Goal: Complete application form

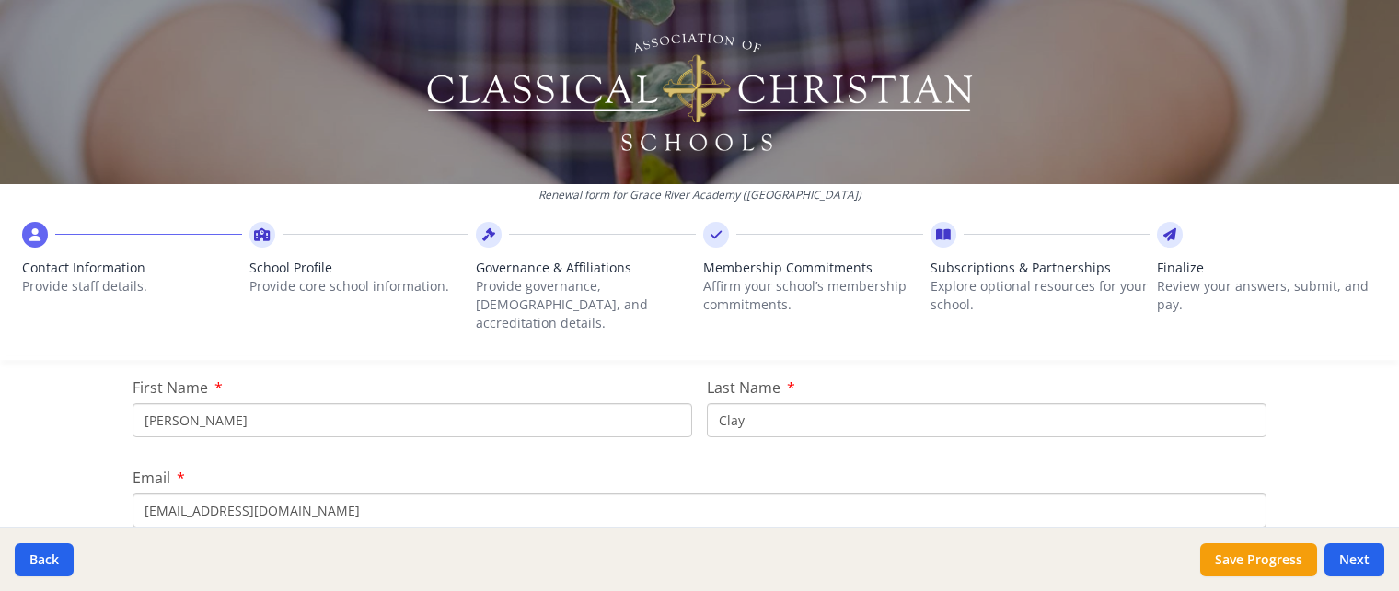
scroll to position [233, 0]
click at [652, 399] on input "[PERSON_NAME]" at bounding box center [413, 416] width 560 height 34
type input "A"
type input "[DEMOGRAPHIC_DATA]"
click at [772, 403] on input "Clay" at bounding box center [987, 416] width 560 height 34
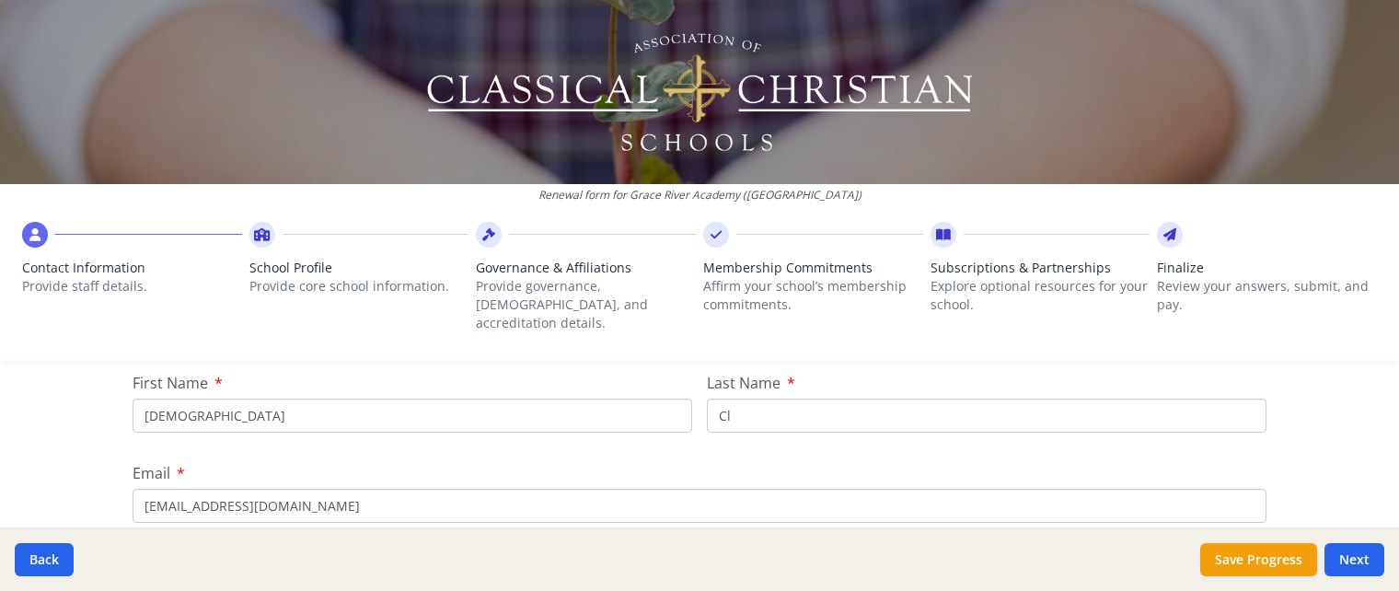
type input "C"
type input "[PERSON_NAME]"
drag, startPoint x: 397, startPoint y: 492, endPoint x: 29, endPoint y: 480, distance: 368.5
click at [133, 489] on input "[EMAIL_ADDRESS][DOMAIN_NAME]" at bounding box center [700, 506] width 1134 height 34
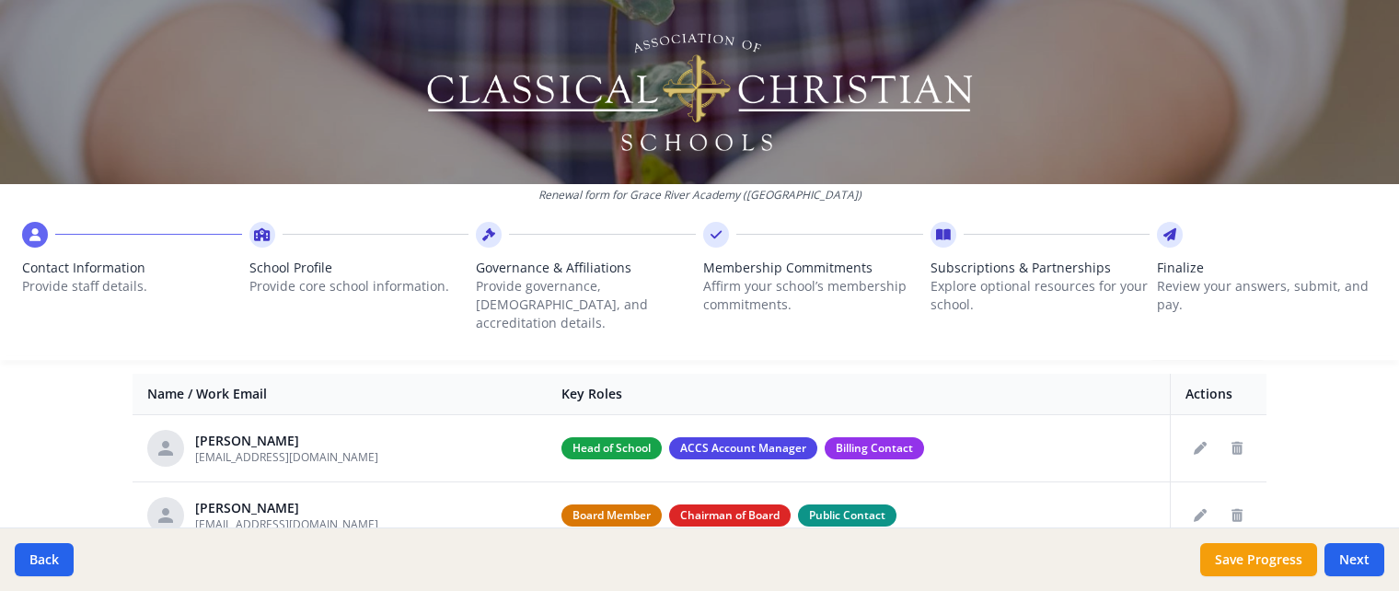
scroll to position [713, 0]
type input "[EMAIL_ADDRESS][PERSON_NAME][DOMAIN_NAME]"
click at [1198, 443] on icon "Edit staff" at bounding box center [1200, 449] width 13 height 13
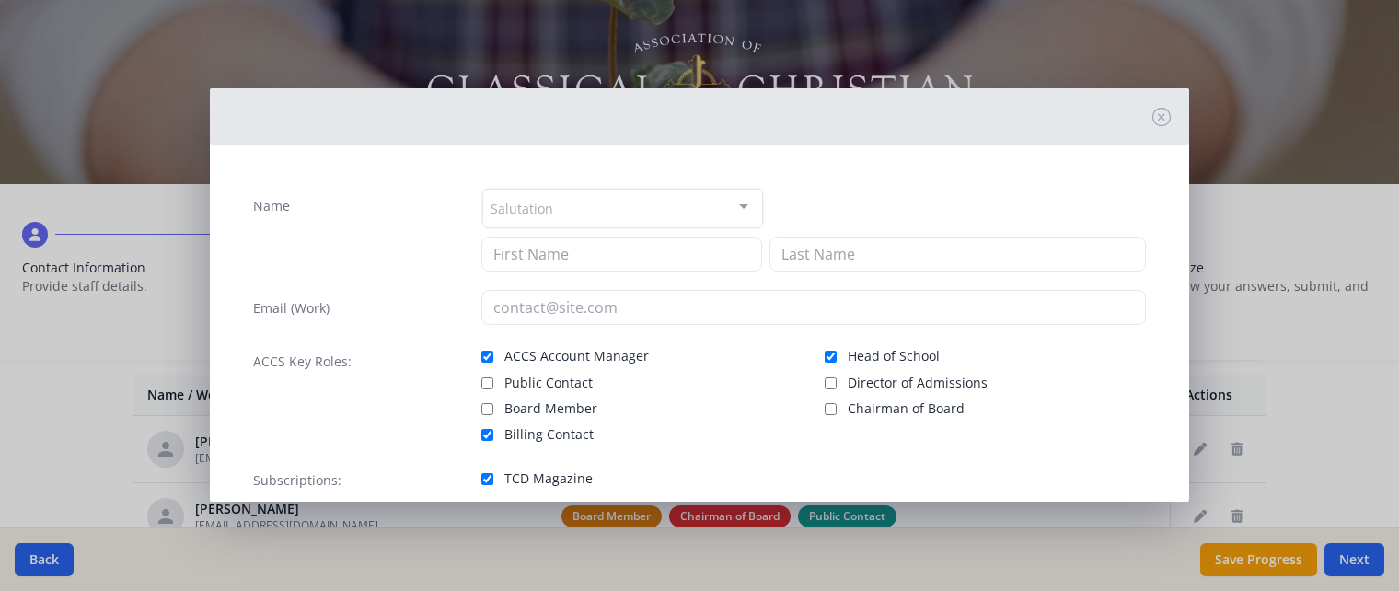
type input "[PERSON_NAME]"
type input "Clay"
type input "[EMAIL_ADDRESS][DOMAIN_NAME]"
checkbox input "true"
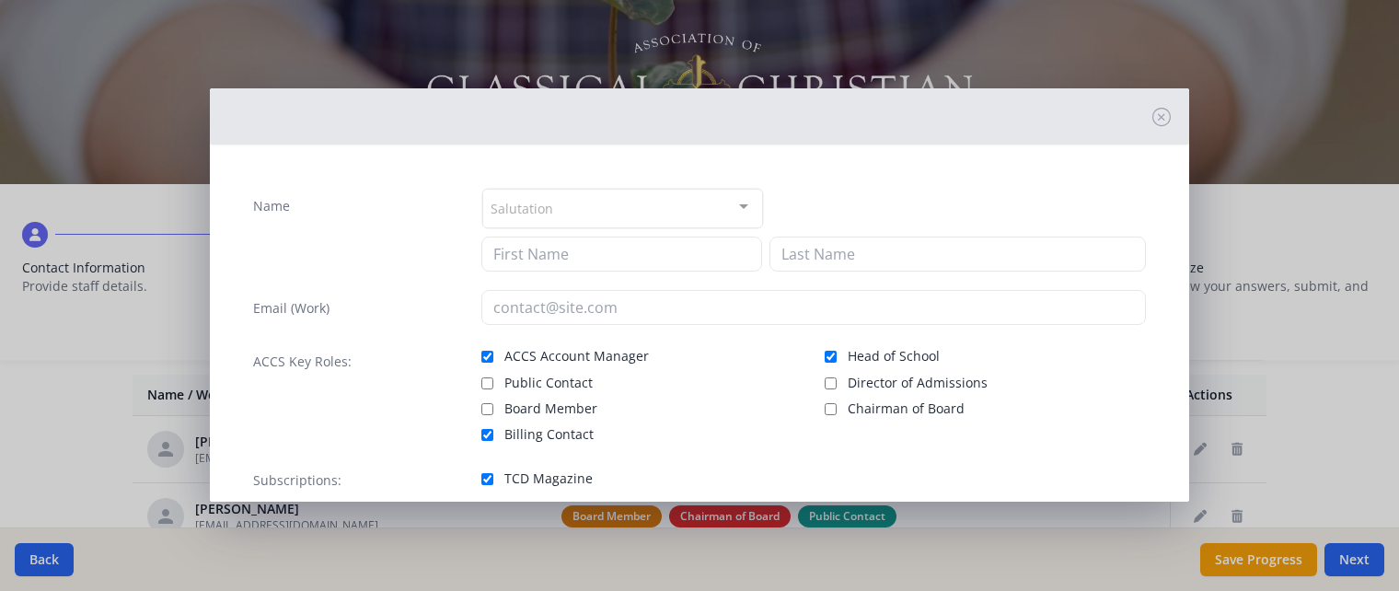
checkbox input "true"
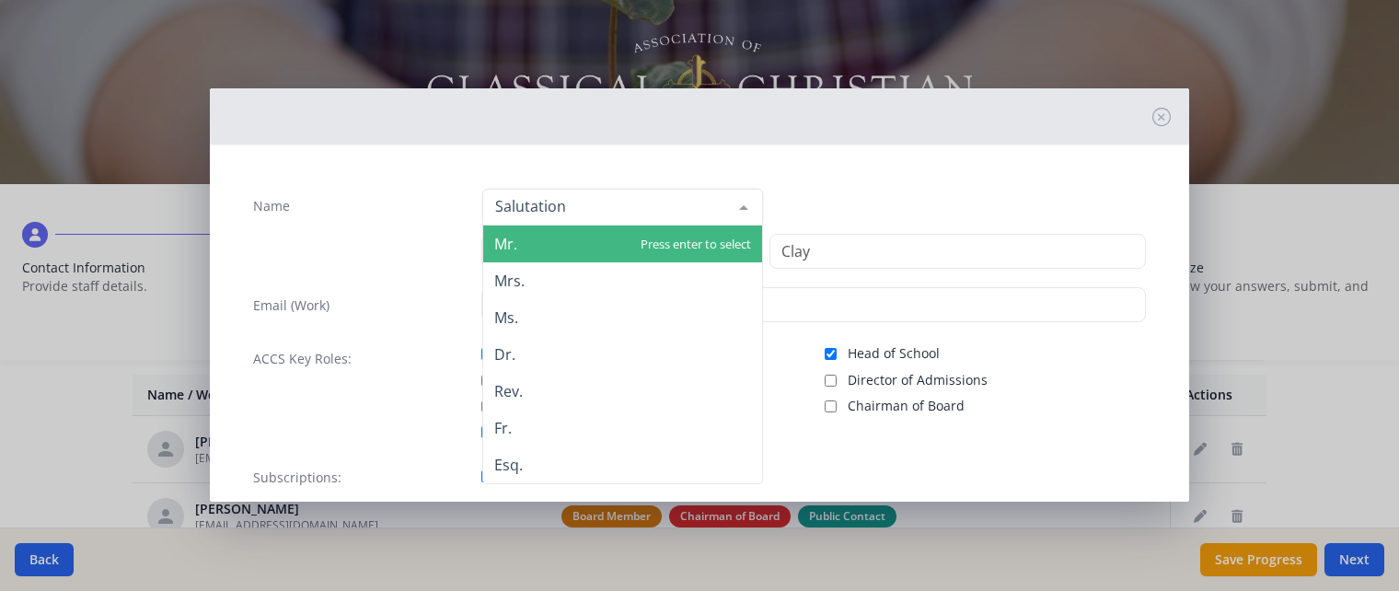
click at [746, 204] on div at bounding box center [744, 207] width 37 height 35
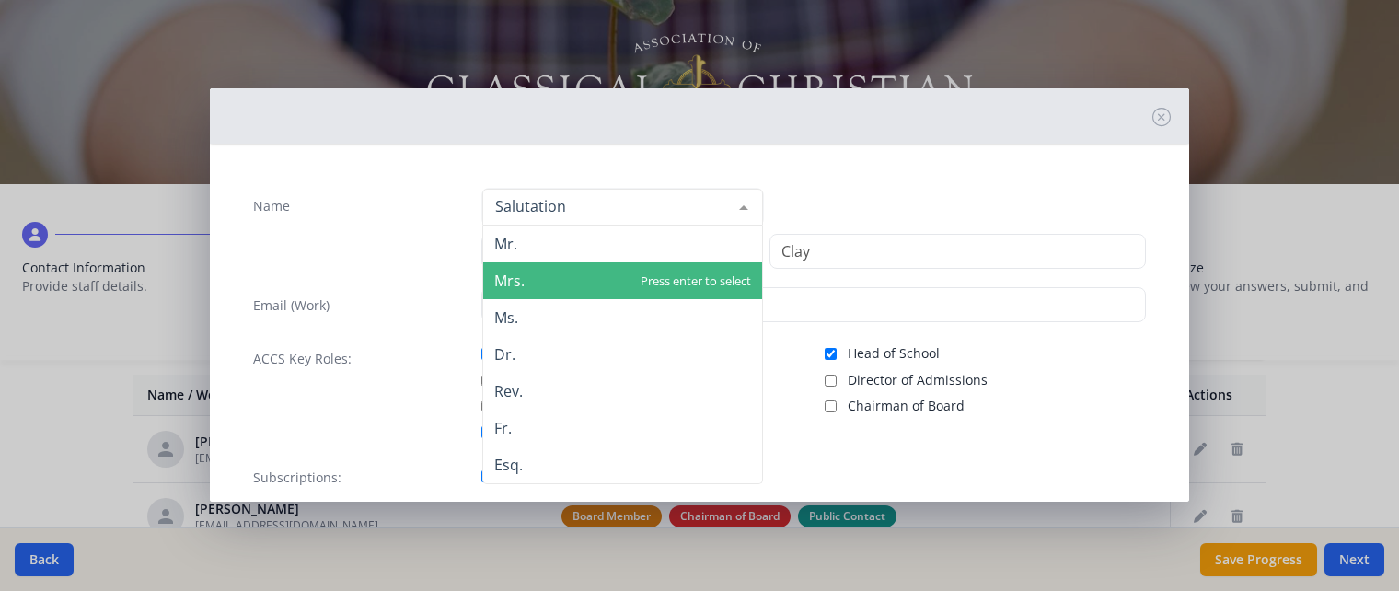
click at [647, 289] on span "Mrs." at bounding box center [622, 280] width 279 height 37
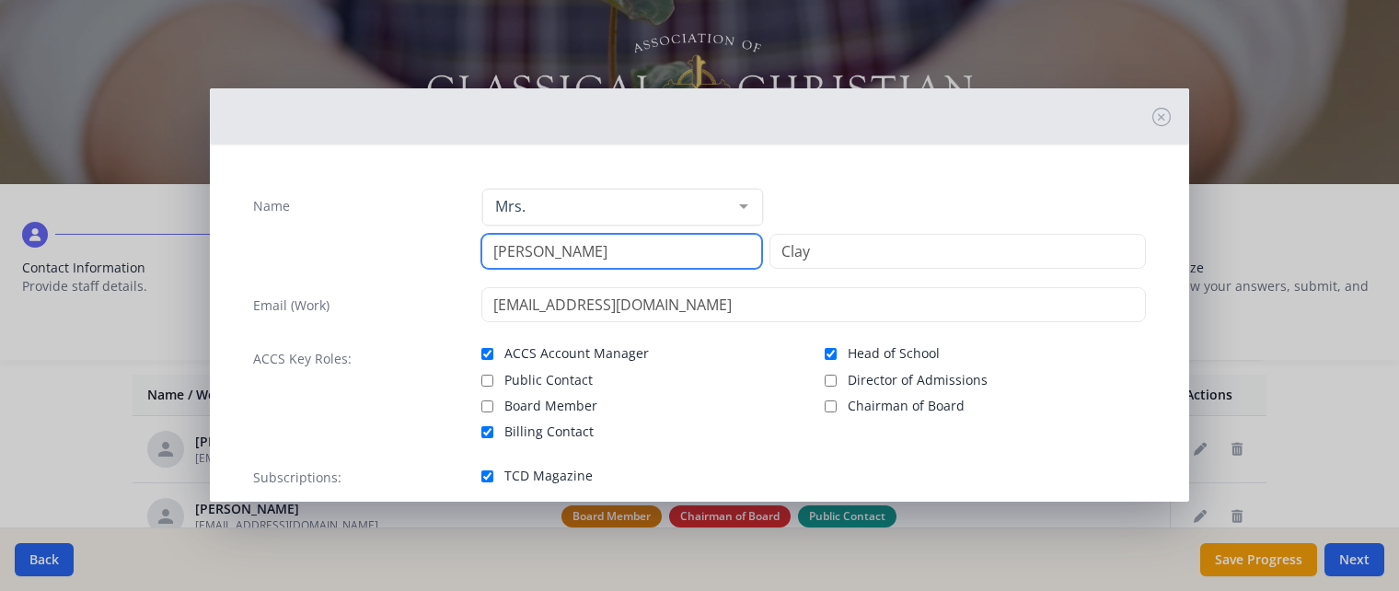
click at [642, 263] on input "[PERSON_NAME]" at bounding box center [622, 251] width 281 height 35
type input "A"
type input "Chri"
type input "[PERSON_NAME]"
type input "[DEMOGRAPHIC_DATA]"
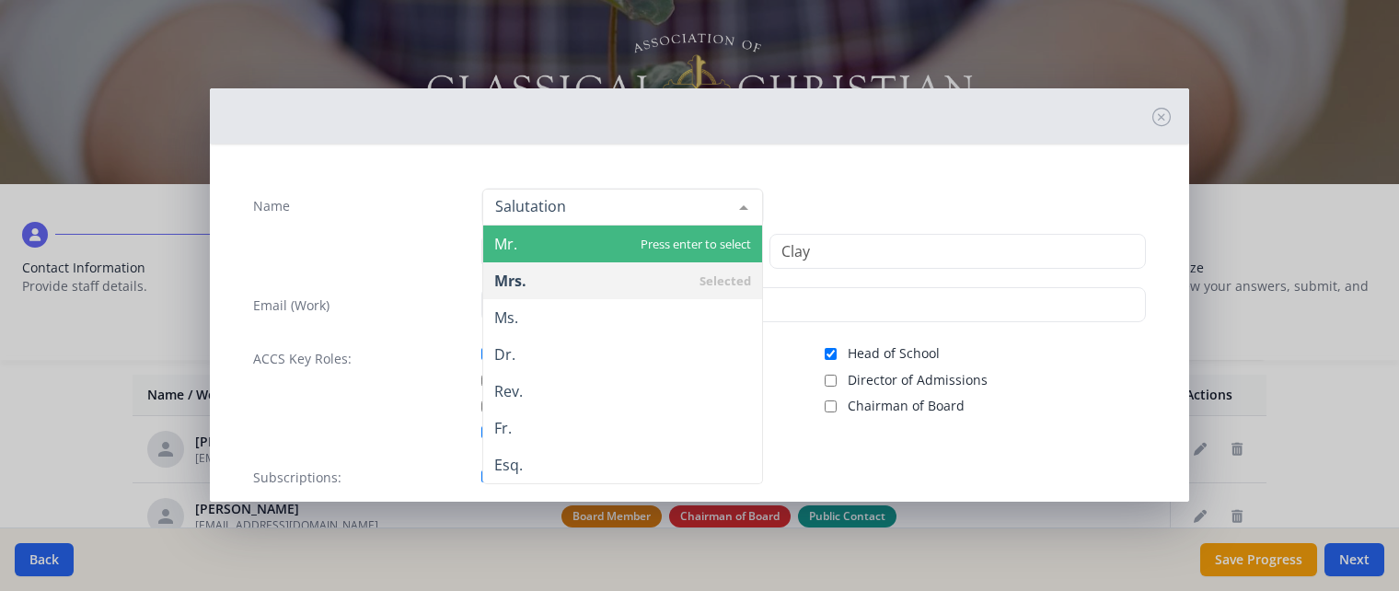
type input "[PERSON_NAME]"
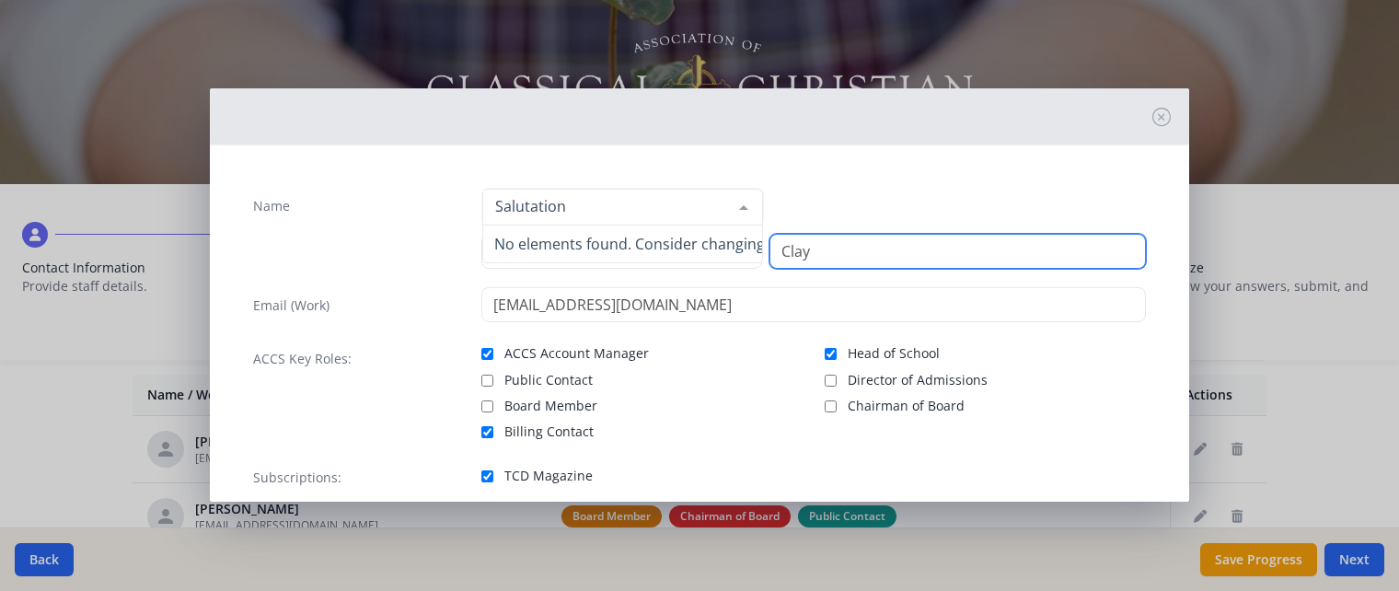
click at [845, 258] on input "Clay" at bounding box center [958, 251] width 377 height 35
type input "C"
type input "S"
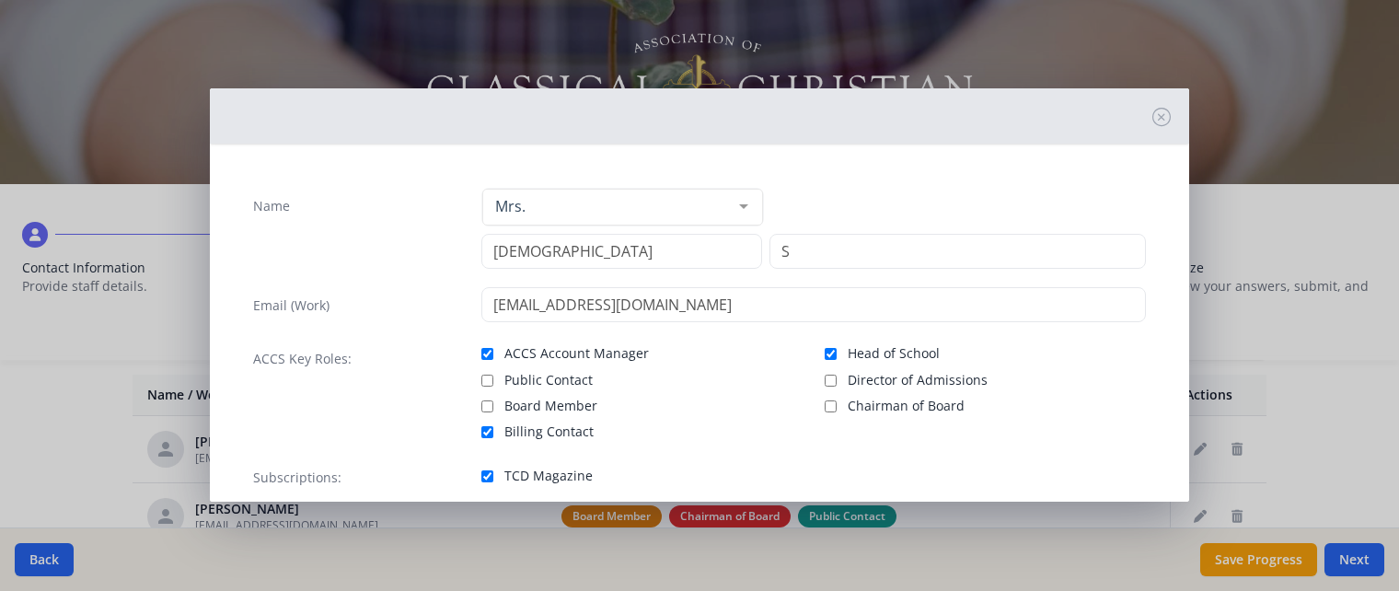
type input "[PERSON_NAME]"
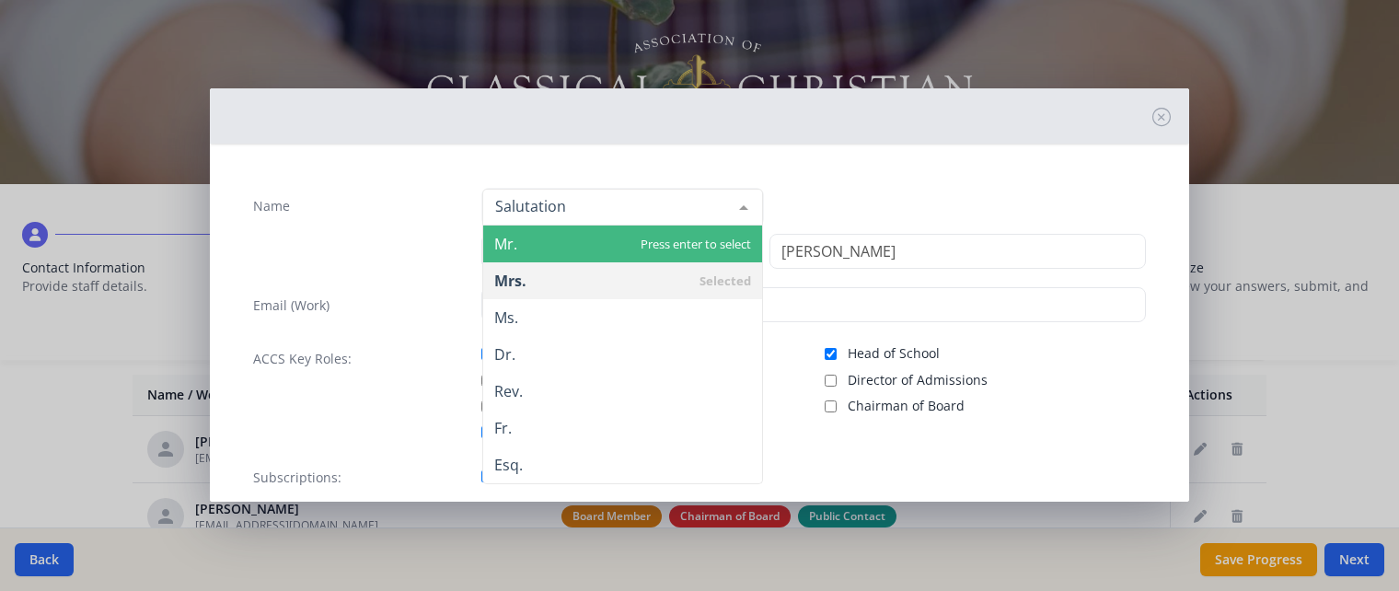
type input "[PERSON_NAME]"
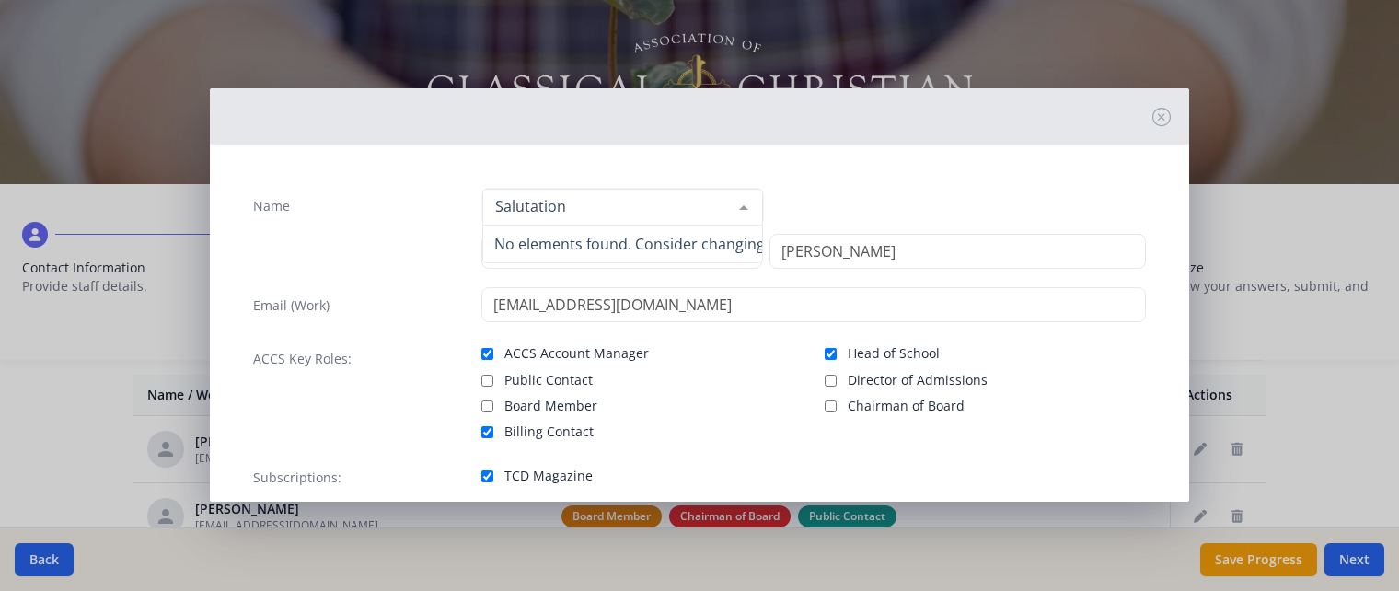
click at [491, 430] on div "Name No elements found. Consider changing the search query. List is empty. [PER…" at bounding box center [699, 349] width 923 height 353
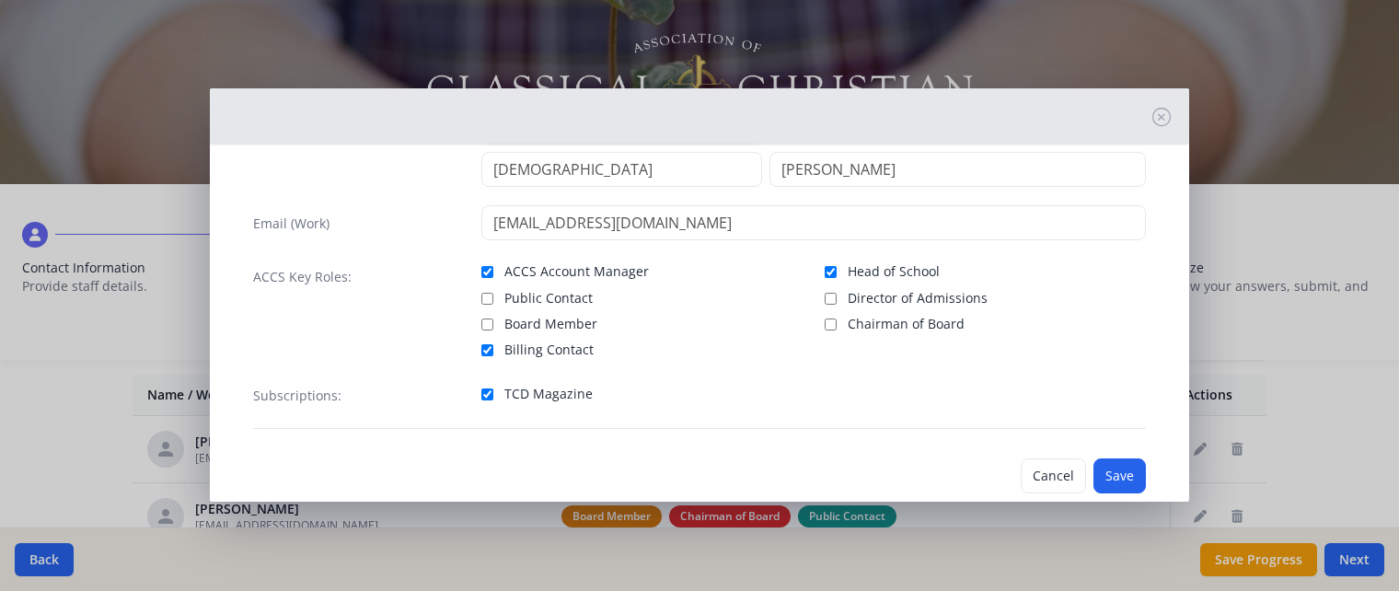
scroll to position [115, 0]
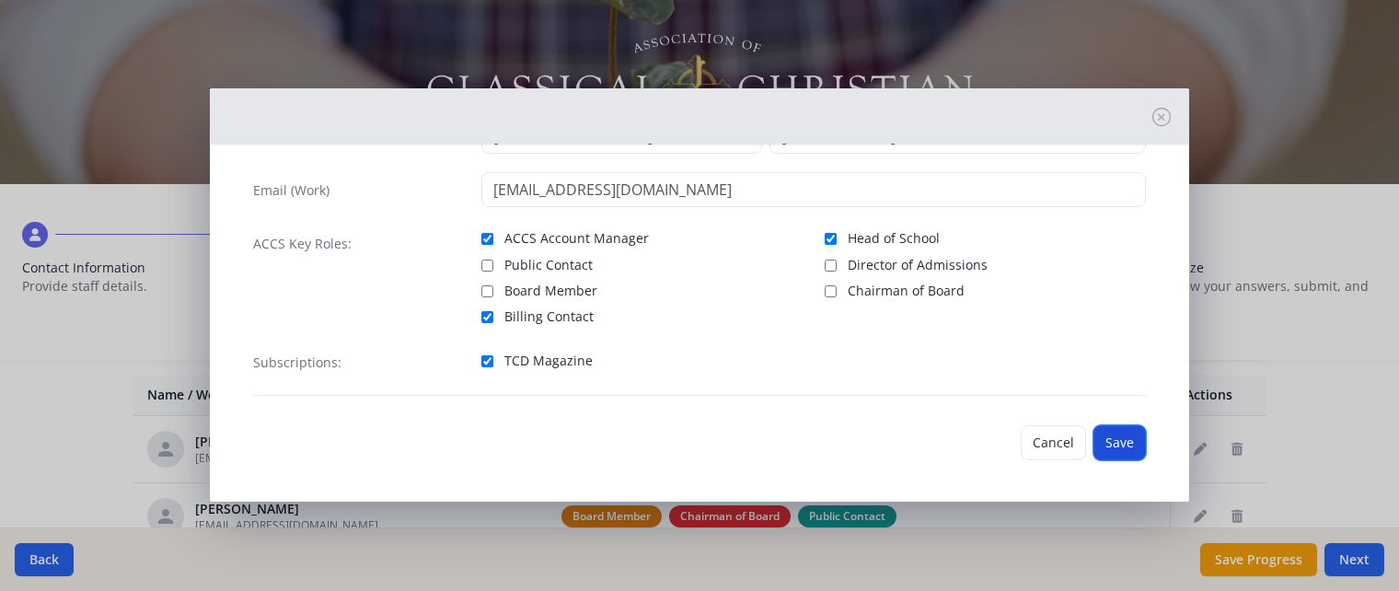
click at [1121, 451] on button "Save" at bounding box center [1120, 442] width 52 height 35
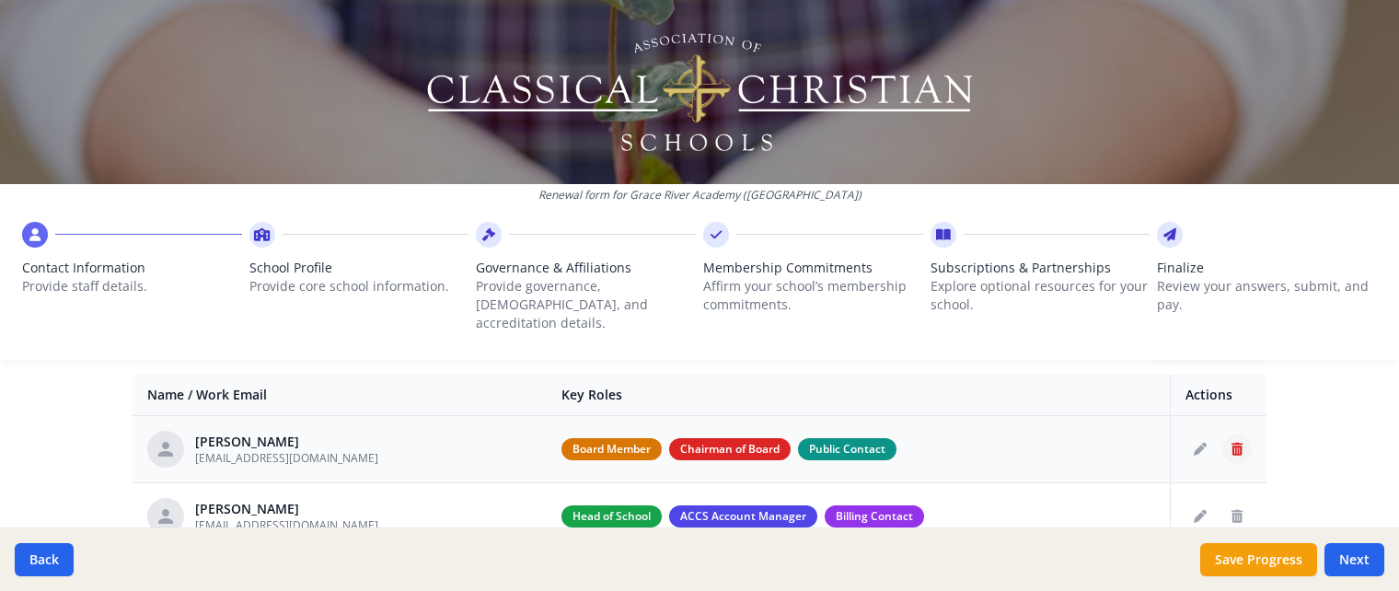
click at [1236, 443] on icon "Delete staff" at bounding box center [1237, 449] width 11 height 13
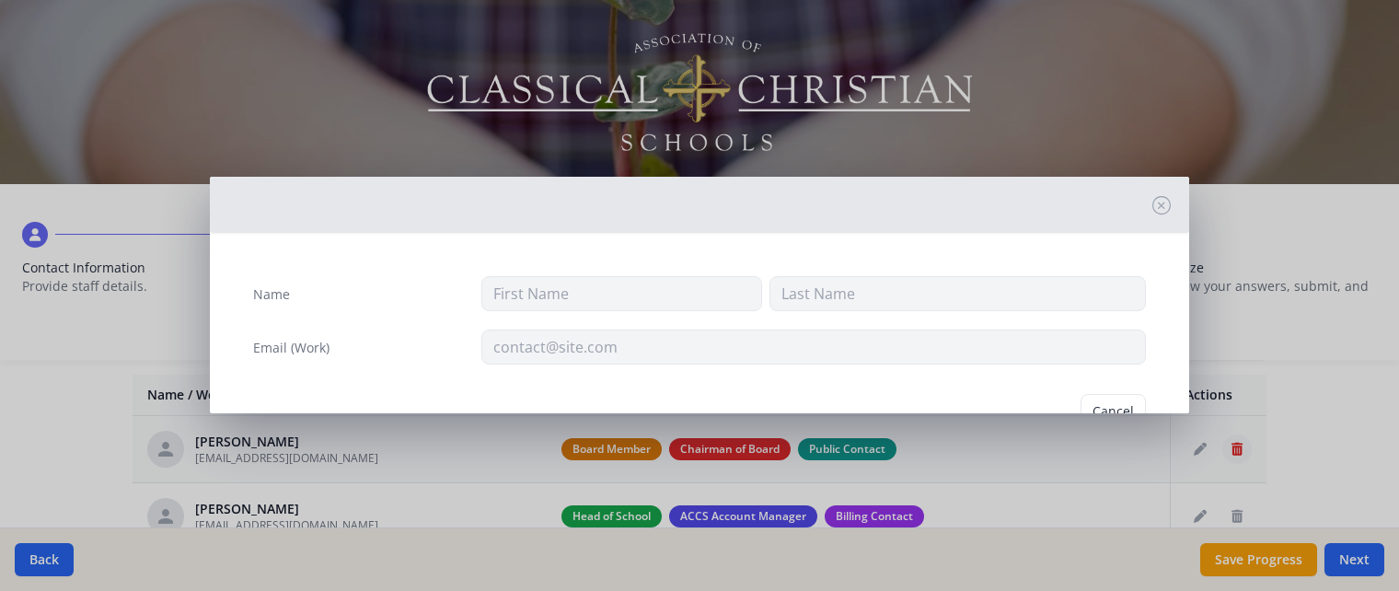
type input "[PERSON_NAME]"
type input "[EMAIL_ADDRESS][DOMAIN_NAME]"
click at [1117, 401] on button "Delete" at bounding box center [1115, 411] width 64 height 35
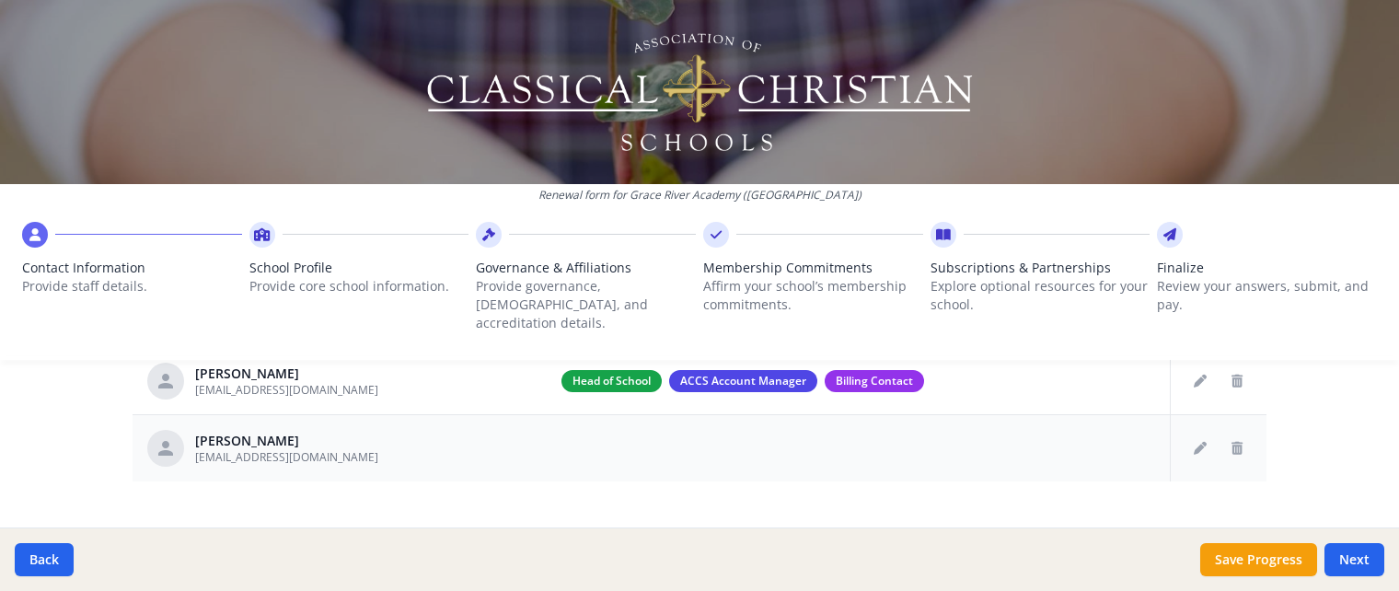
scroll to position [793, 0]
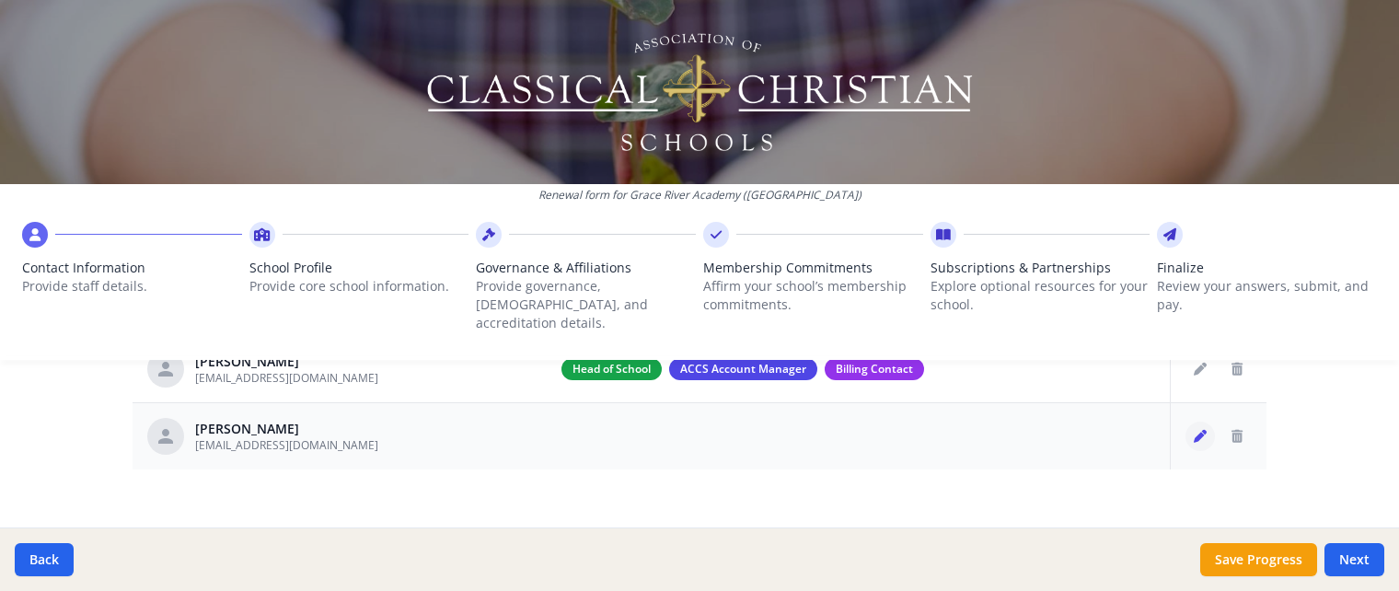
click at [1195, 430] on icon "Edit staff" at bounding box center [1200, 436] width 13 height 13
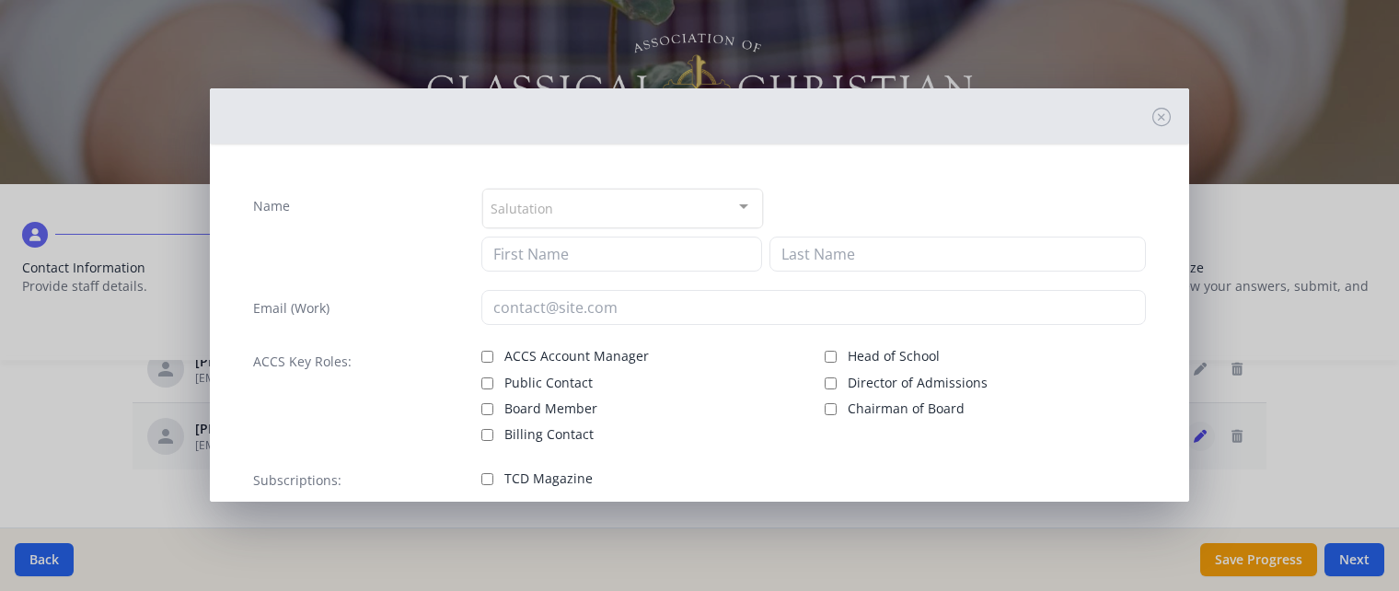
type input "[PERSON_NAME]"
type input "Clay"
type input "[EMAIL_ADDRESS][DOMAIN_NAME]"
click at [633, 215] on div at bounding box center [622, 207] width 281 height 37
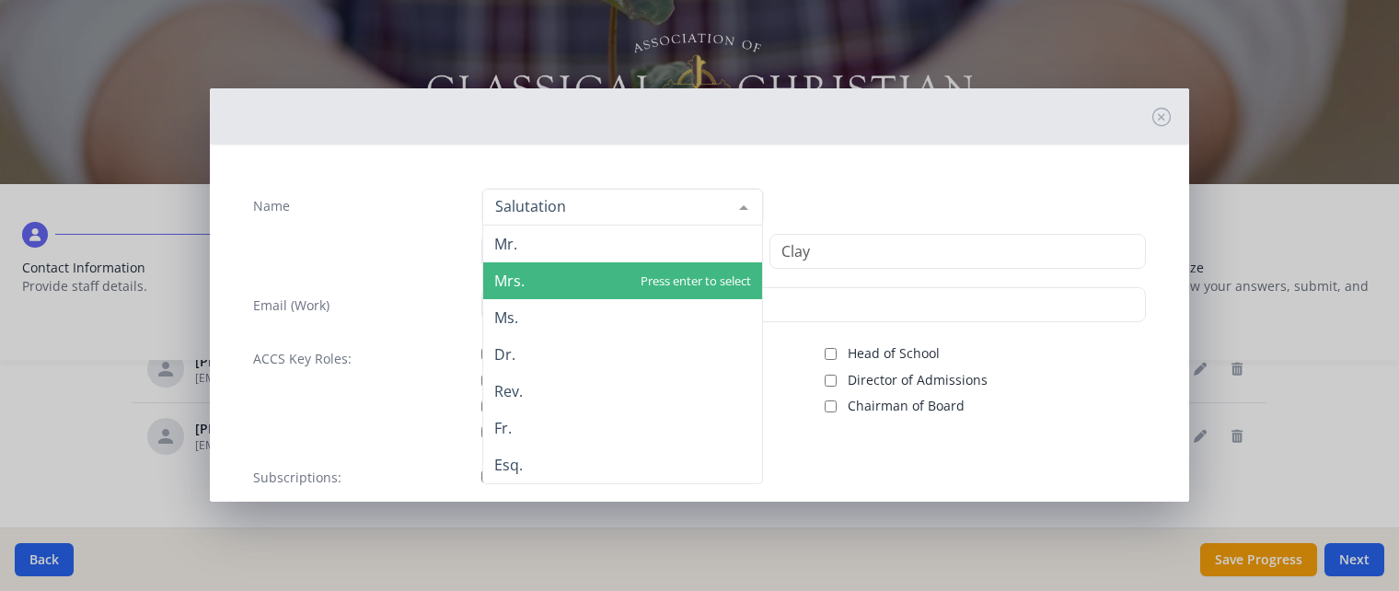
click at [611, 267] on span "Mrs." at bounding box center [622, 280] width 279 height 37
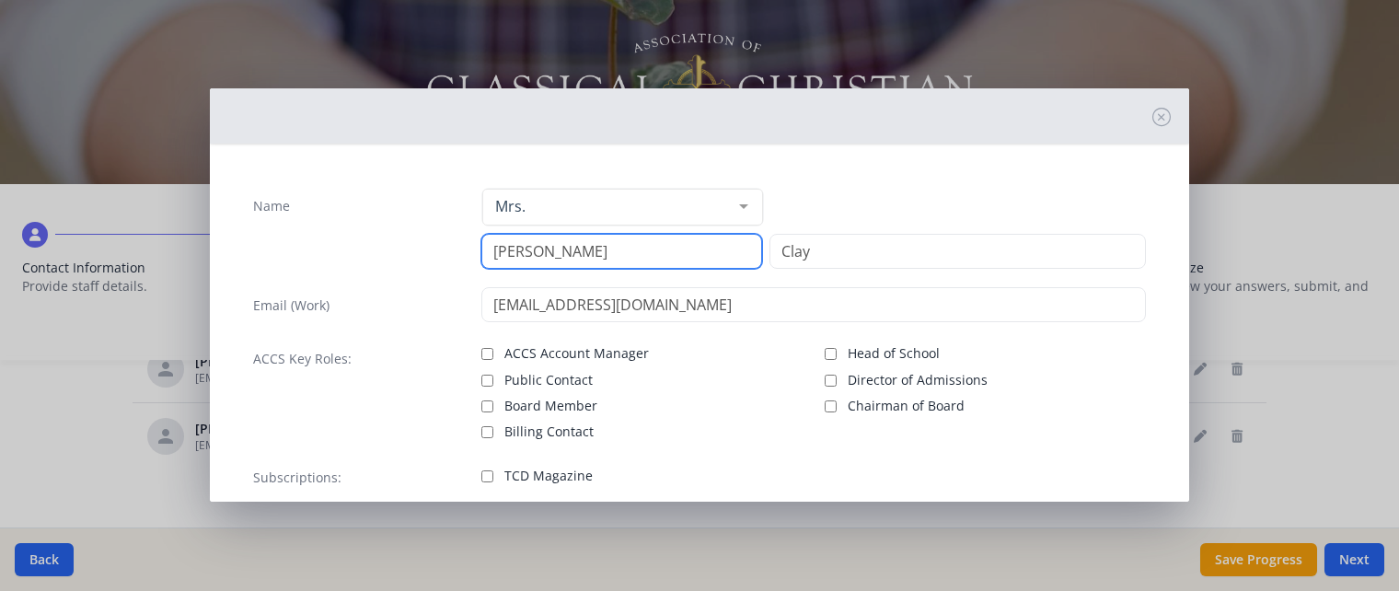
click at [609, 256] on input "[PERSON_NAME]" at bounding box center [622, 251] width 281 height 35
type input "N"
type input "[PERSON_NAME]"
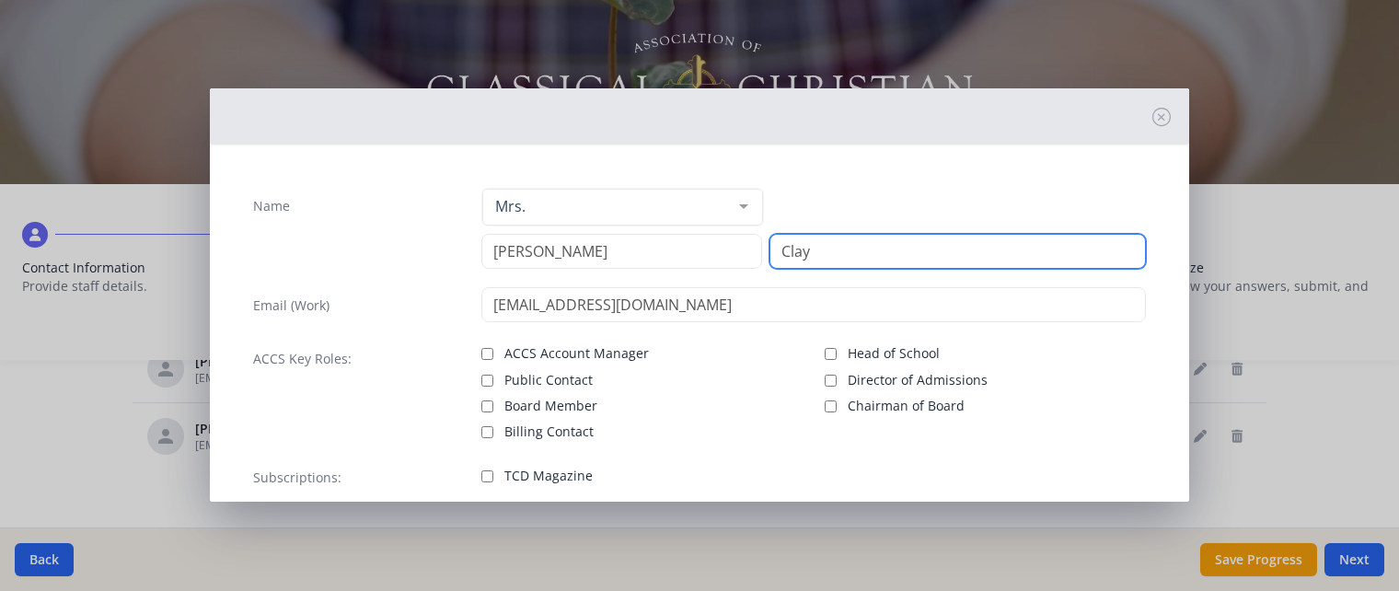
click at [825, 260] on input "Clay" at bounding box center [958, 251] width 377 height 35
type input "C"
type input "[PERSON_NAME]"
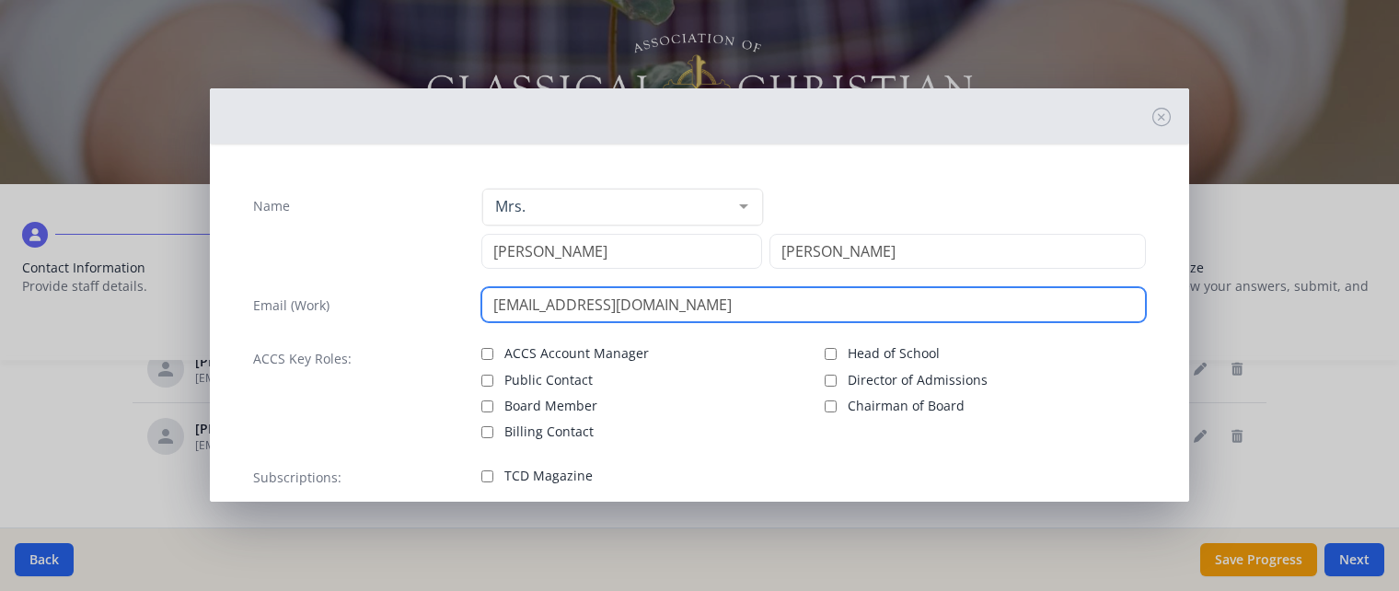
drag, startPoint x: 743, startPoint y: 309, endPoint x: 377, endPoint y: 332, distance: 366.2
click at [482, 322] on input "[EMAIL_ADDRESS][DOMAIN_NAME]" at bounding box center [815, 304] width 666 height 35
type input "[EMAIL_ADDRESS][DOMAIN_NAME]"
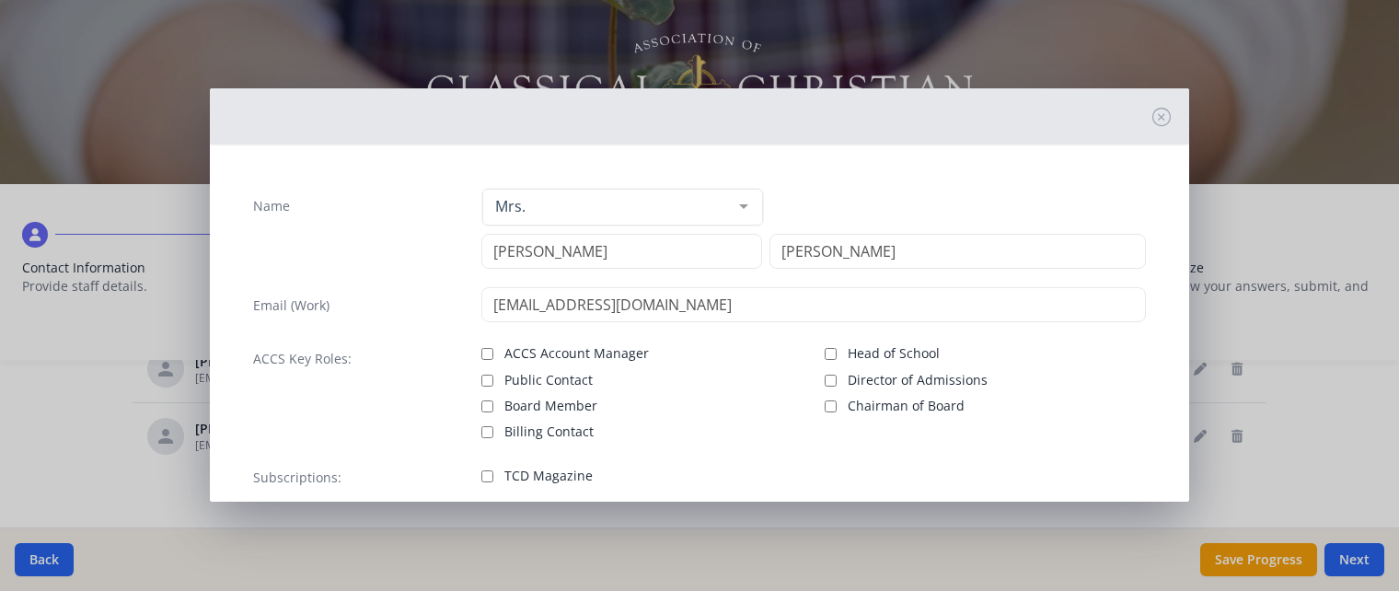
click at [831, 378] on input "Director of Admissions" at bounding box center [831, 381] width 12 height 12
checkbox input "true"
click at [492, 437] on label "Billing Contact" at bounding box center [642, 430] width 321 height 22
click at [492, 437] on input "Billing Contact" at bounding box center [488, 432] width 12 height 12
checkbox input "true"
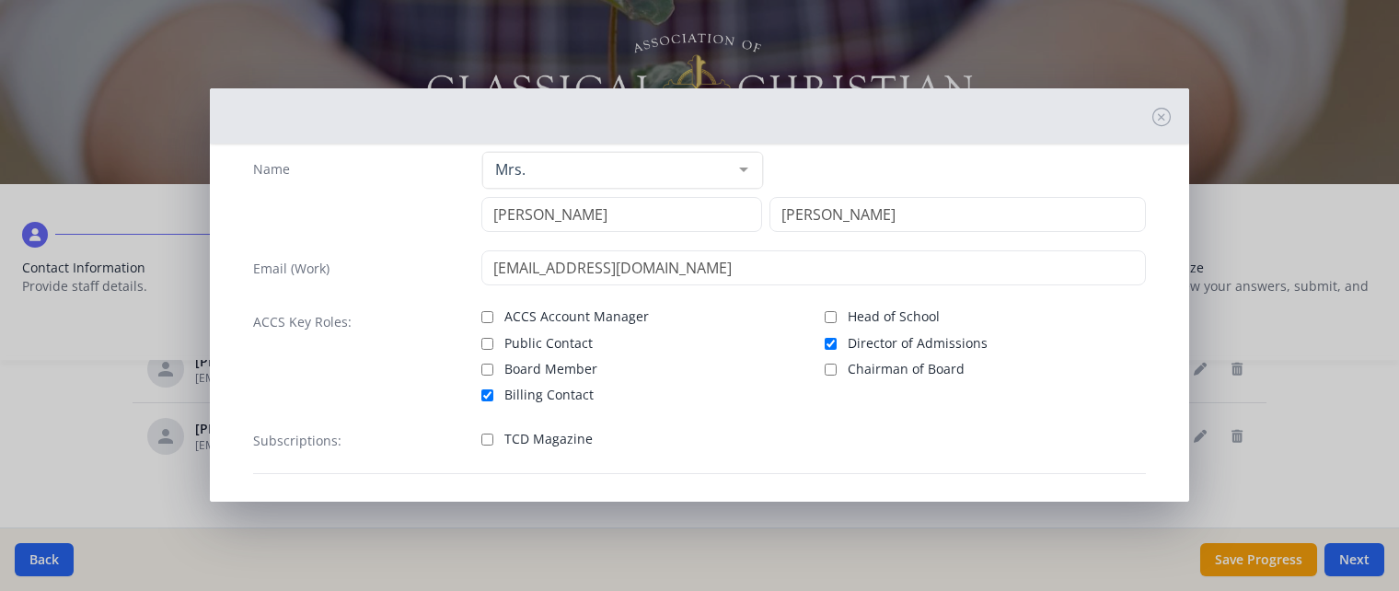
scroll to position [37, 0]
click at [482, 440] on input "TCD Magazine" at bounding box center [488, 440] width 12 height 12
checkbox input "true"
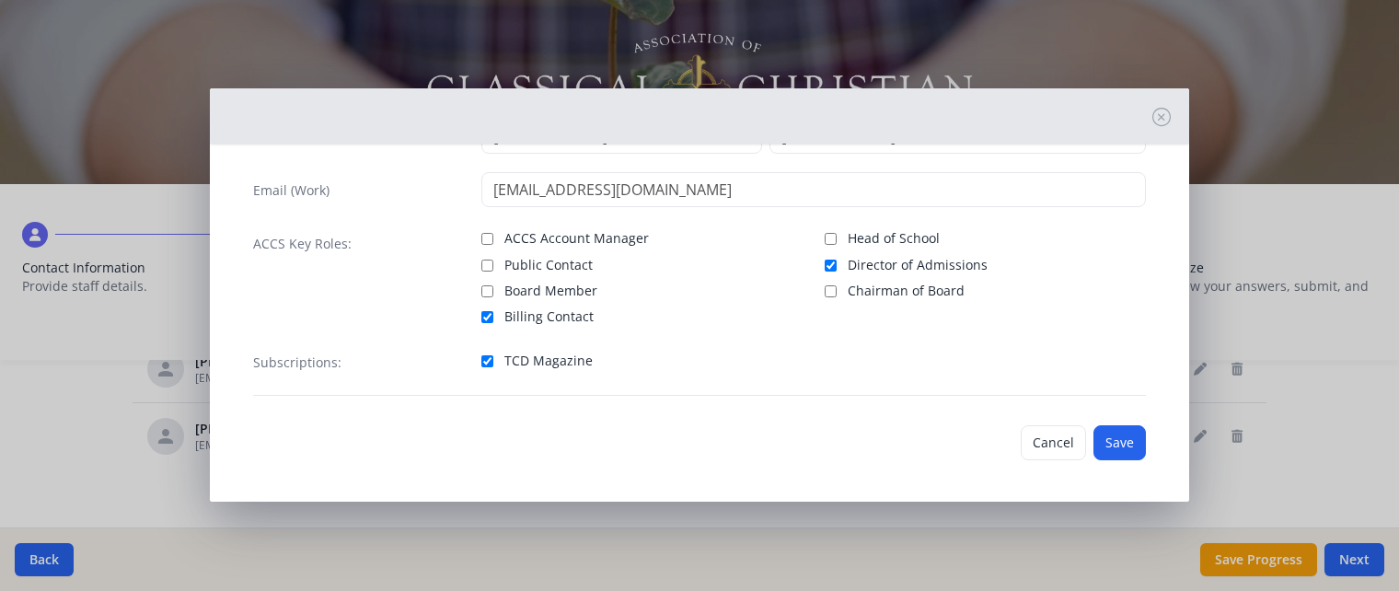
click at [486, 236] on input "ACCS Account Manager" at bounding box center [488, 239] width 12 height 12
checkbox input "true"
click at [1129, 439] on button "Save" at bounding box center [1120, 442] width 52 height 35
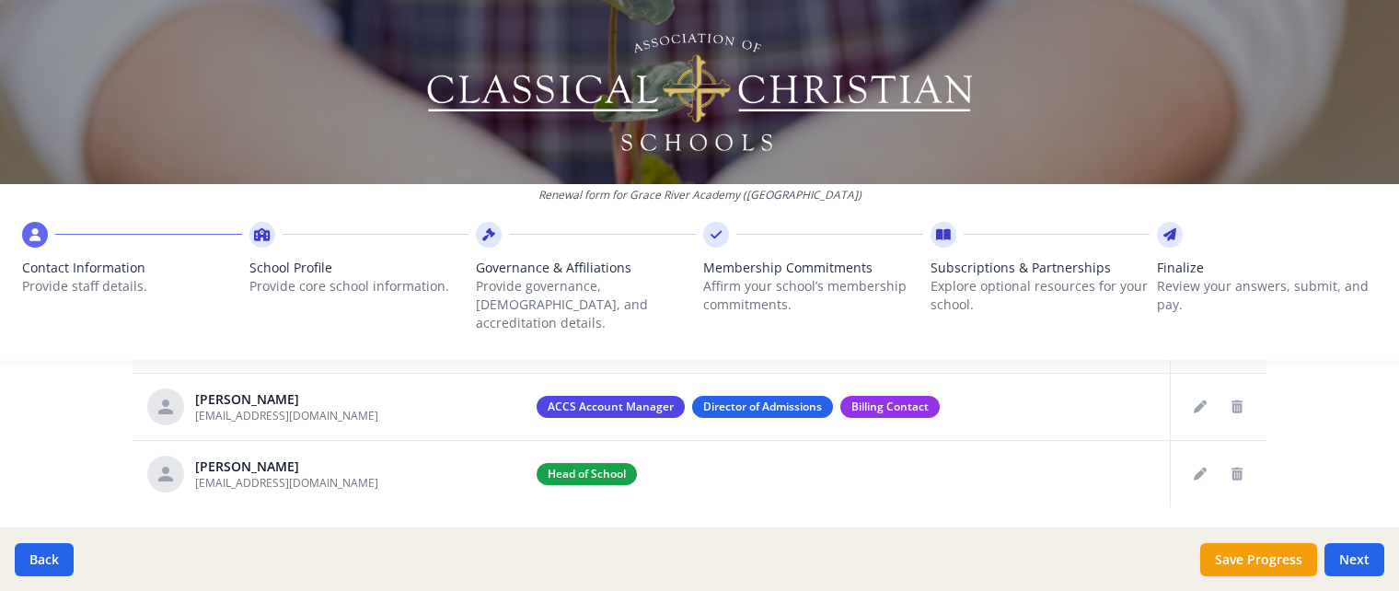
scroll to position [757, 0]
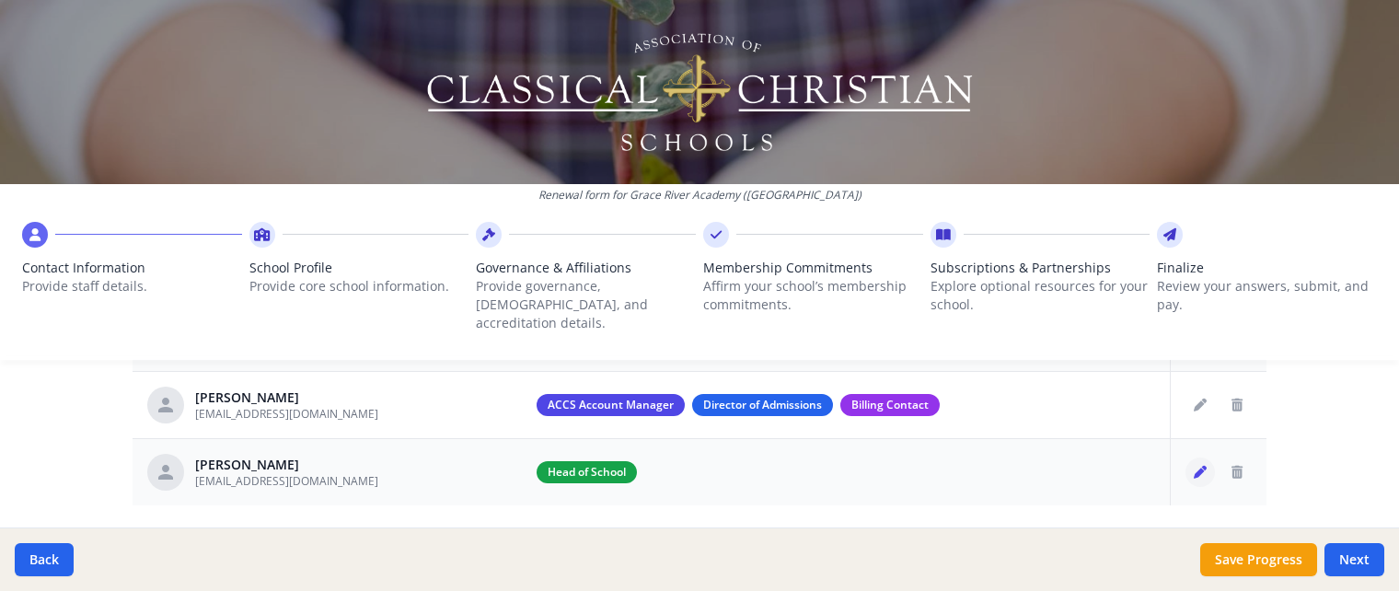
click at [1203, 466] on icon "Edit staff" at bounding box center [1200, 472] width 13 height 13
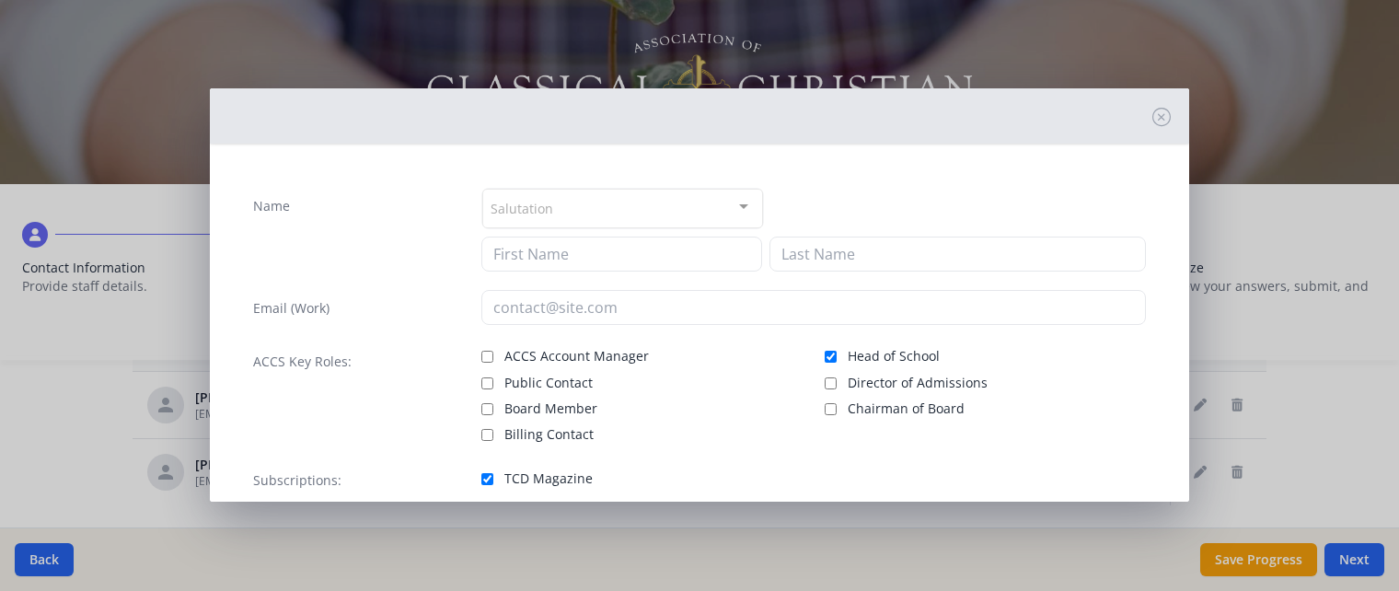
type input "[DEMOGRAPHIC_DATA]"
type input "[PERSON_NAME]"
type input "[EMAIL_ADDRESS][DOMAIN_NAME]"
checkbox input "true"
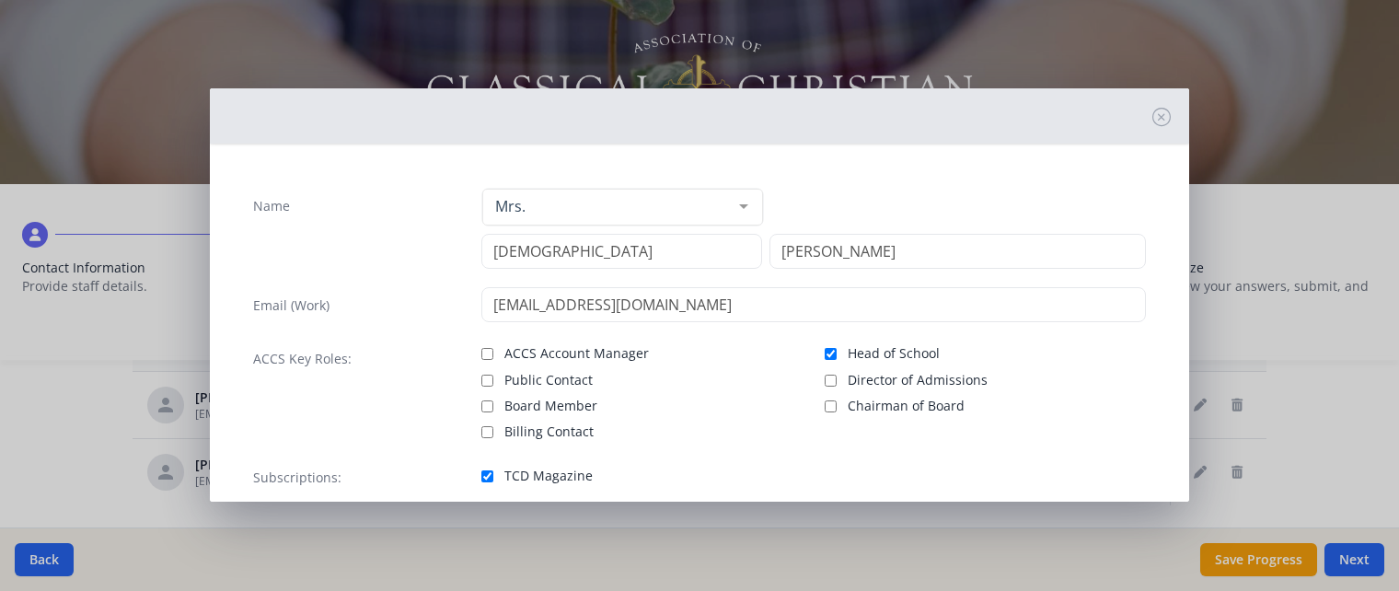
click at [481, 425] on div "ACCS Key Roles: ACCS Account Manager Public Contact Board Member Billing Contac…" at bounding box center [699, 391] width 893 height 100
click at [488, 432] on input "Billing Contact" at bounding box center [488, 432] width 12 height 12
checkbox input "true"
click at [488, 349] on input "ACCS Account Manager" at bounding box center [488, 354] width 12 height 12
checkbox input "true"
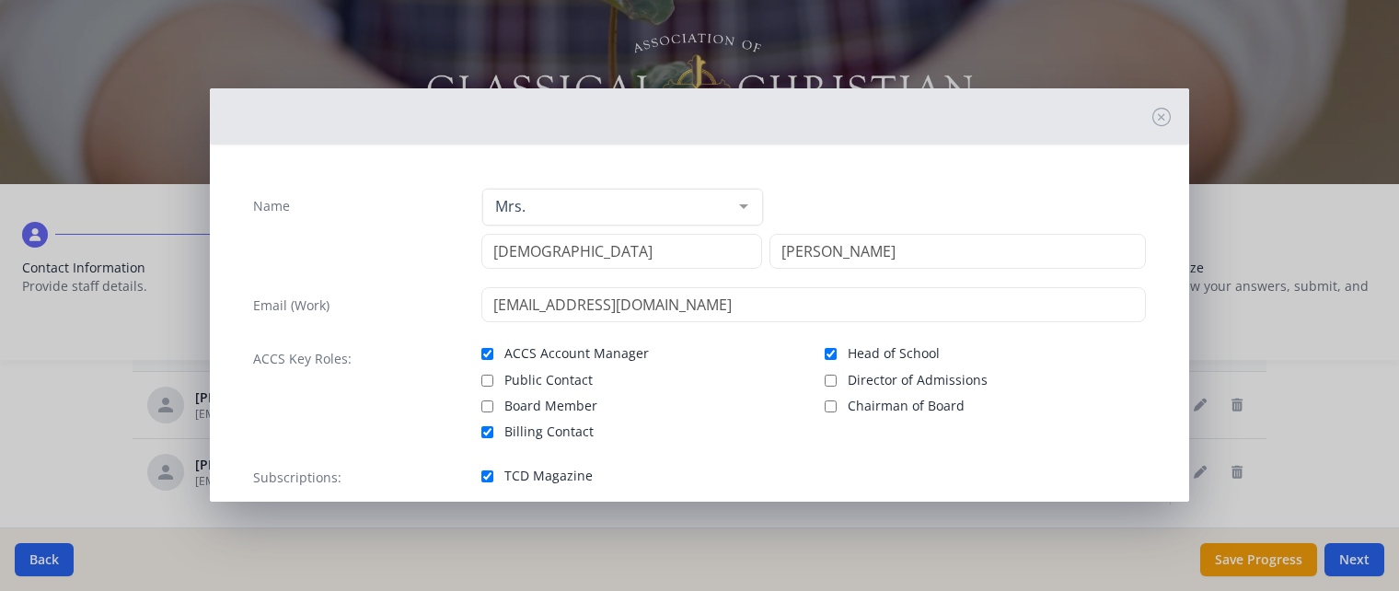
scroll to position [115, 0]
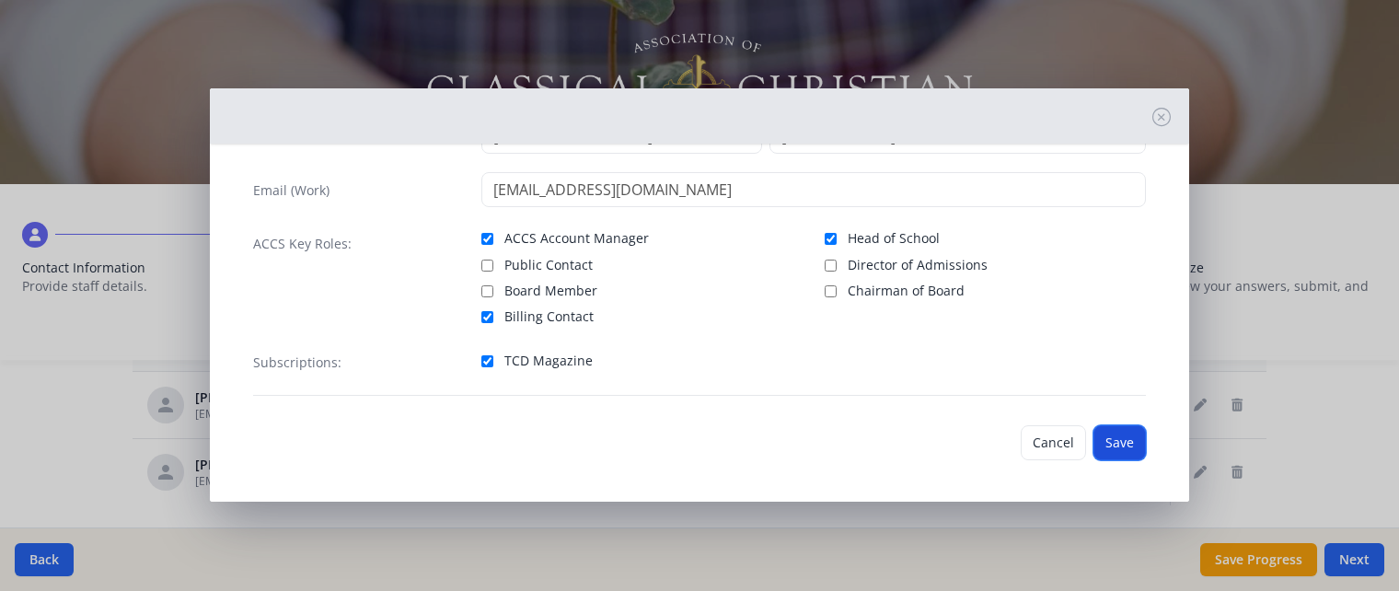
click at [1129, 436] on button "Save" at bounding box center [1120, 442] width 52 height 35
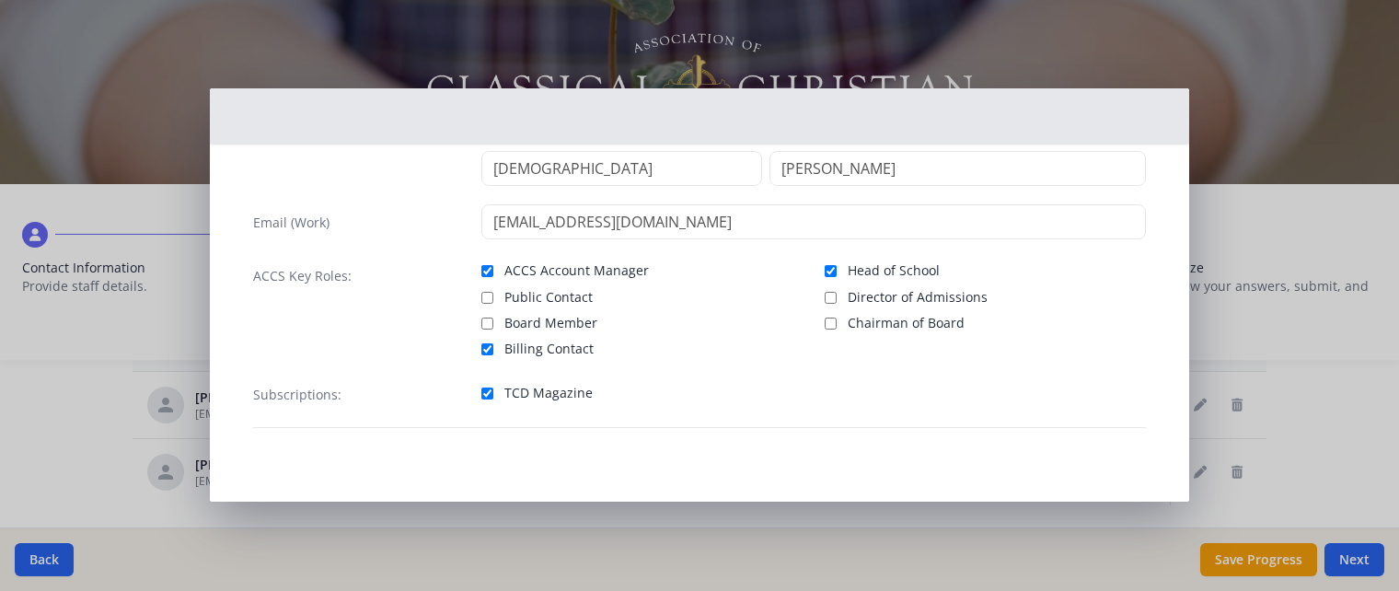
scroll to position [81, 0]
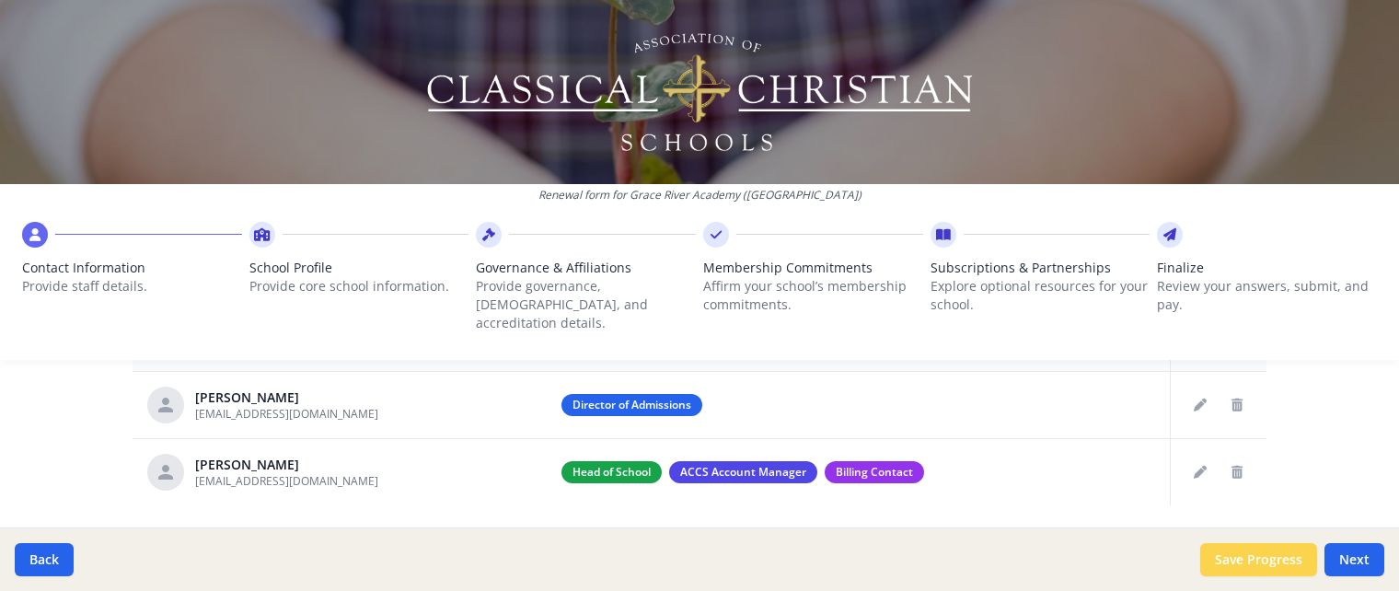
click at [1283, 561] on button "Save Progress" at bounding box center [1259, 559] width 117 height 33
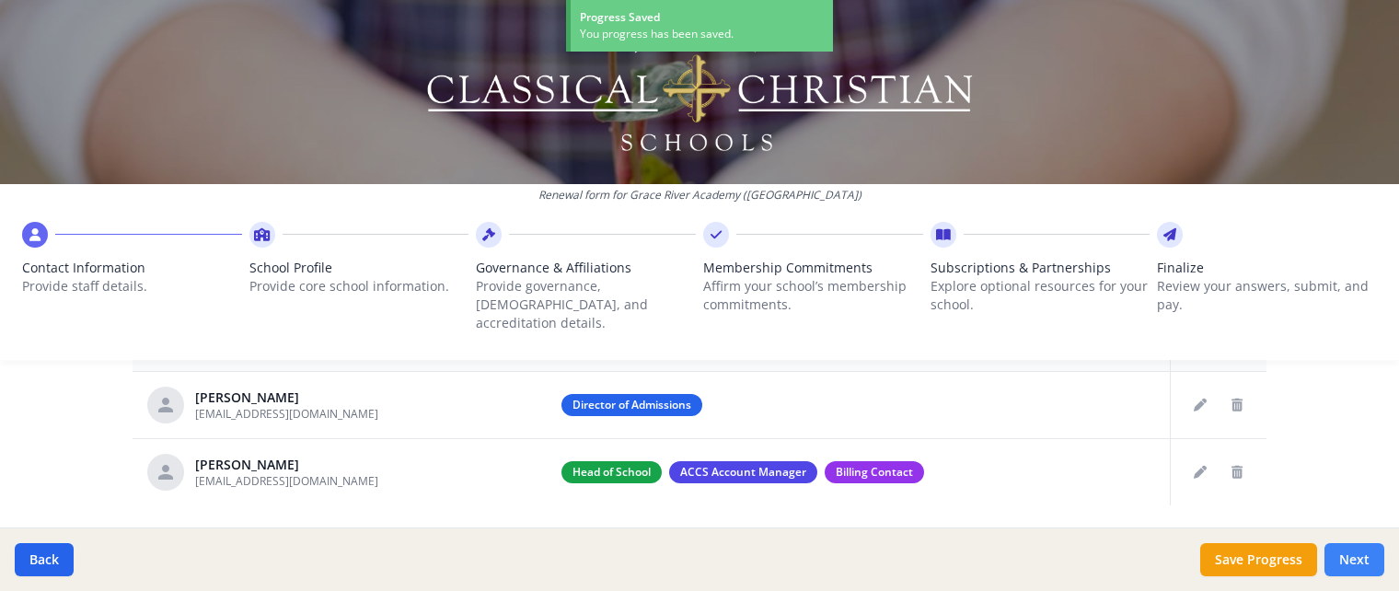
click at [1375, 574] on button "Next" at bounding box center [1355, 559] width 60 height 33
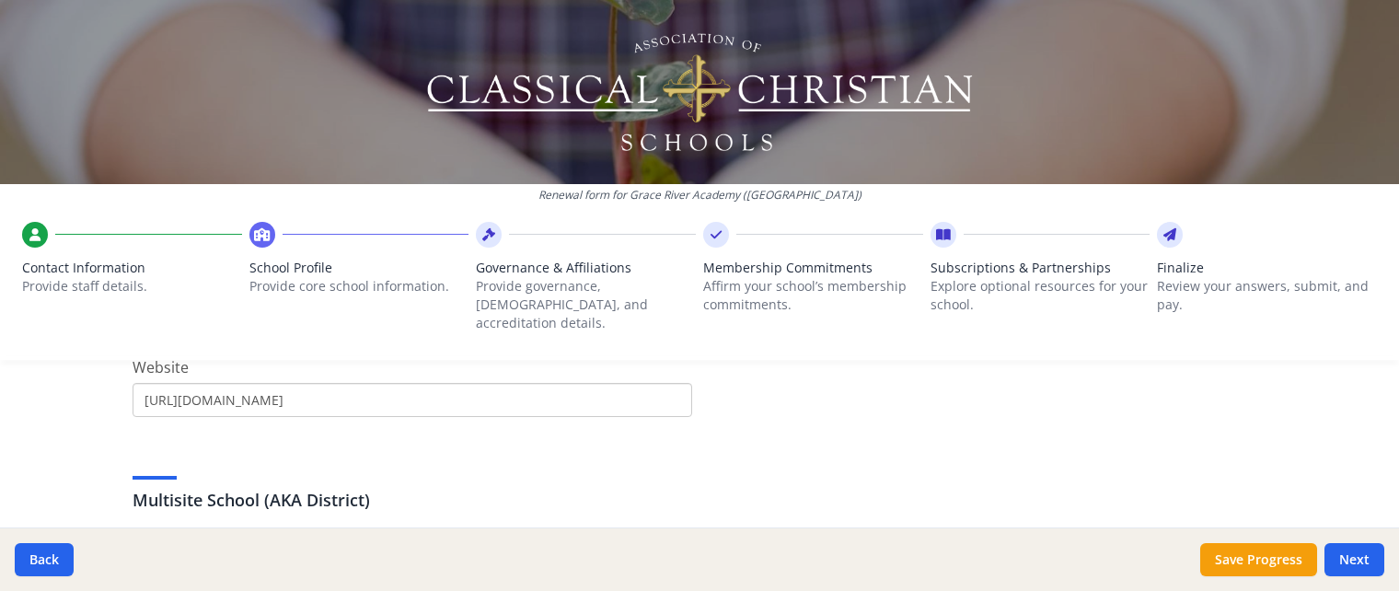
drag, startPoint x: 583, startPoint y: 392, endPoint x: -1, endPoint y: 355, distance: 584.9
click at [133, 383] on input "[URL][DOMAIN_NAME]" at bounding box center [413, 400] width 560 height 34
click at [354, 383] on input "Website" at bounding box center [413, 400] width 560 height 34
paste input "[URL][DOMAIN_NAME]"
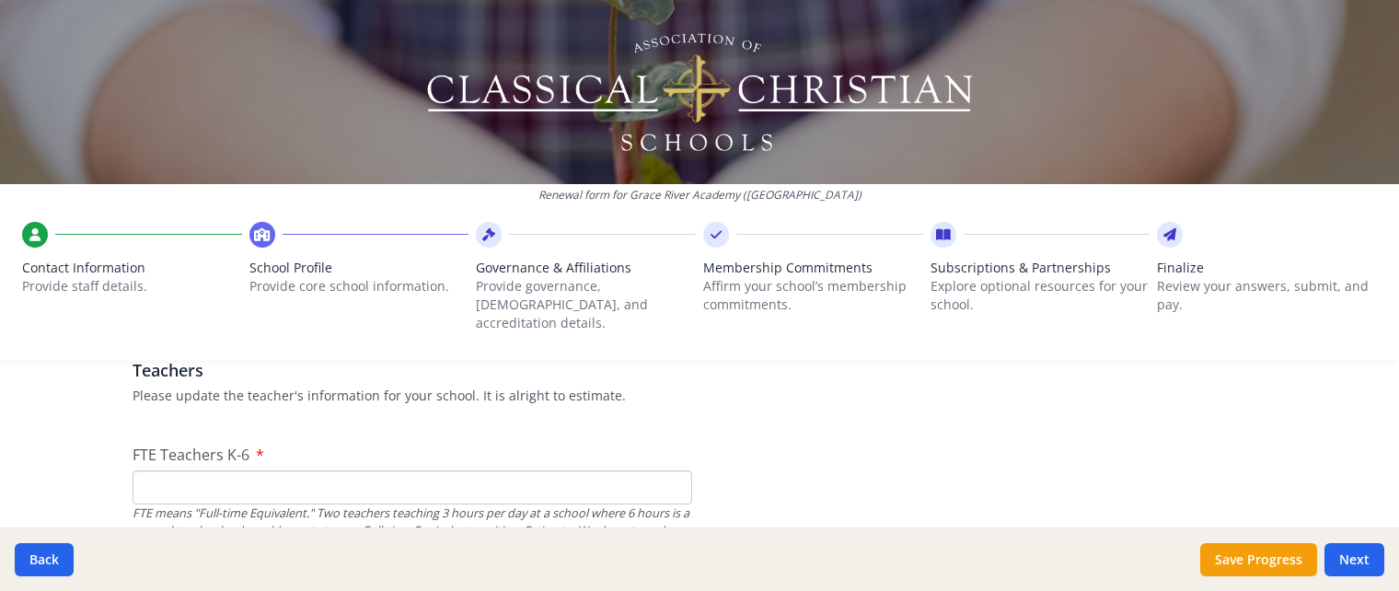
scroll to position [1104, 0]
type input "[URL][DOMAIN_NAME]"
click at [268, 473] on input "FTE Teachers K-6" at bounding box center [413, 485] width 560 height 34
type input "8"
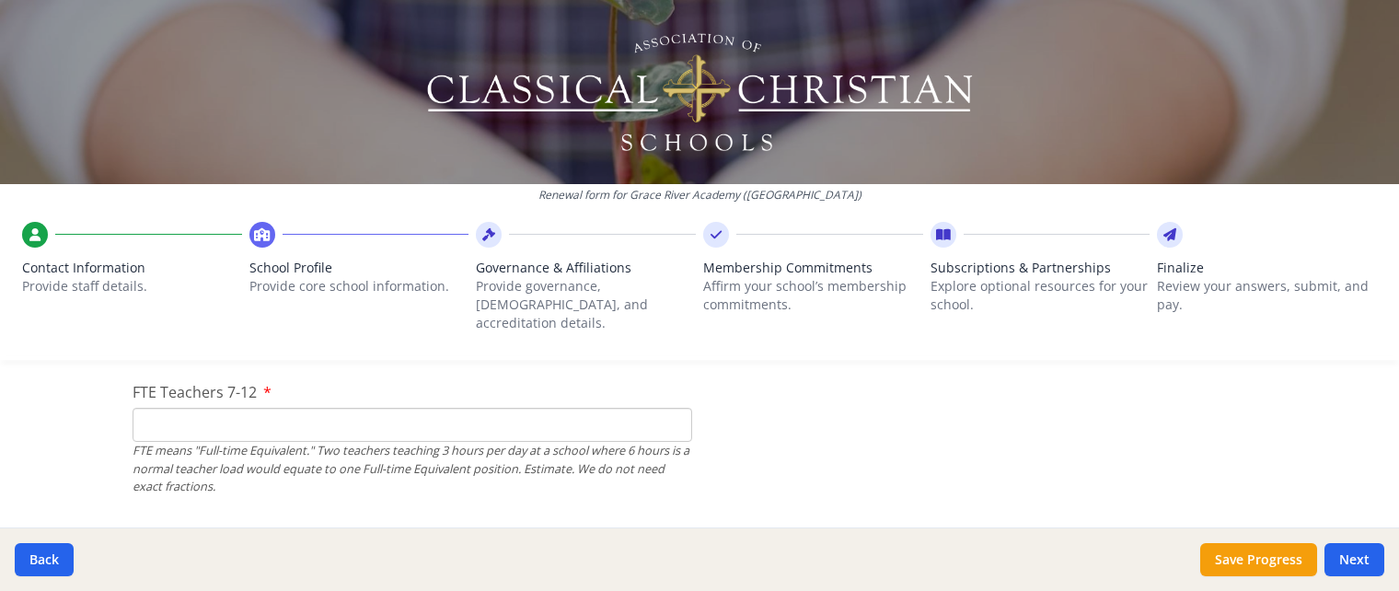
scroll to position [1307, 0]
type input "6"
click at [215, 407] on input "FTE Teachers 7-12" at bounding box center [413, 424] width 560 height 34
type input "3"
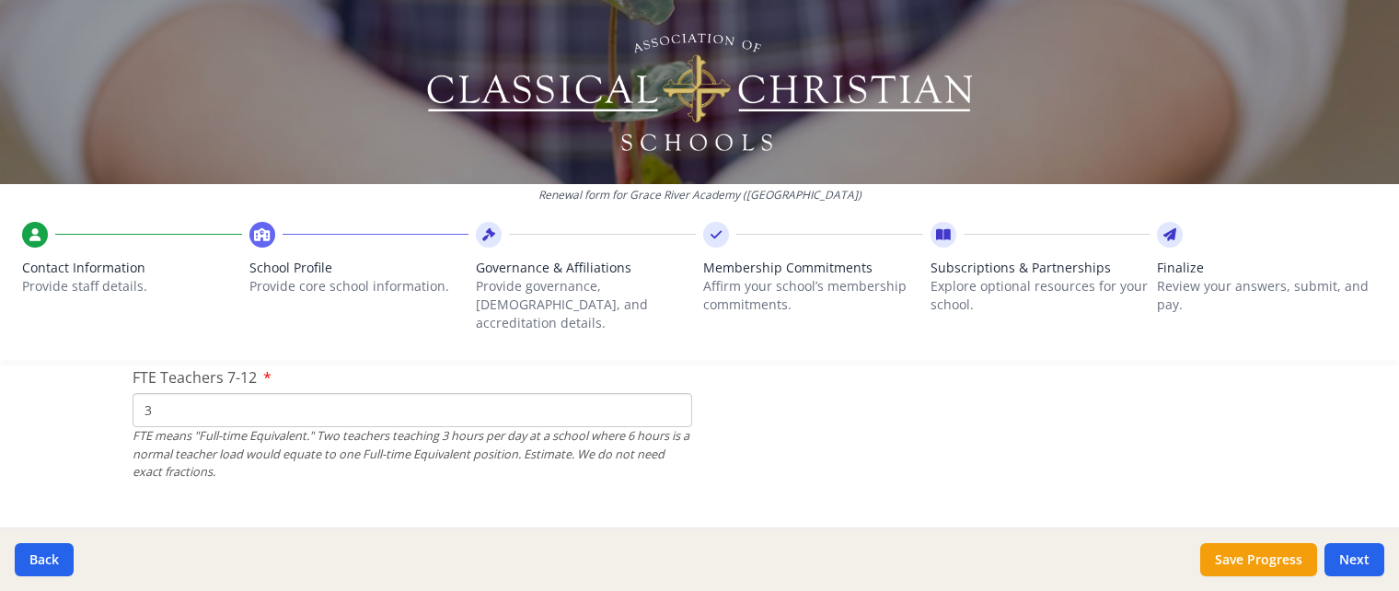
scroll to position [1311, 0]
type input "3"
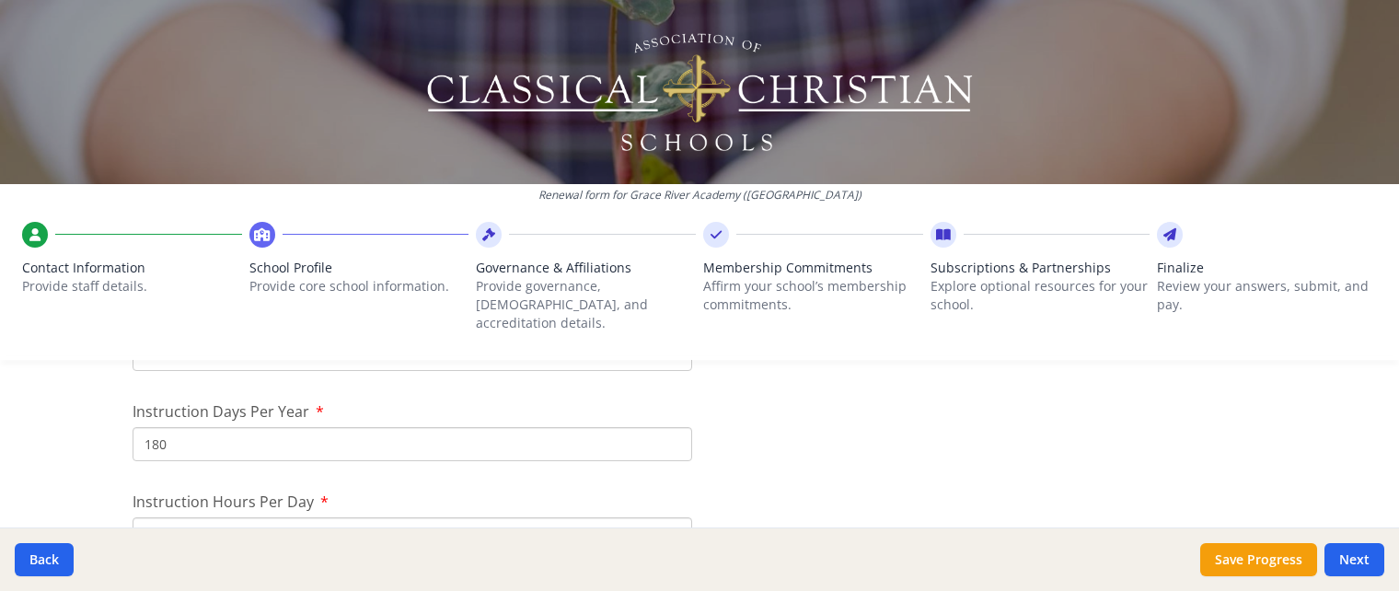
scroll to position [1683, 0]
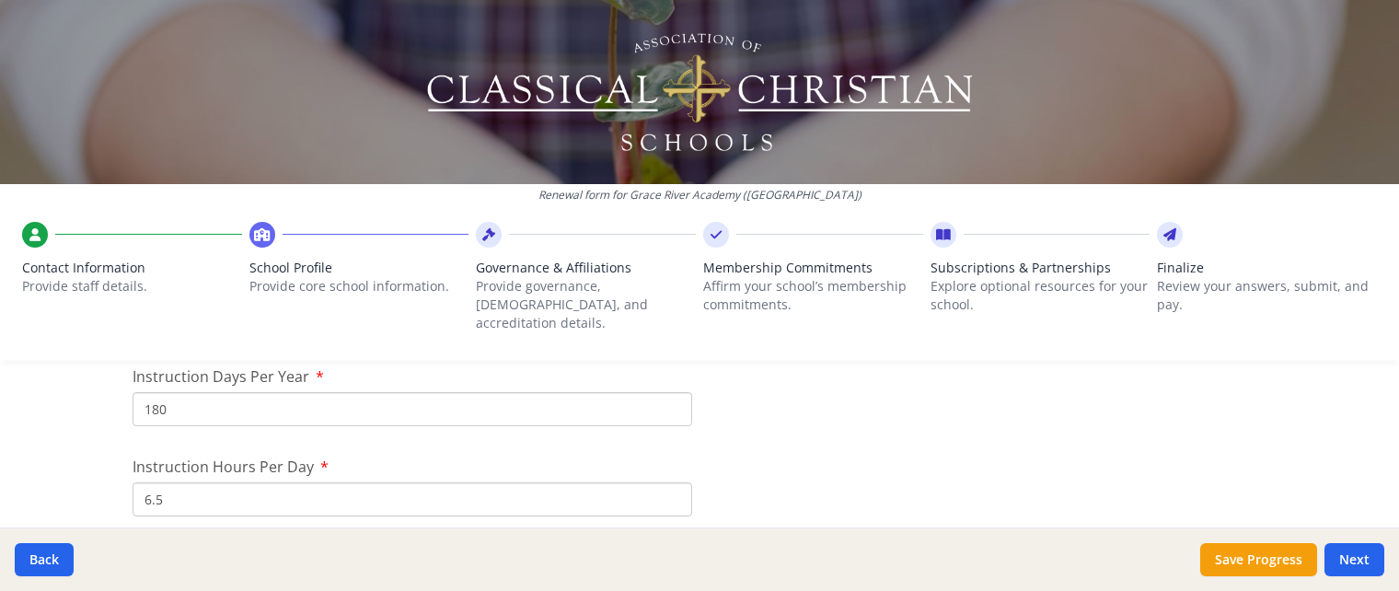
type input "2"
click at [277, 392] on input "180" at bounding box center [413, 409] width 560 height 34
type input "1"
type input "175"
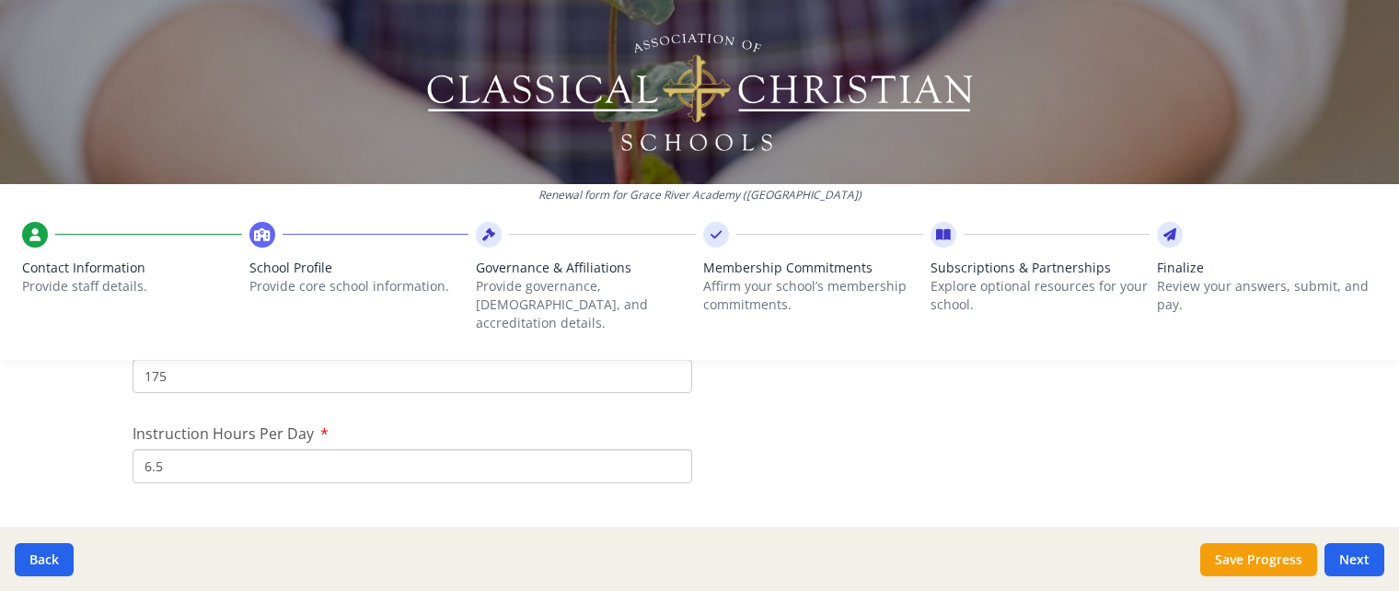
click at [336, 451] on input "6.5" at bounding box center [413, 466] width 560 height 34
type input "6"
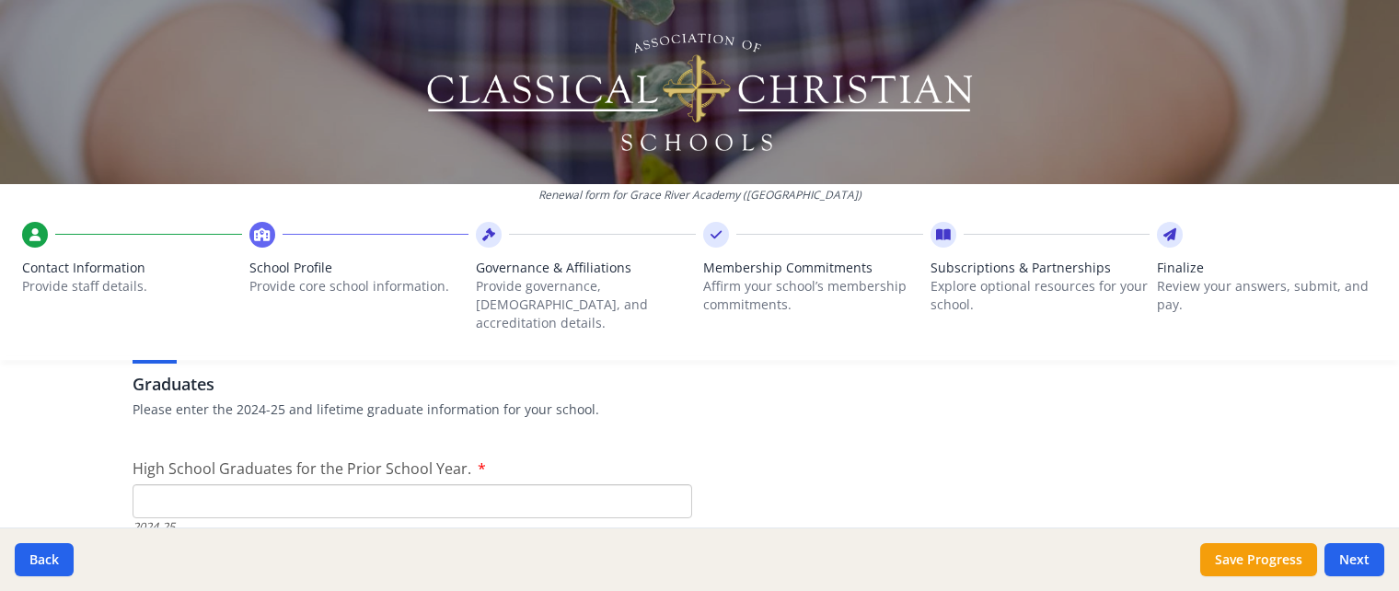
scroll to position [2609, 0]
type input "7.5"
click at [276, 494] on input "High School Graduates for the Prior School Year." at bounding box center [413, 500] width 560 height 34
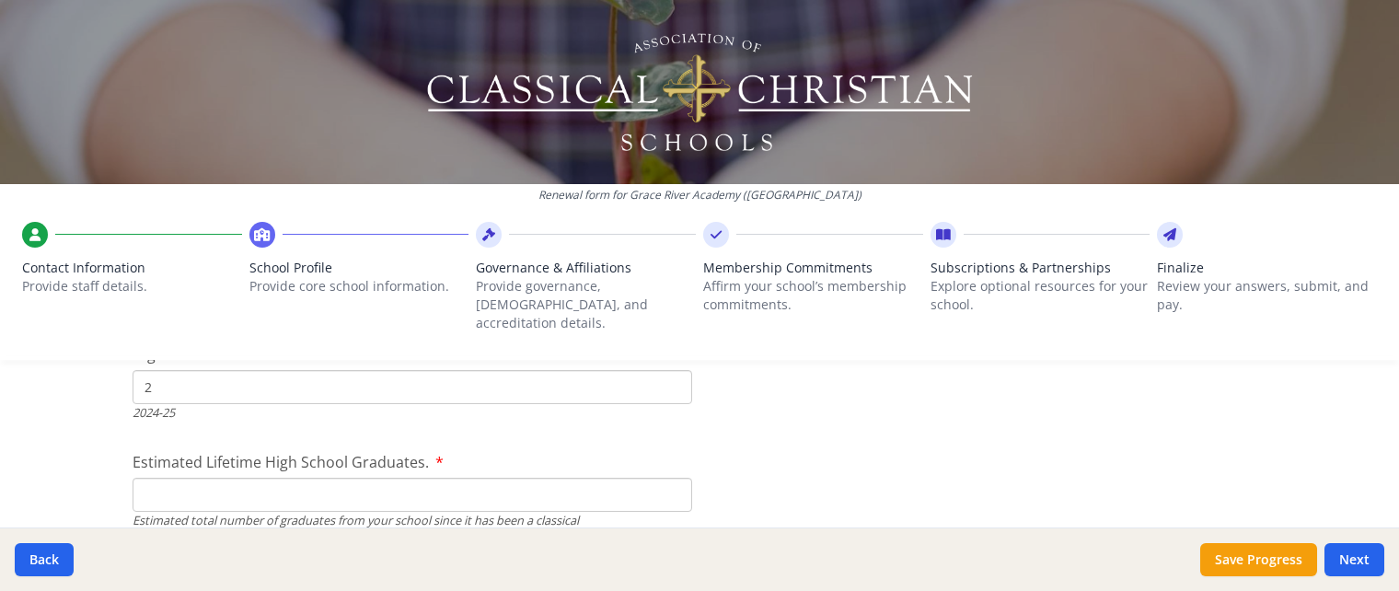
scroll to position [2735, 0]
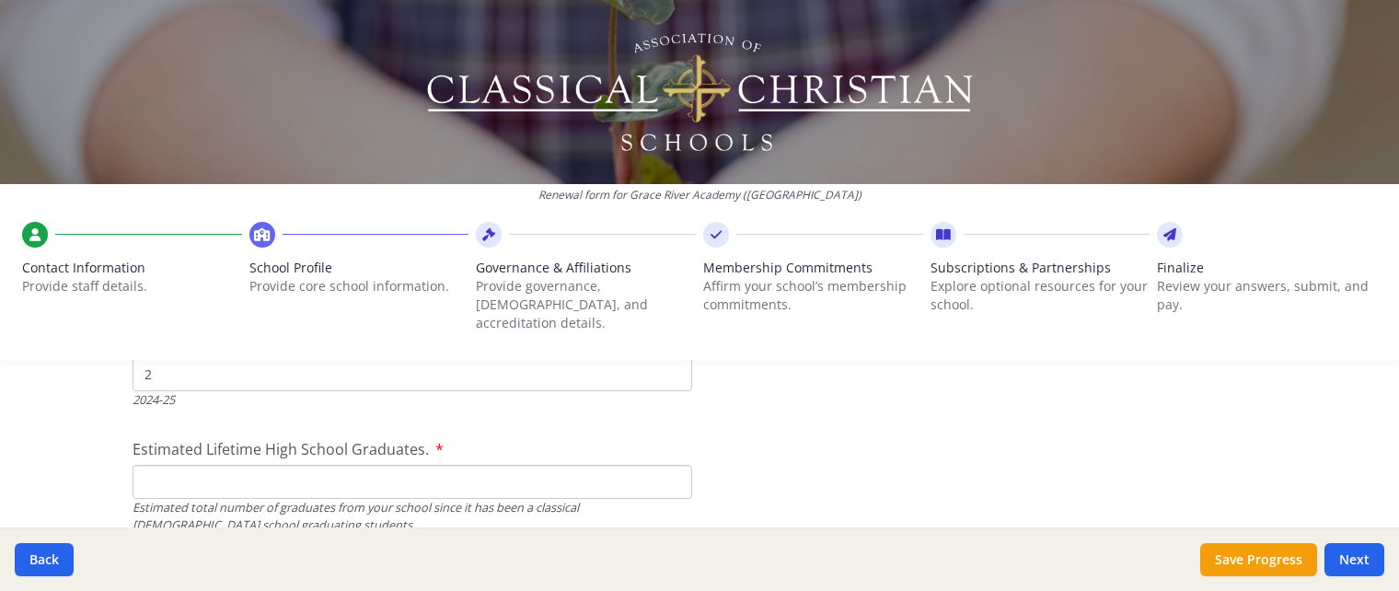
type input "2"
click at [293, 466] on input "Estimated Lifetime High School Graduates." at bounding box center [413, 482] width 560 height 34
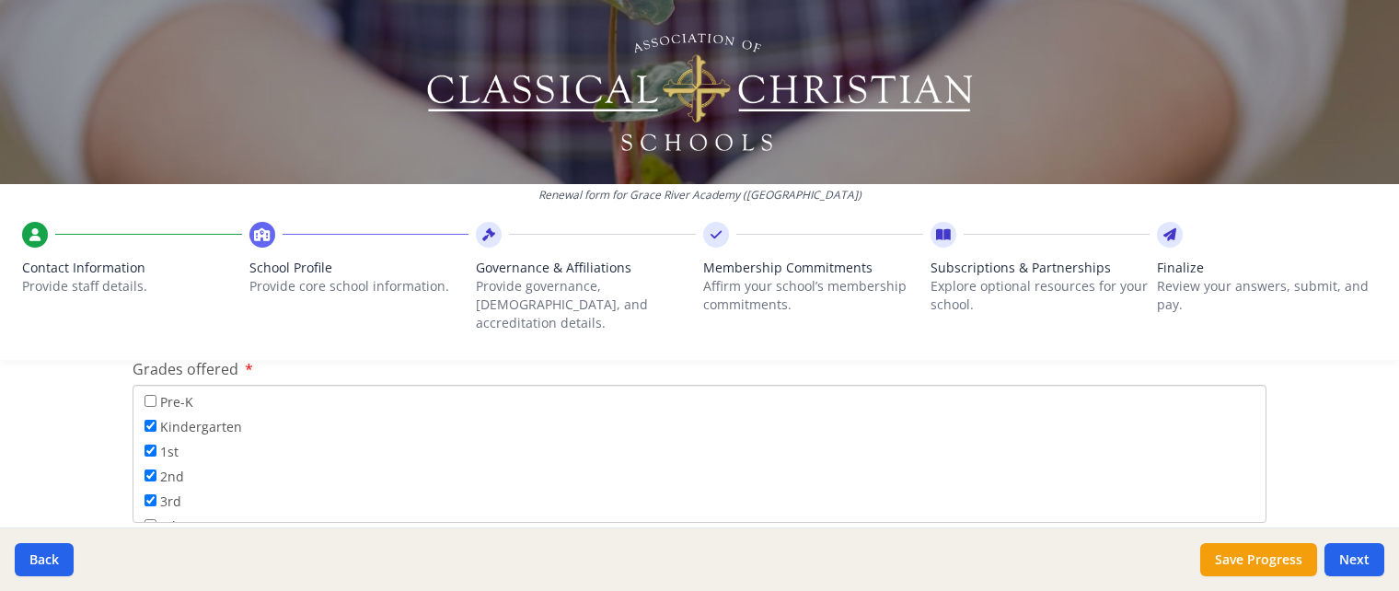
scroll to position [3069, 0]
type input "10"
click at [156, 394] on input "Pre-K" at bounding box center [151, 400] width 12 height 12
checkbox input "true"
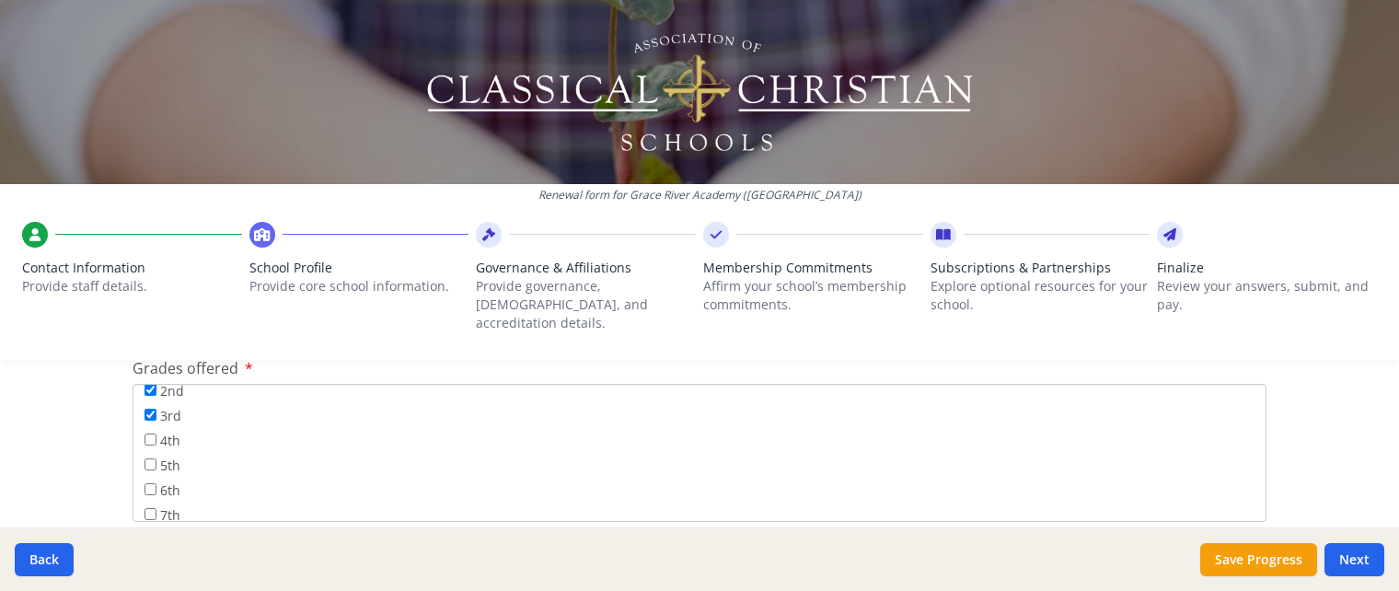
click at [153, 434] on input "4th" at bounding box center [151, 440] width 12 height 12
checkbox input "true"
click at [151, 459] on input "5th" at bounding box center [151, 465] width 12 height 12
checkbox input "true"
click at [148, 483] on input "6th" at bounding box center [151, 489] width 12 height 12
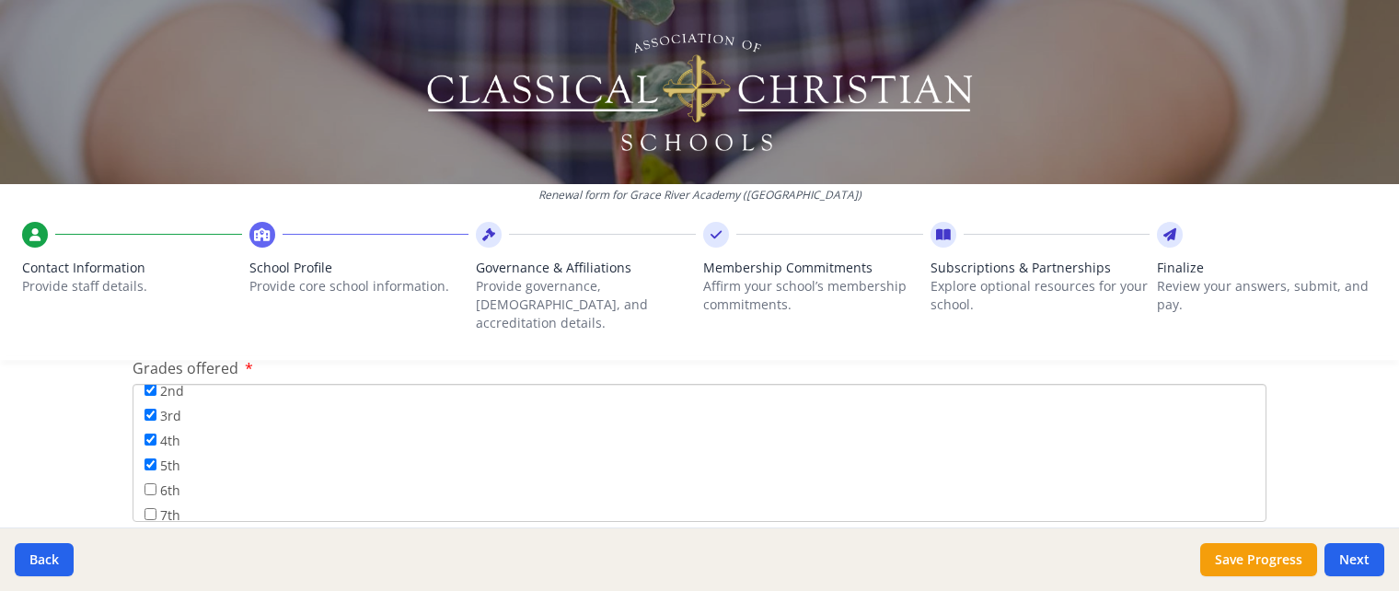
checkbox input "true"
click at [150, 508] on input "7th" at bounding box center [151, 514] width 12 height 12
checkbox input "true"
click at [149, 404] on input "8th" at bounding box center [151, 410] width 12 height 12
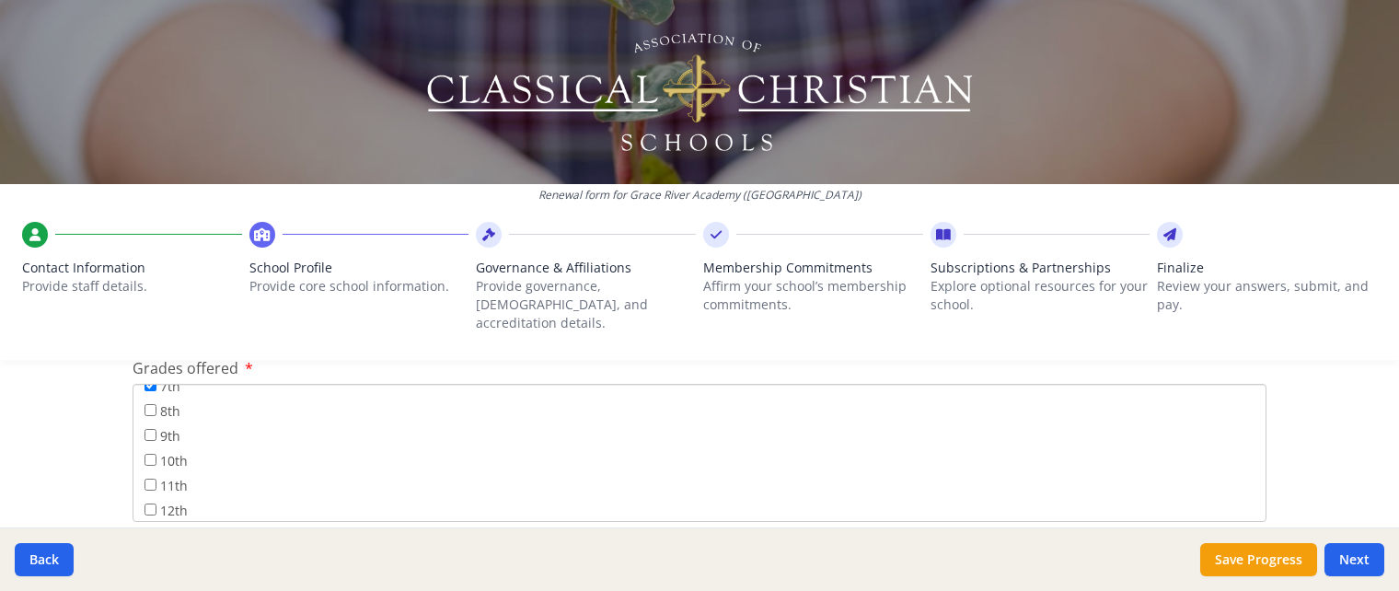
checkbox input "true"
click at [149, 429] on input "9th" at bounding box center [151, 435] width 12 height 12
checkbox input "true"
click at [154, 450] on div "10th" at bounding box center [700, 462] width 1110 height 25
click at [153, 454] on input "10th" at bounding box center [151, 460] width 12 height 12
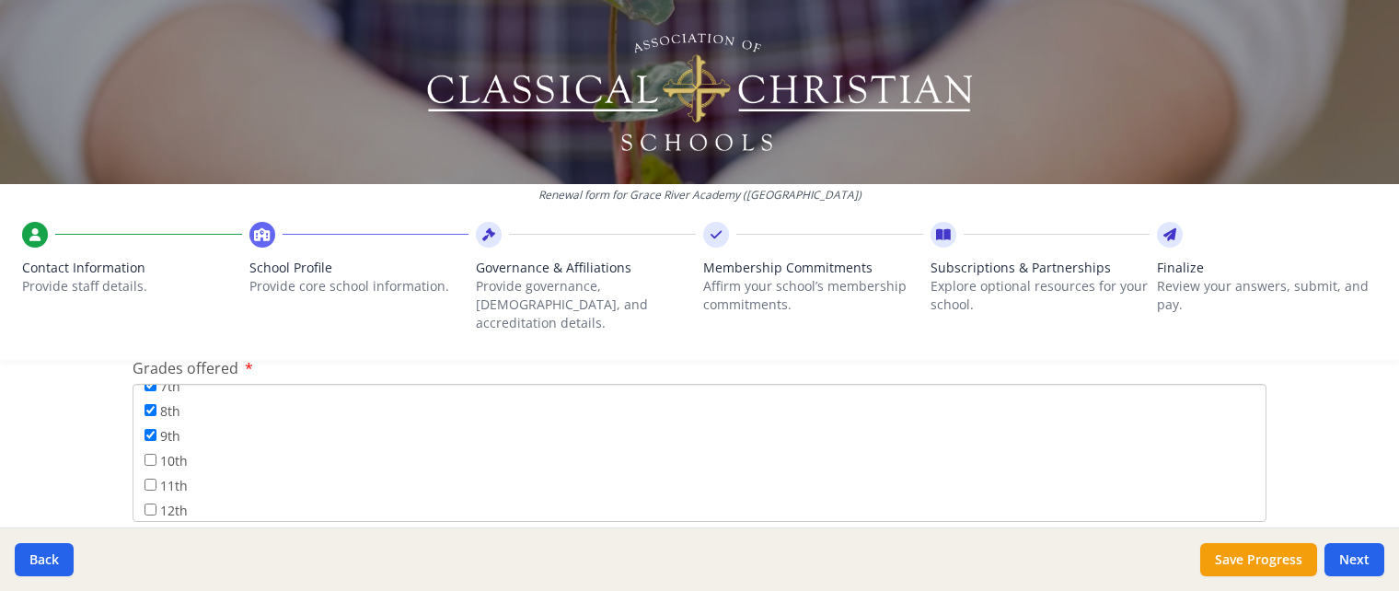
checkbox input "true"
click at [153, 479] on input "11th" at bounding box center [151, 485] width 12 height 12
checkbox input "true"
click at [152, 504] on input "12th" at bounding box center [151, 510] width 12 height 12
checkbox input "true"
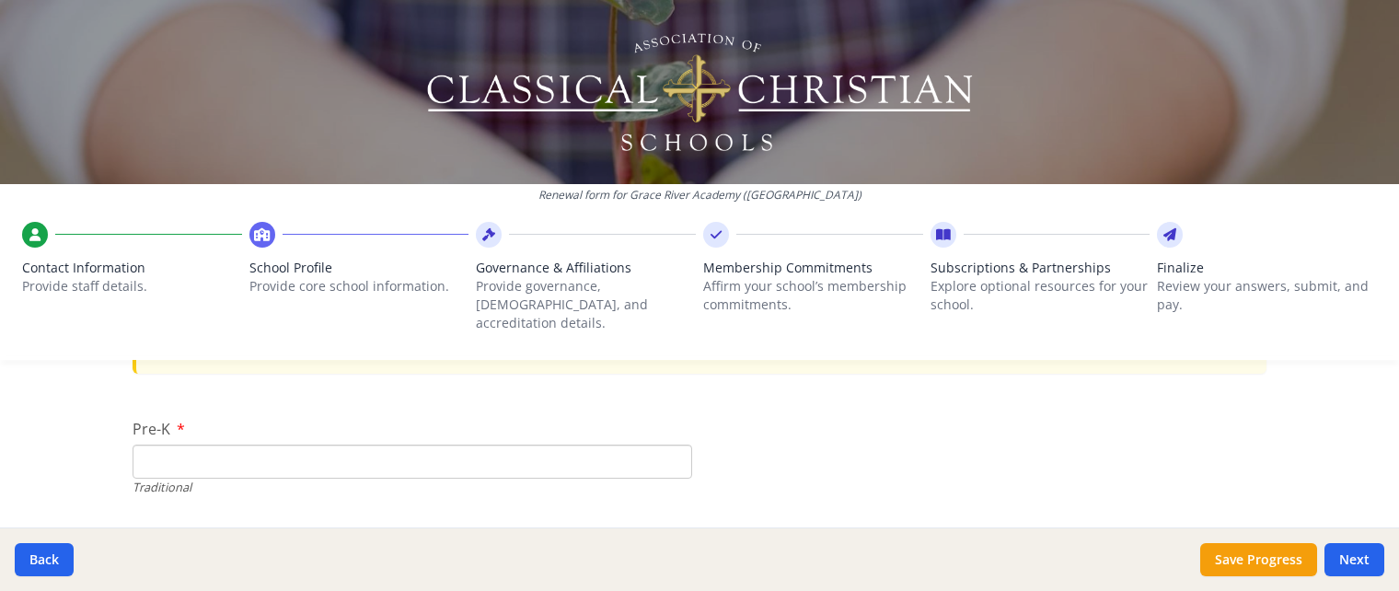
scroll to position [3822, 0]
click at [518, 444] on input "Pre-K" at bounding box center [413, 461] width 560 height 34
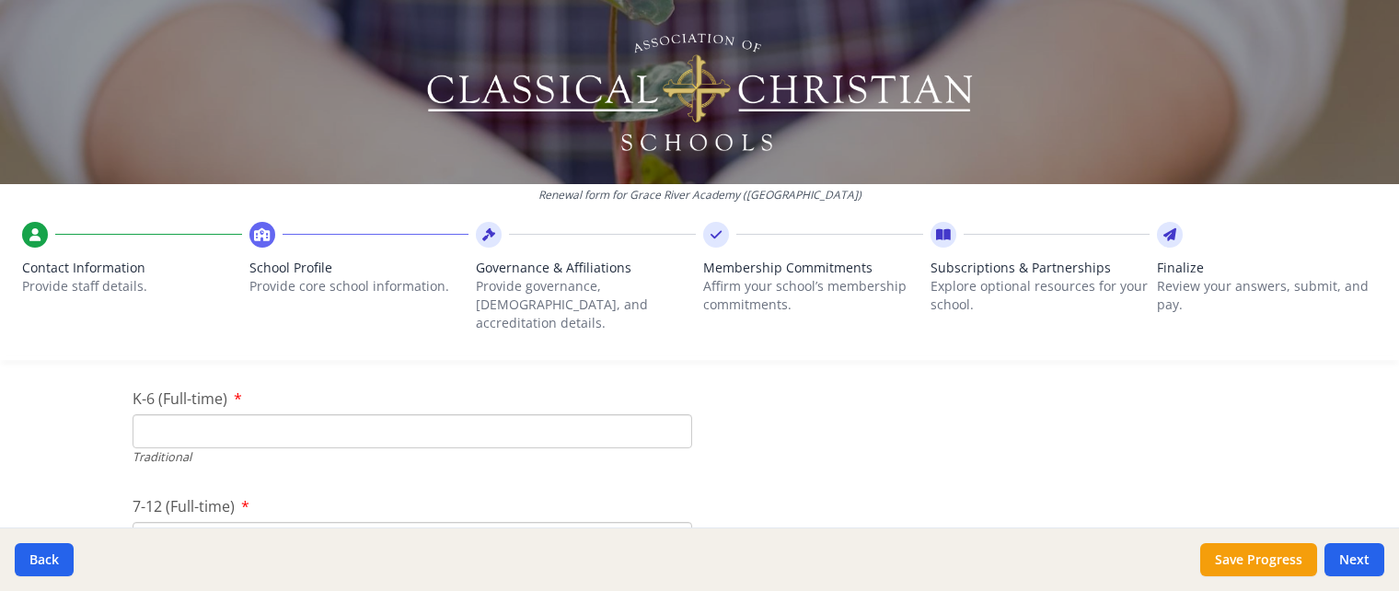
scroll to position [3973, 0]
type input "2"
click at [504, 401] on input "K-6 (Full-time)" at bounding box center [413, 418] width 560 height 34
type input "65"
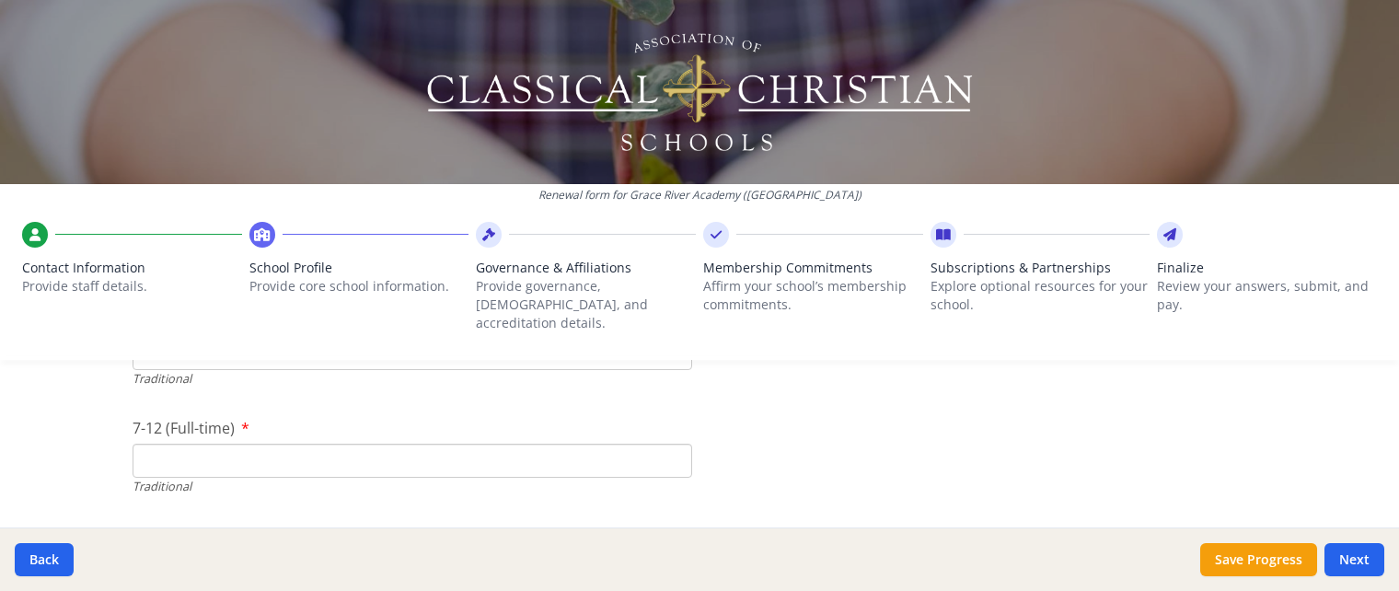
click at [466, 447] on input "7-12 (Full-time)" at bounding box center [413, 461] width 560 height 34
type input "25"
click at [433, 447] on input "Number of New Students for the 2025-26 School Year." at bounding box center [413, 464] width 560 height 34
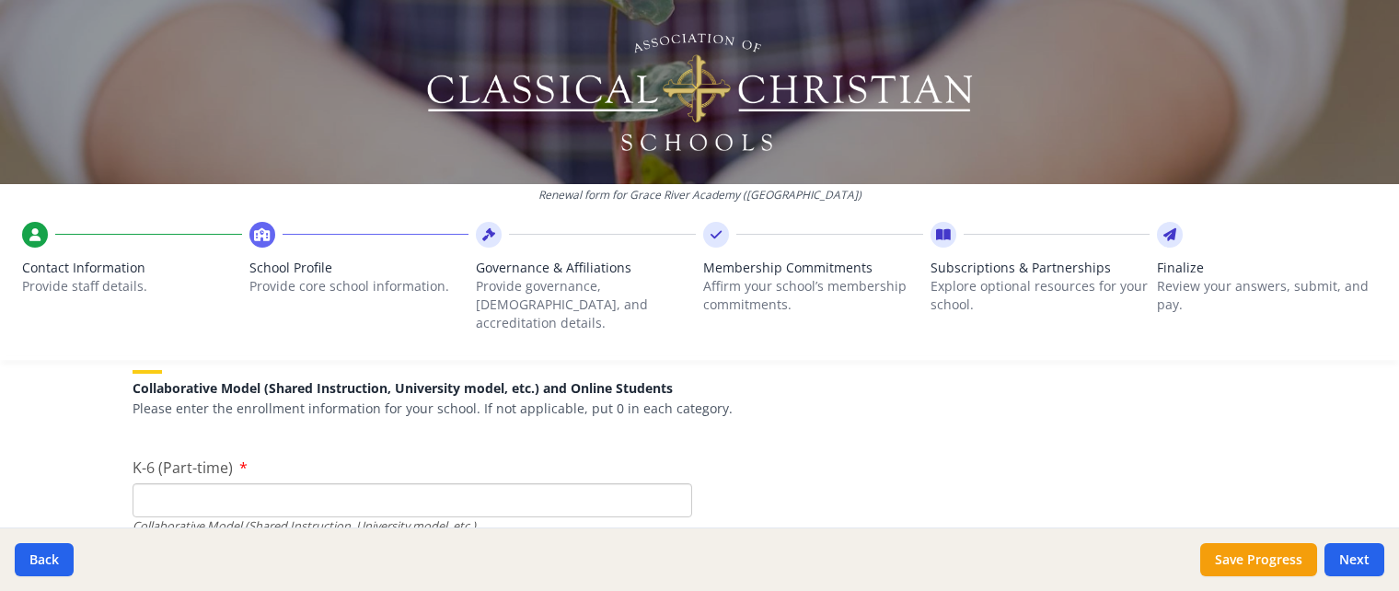
scroll to position [4326, 0]
type input "23"
click at [433, 480] on input "K-6 (Part-time)" at bounding box center [413, 496] width 560 height 34
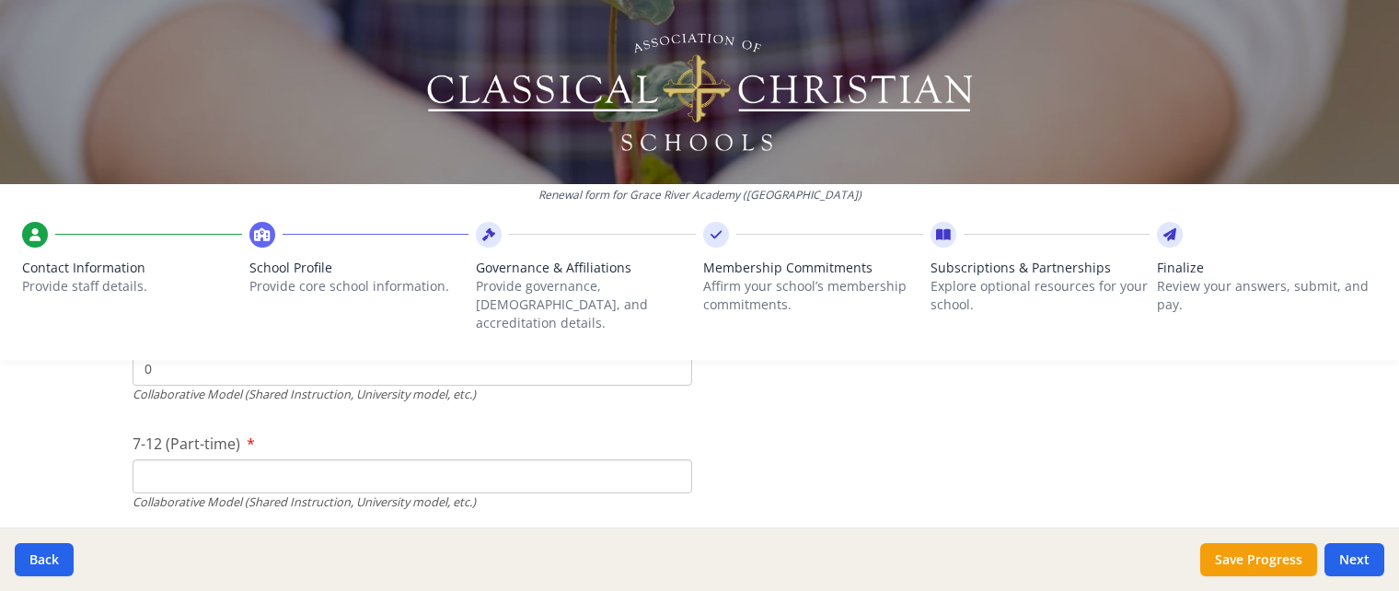
scroll to position [4454, 0]
type input "0"
click at [425, 462] on input "7-12 (Part-time)" at bounding box center [413, 476] width 560 height 34
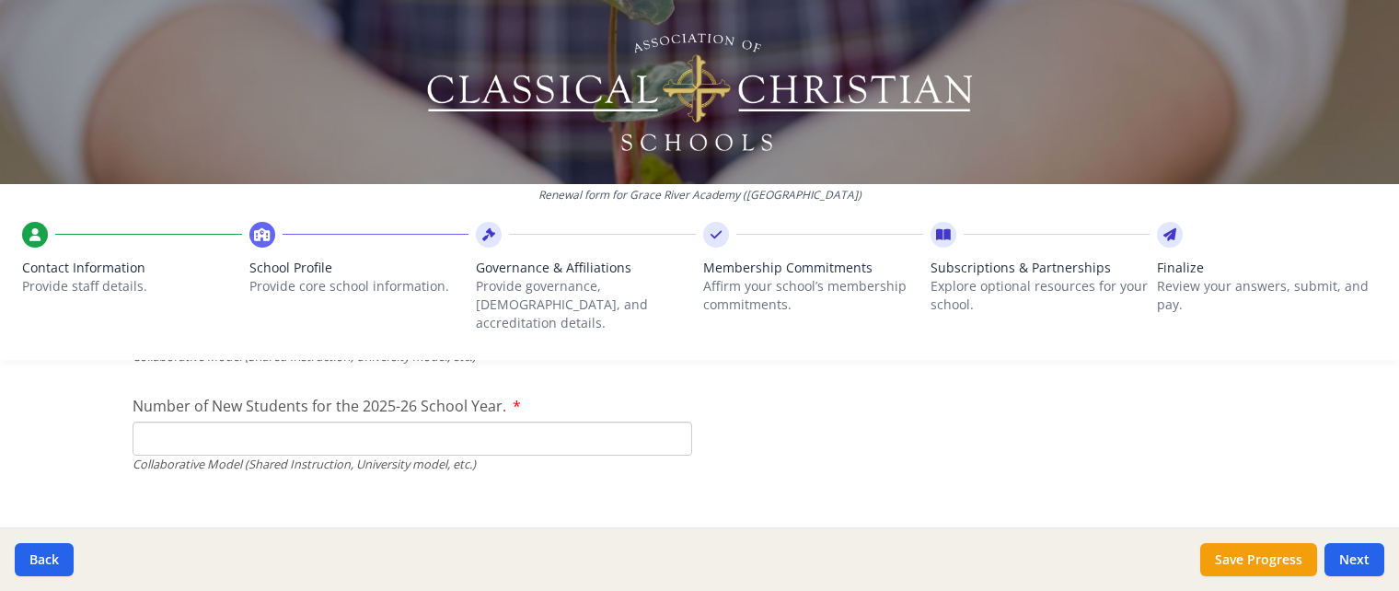
scroll to position [4600, 0]
type input "2"
click at [411, 421] on input "Number of New Students for the 2025-26 School Year." at bounding box center [413, 438] width 560 height 34
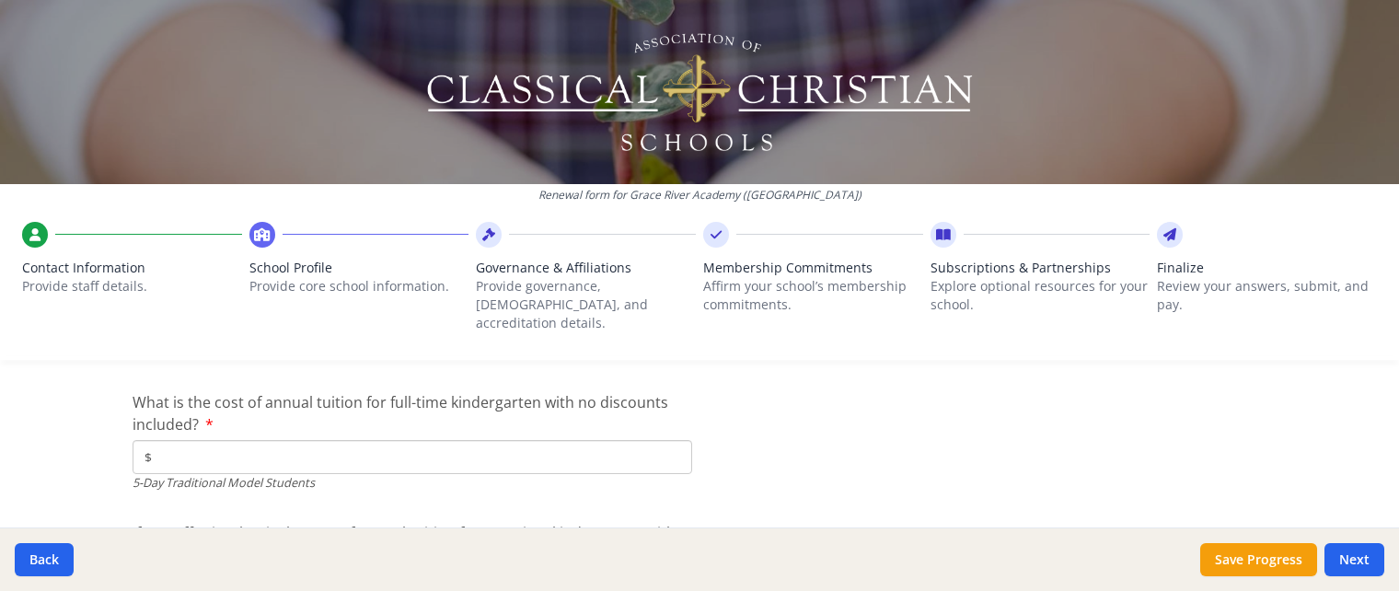
scroll to position [4838, 0]
type input "90"
click at [369, 440] on input "$" at bounding box center [413, 456] width 560 height 34
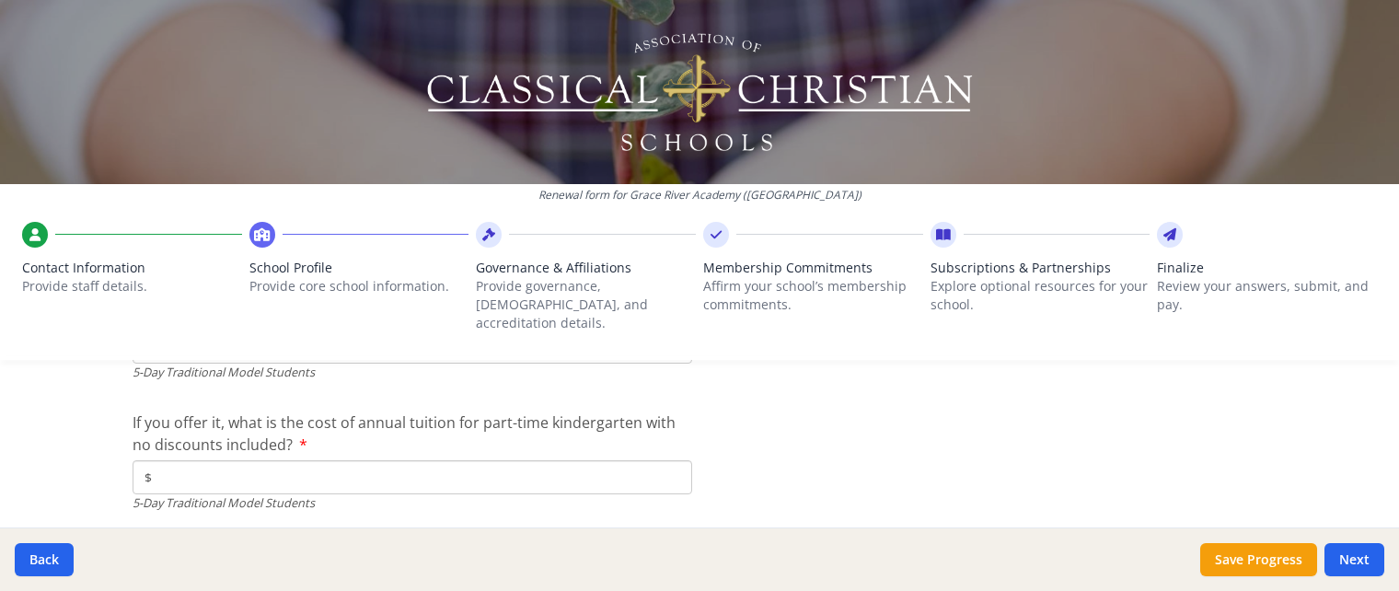
scroll to position [4951, 0]
type input "$9 750"
click at [379, 459] on input "$" at bounding box center [413, 475] width 560 height 34
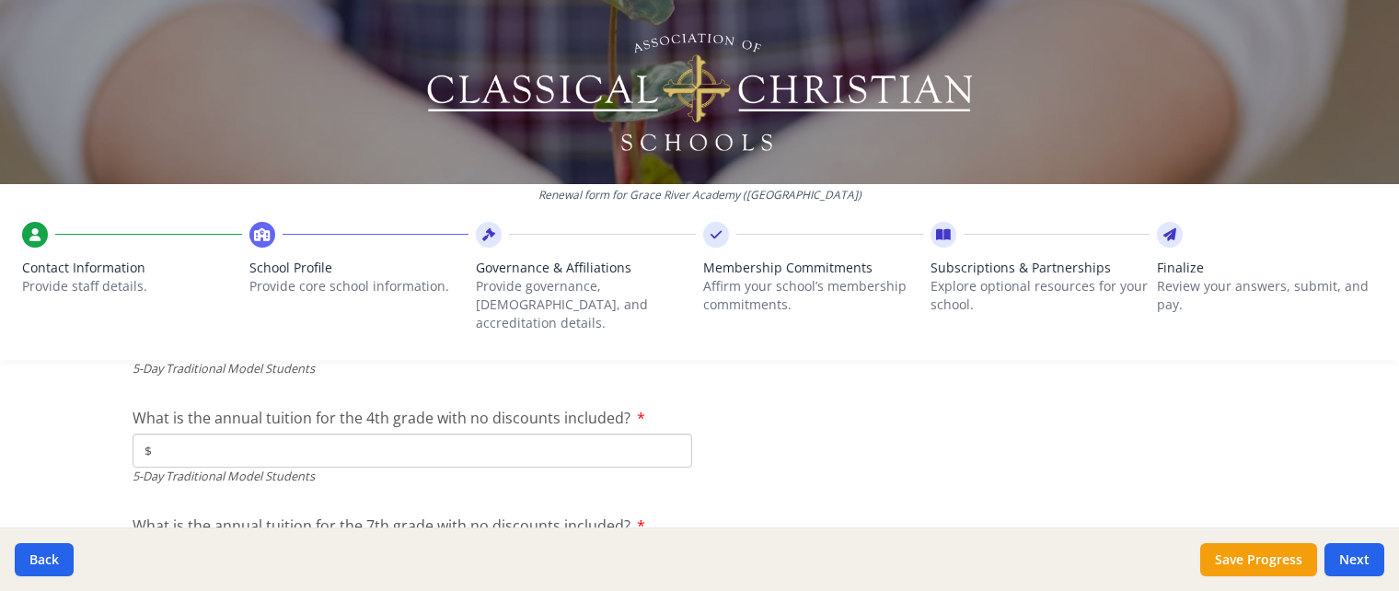
scroll to position [5082, 0]
type input "$9 750"
click at [351, 438] on input "$" at bounding box center [413, 451] width 560 height 34
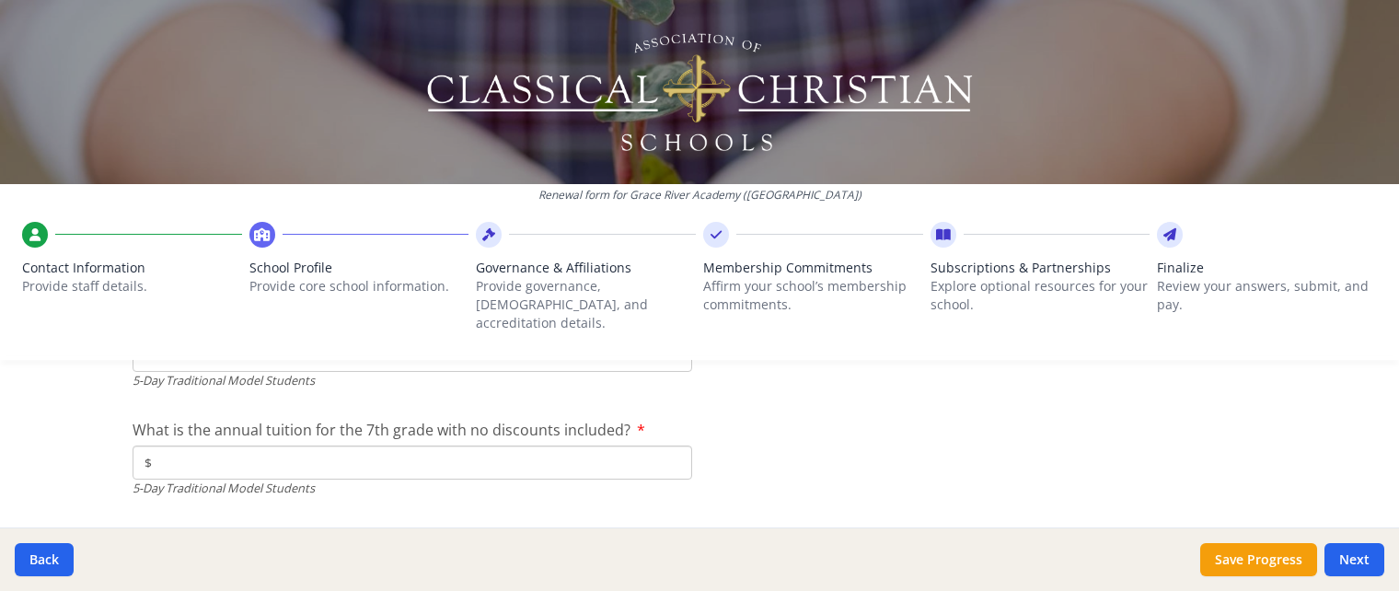
scroll to position [5179, 0]
type input "$9 750"
click at [336, 445] on input "$" at bounding box center [413, 462] width 560 height 34
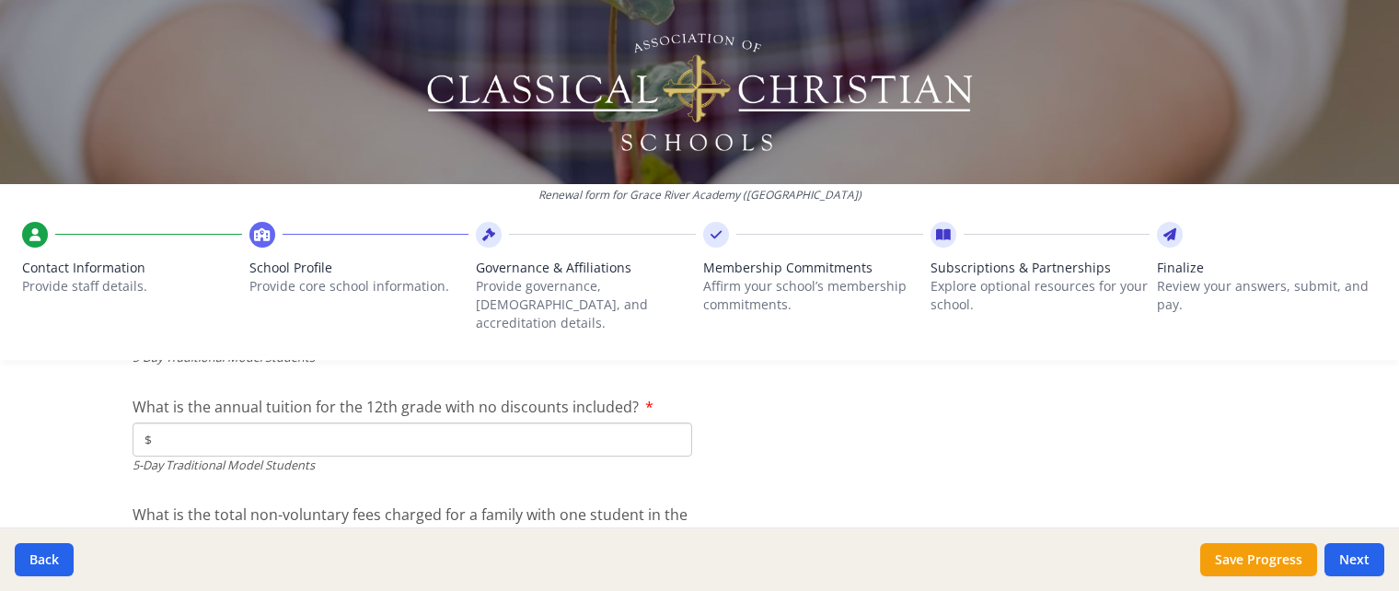
scroll to position [5318, 0]
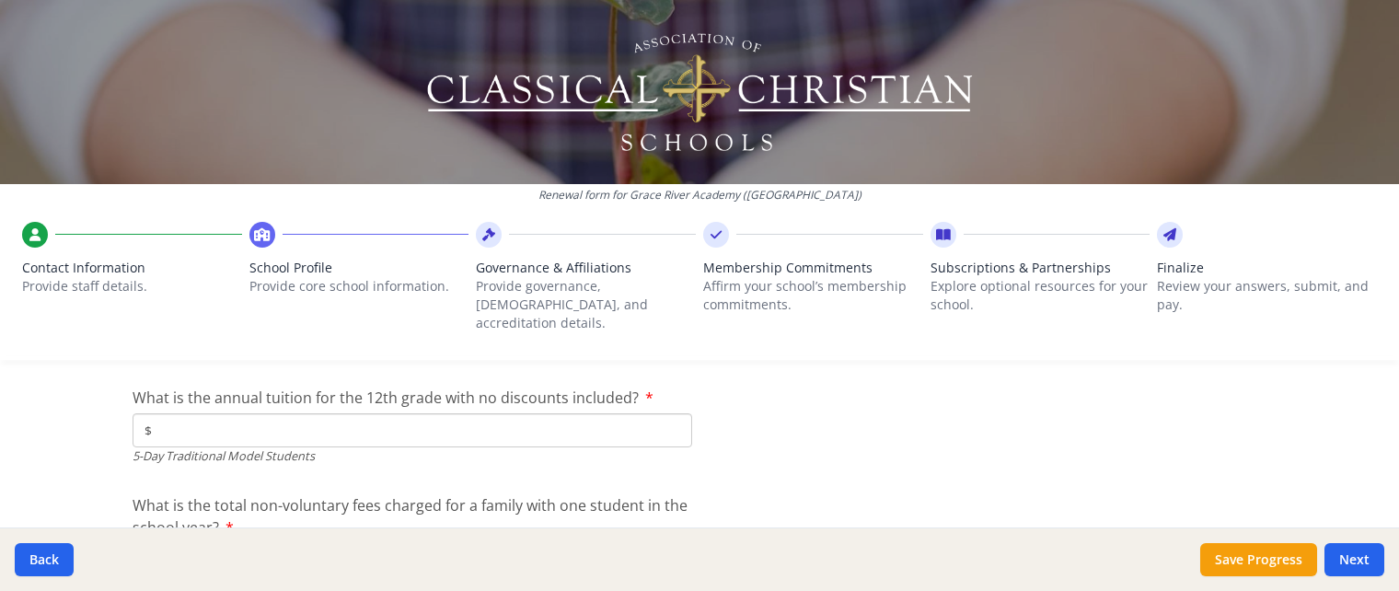
type input "$9 750"
click at [335, 413] on input "$" at bounding box center [413, 430] width 560 height 34
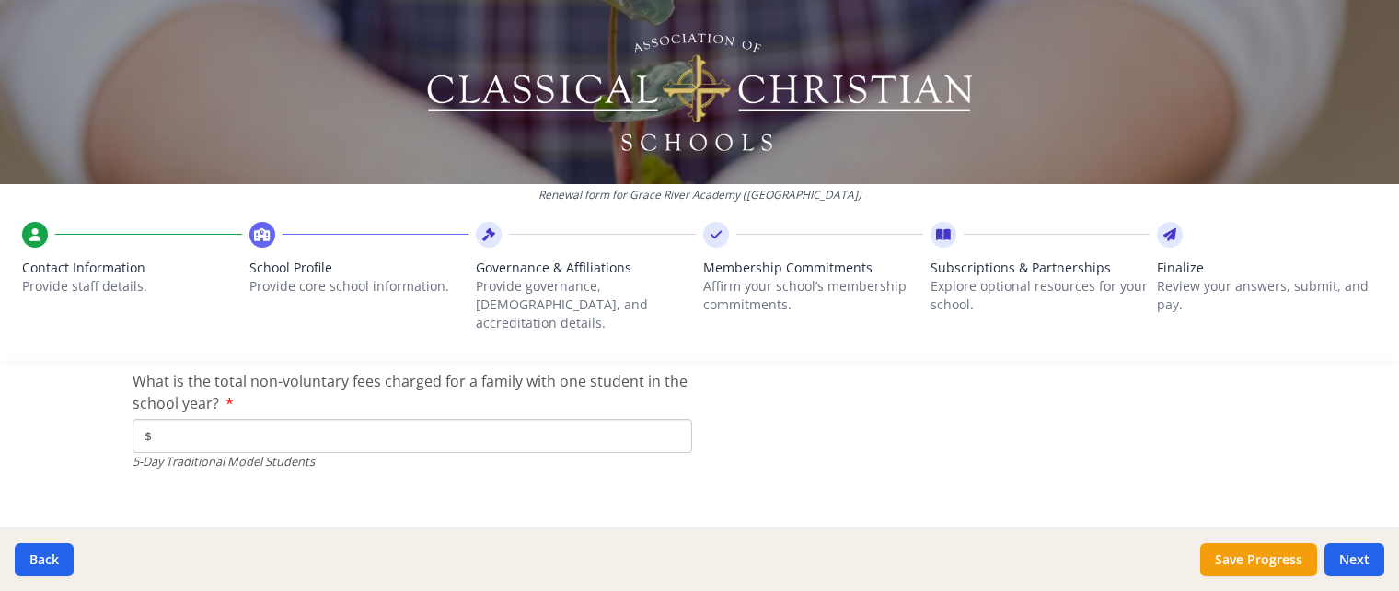
scroll to position [5444, 0]
type input "$9 750"
click at [362, 417] on input "$" at bounding box center [413, 434] width 560 height 34
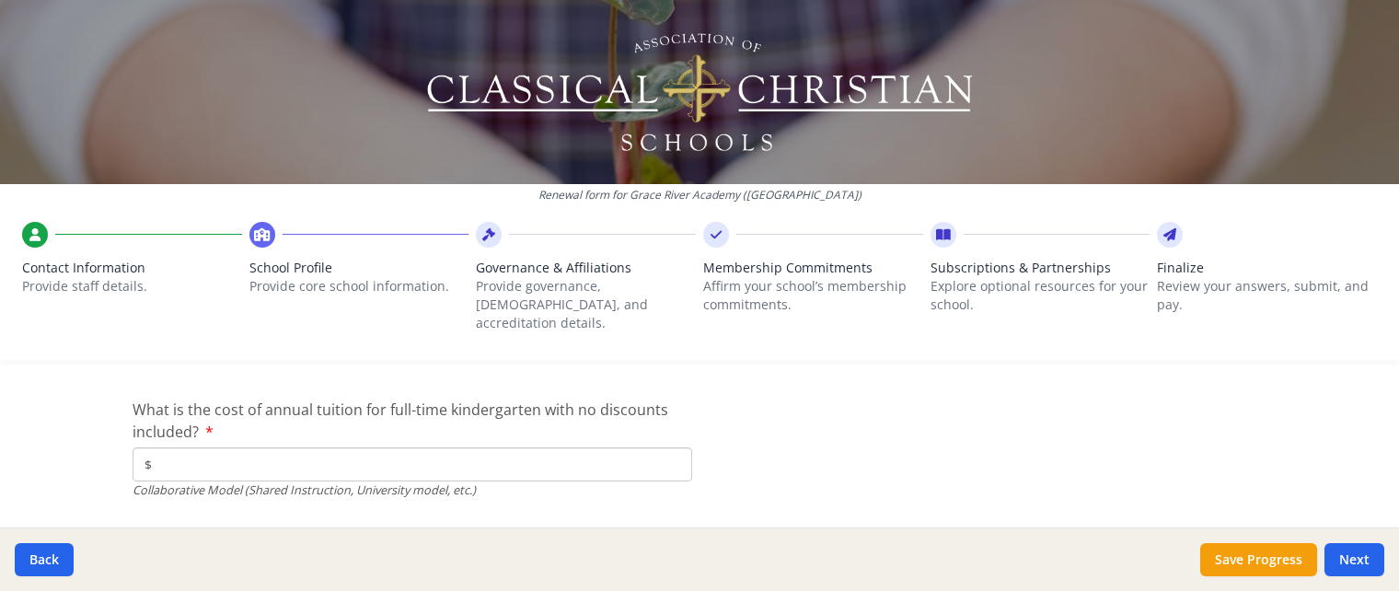
scroll to position [5672, 0]
type input "$600"
click at [339, 447] on input "$" at bounding box center [413, 464] width 560 height 34
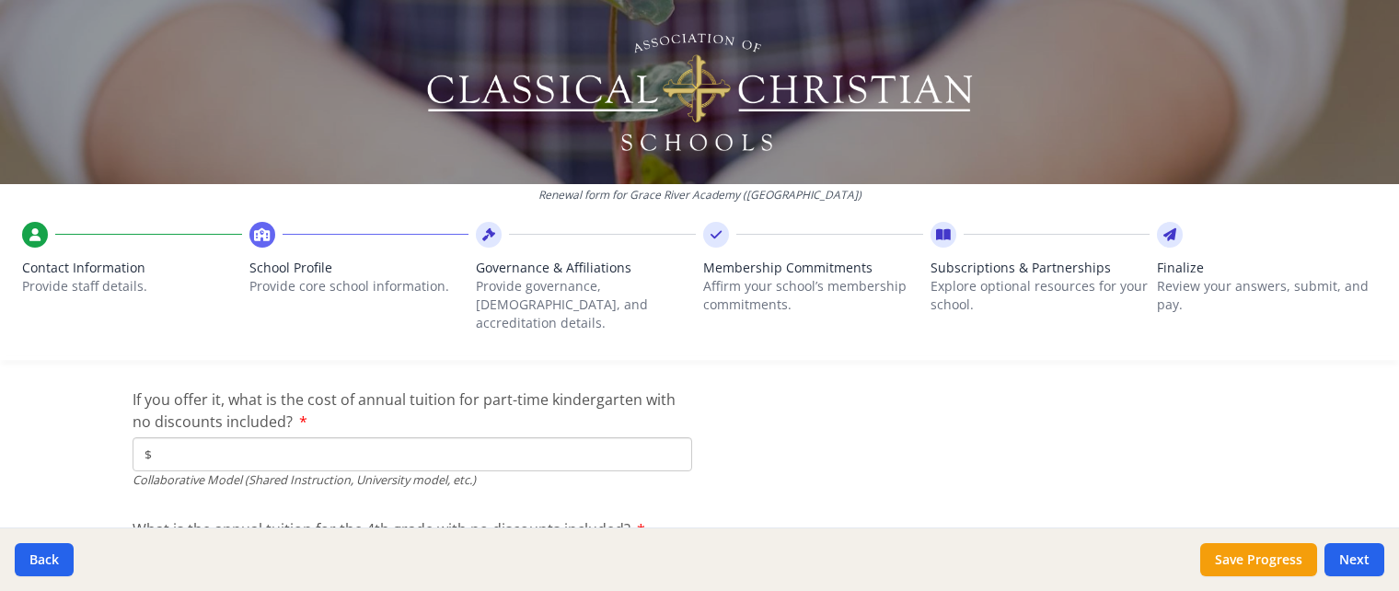
scroll to position [5815, 0]
type input "$9 750"
click at [307, 435] on input "$" at bounding box center [413, 451] width 560 height 34
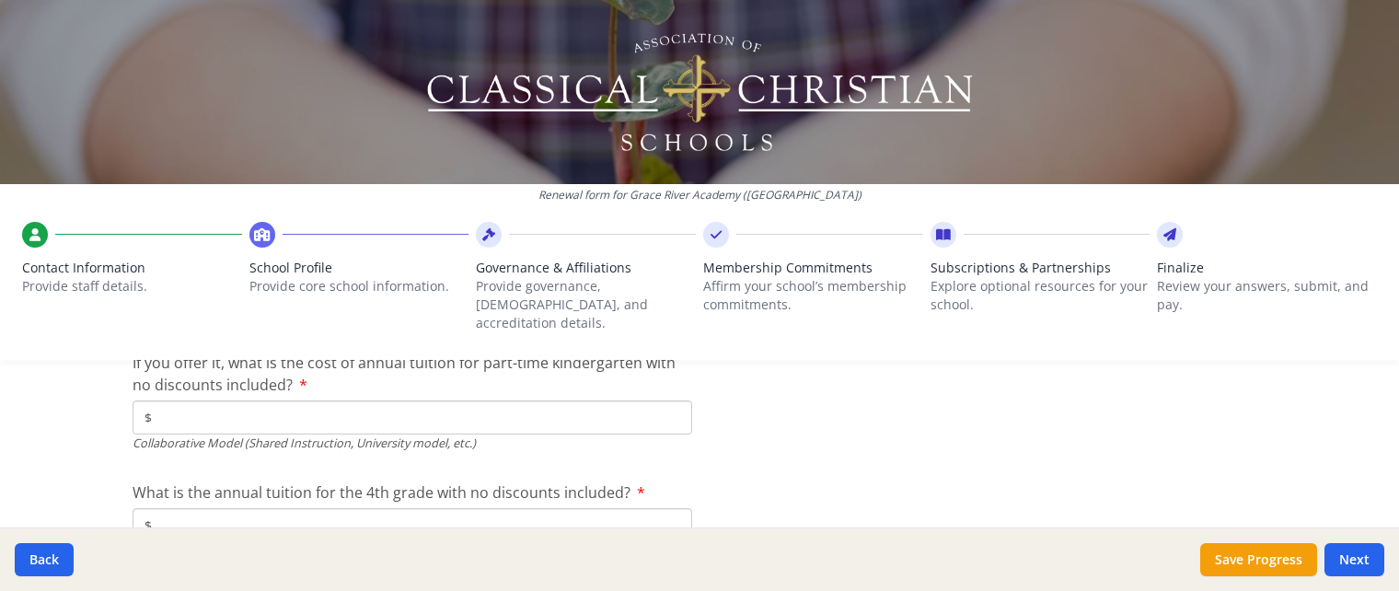
scroll to position [5847, 0]
type input "$0"
click at [305, 509] on input "$" at bounding box center [413, 526] width 560 height 34
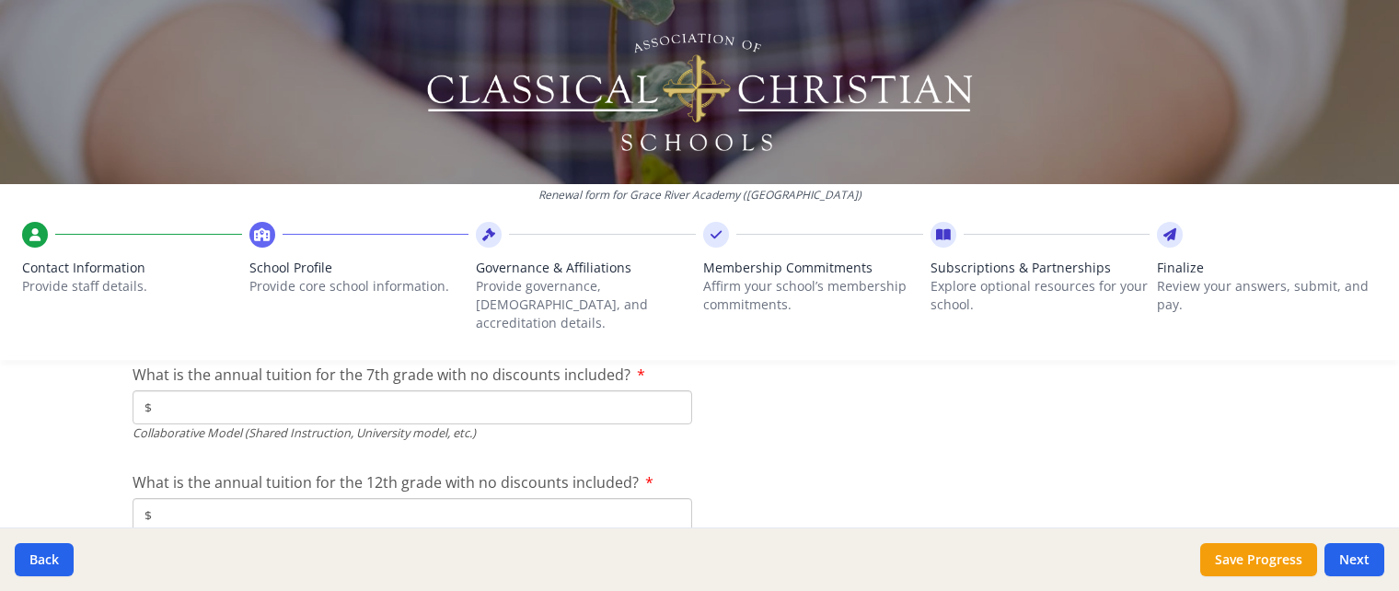
scroll to position [6086, 0]
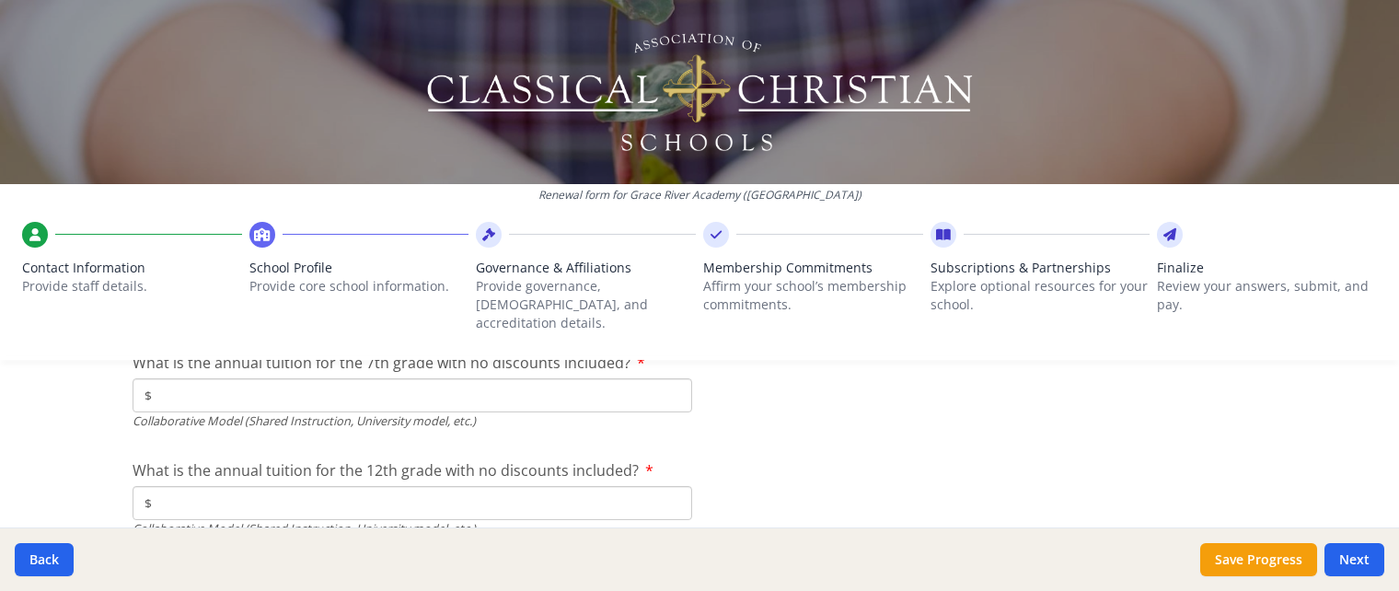
type input "$9 750"
click at [277, 380] on input "$" at bounding box center [413, 395] width 560 height 34
type input "$9 750"
click at [274, 486] on input "$" at bounding box center [413, 503] width 560 height 34
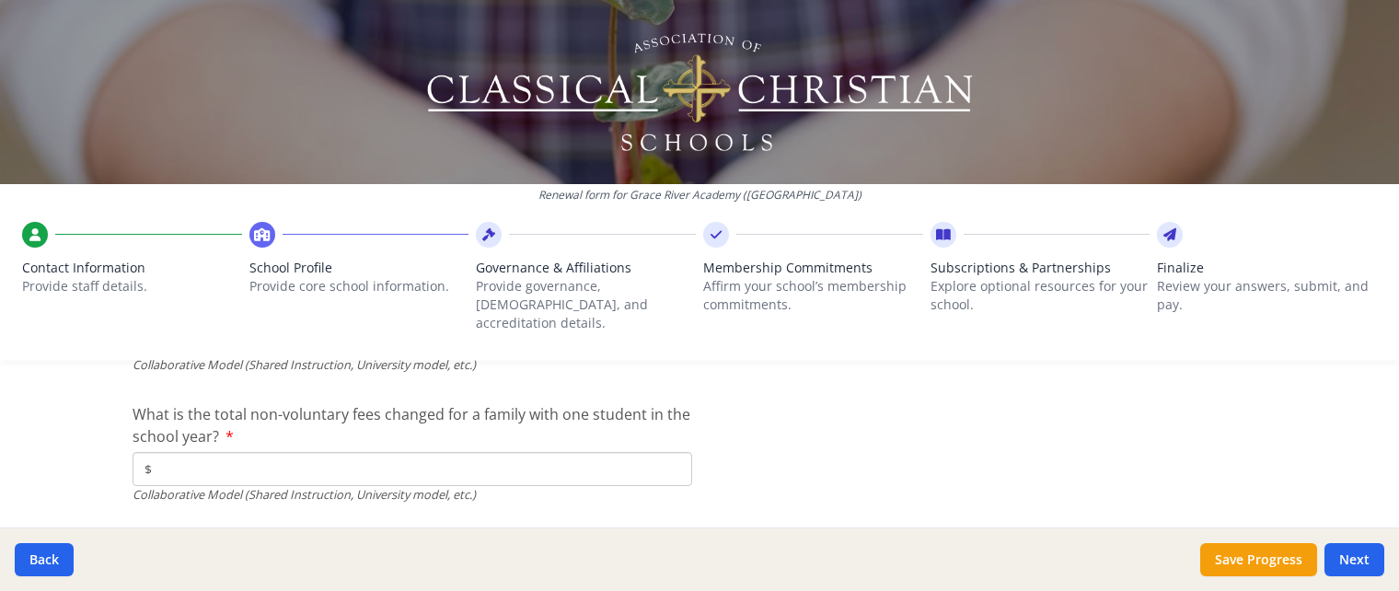
scroll to position [6278, 0]
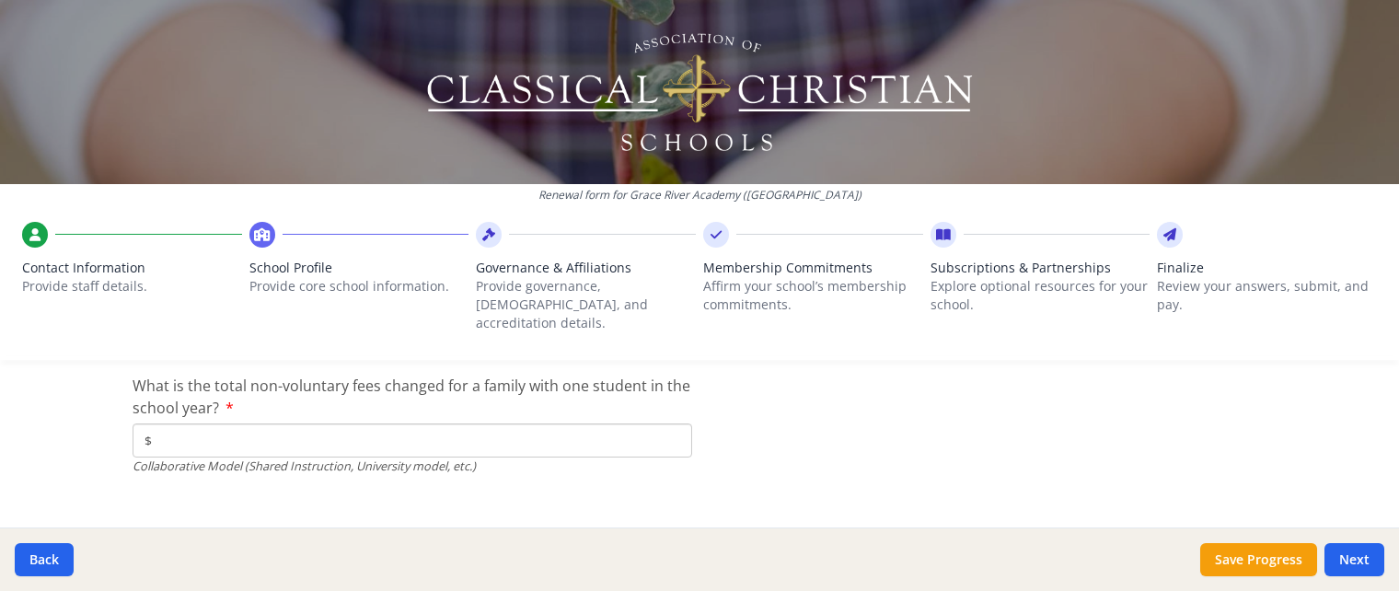
type input "$9 750"
click at [249, 437] on input "$" at bounding box center [413, 441] width 560 height 34
type input "$600"
click at [1350, 552] on button "Next" at bounding box center [1355, 559] width 60 height 33
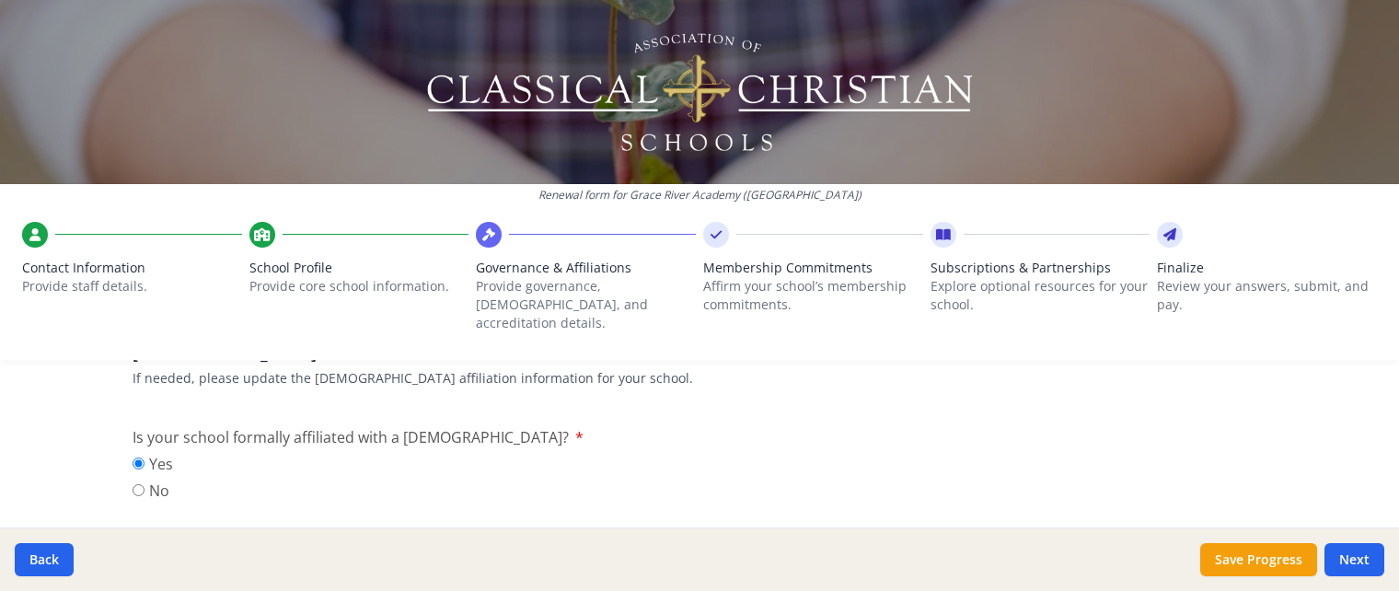
scroll to position [525, 0]
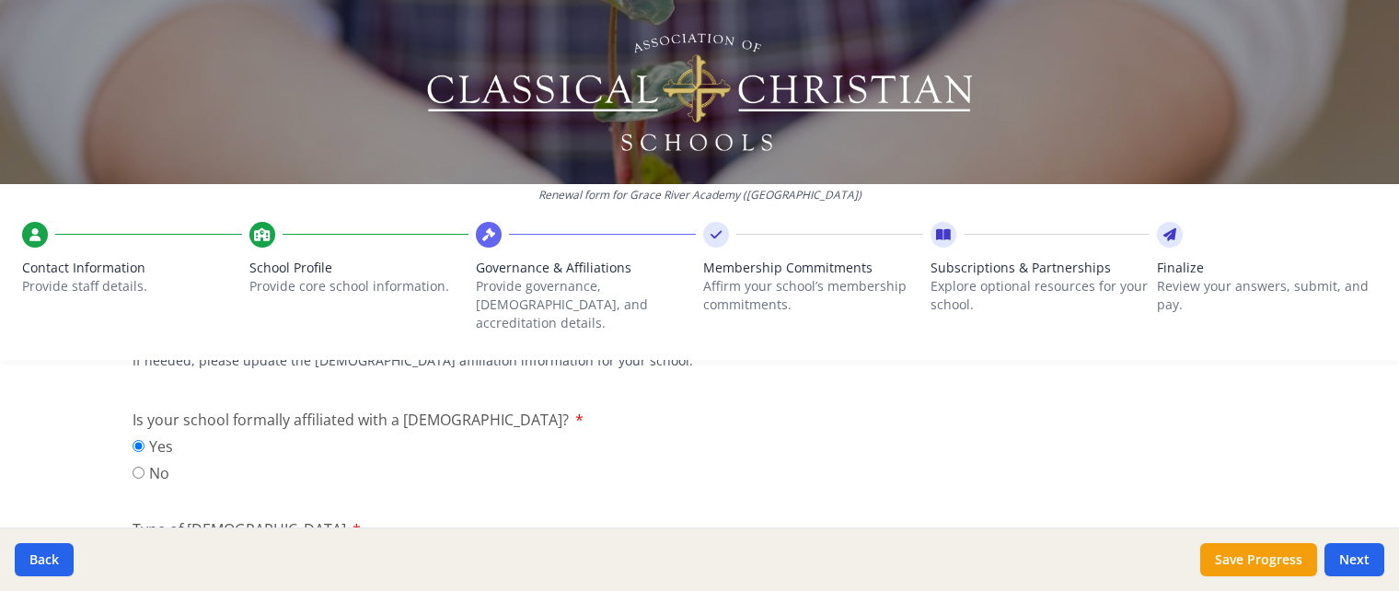
click at [137, 467] on input "No" at bounding box center [139, 473] width 12 height 12
radio input "true"
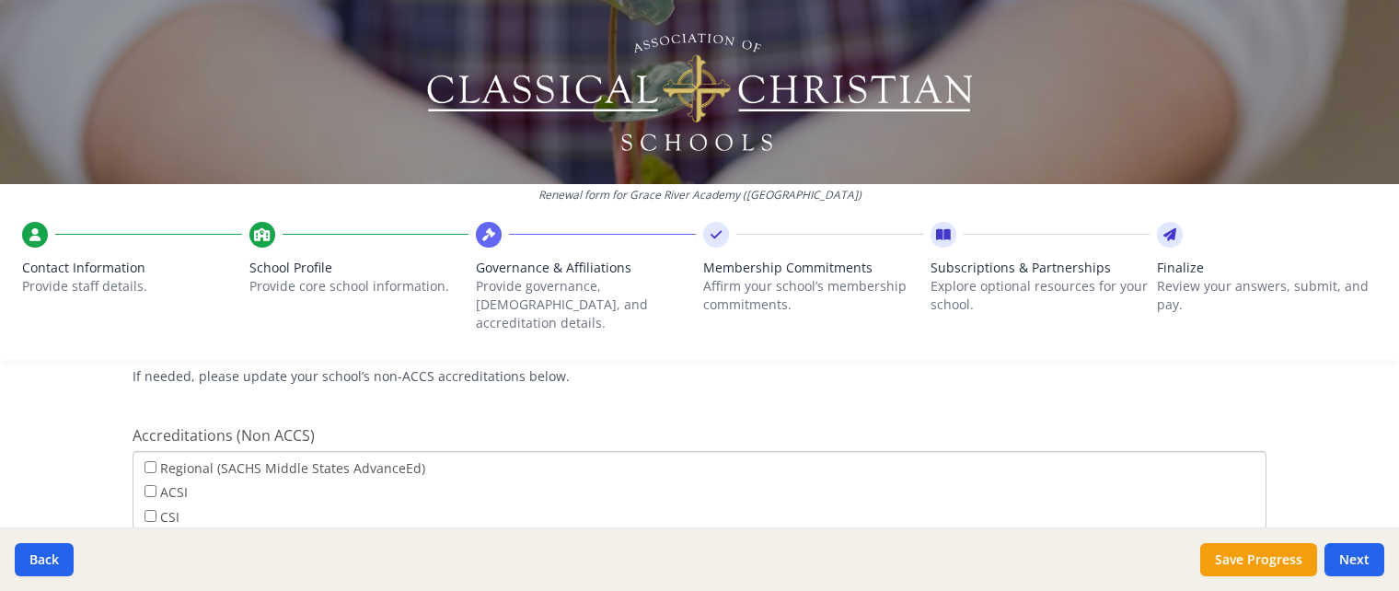
scroll to position [760, 0]
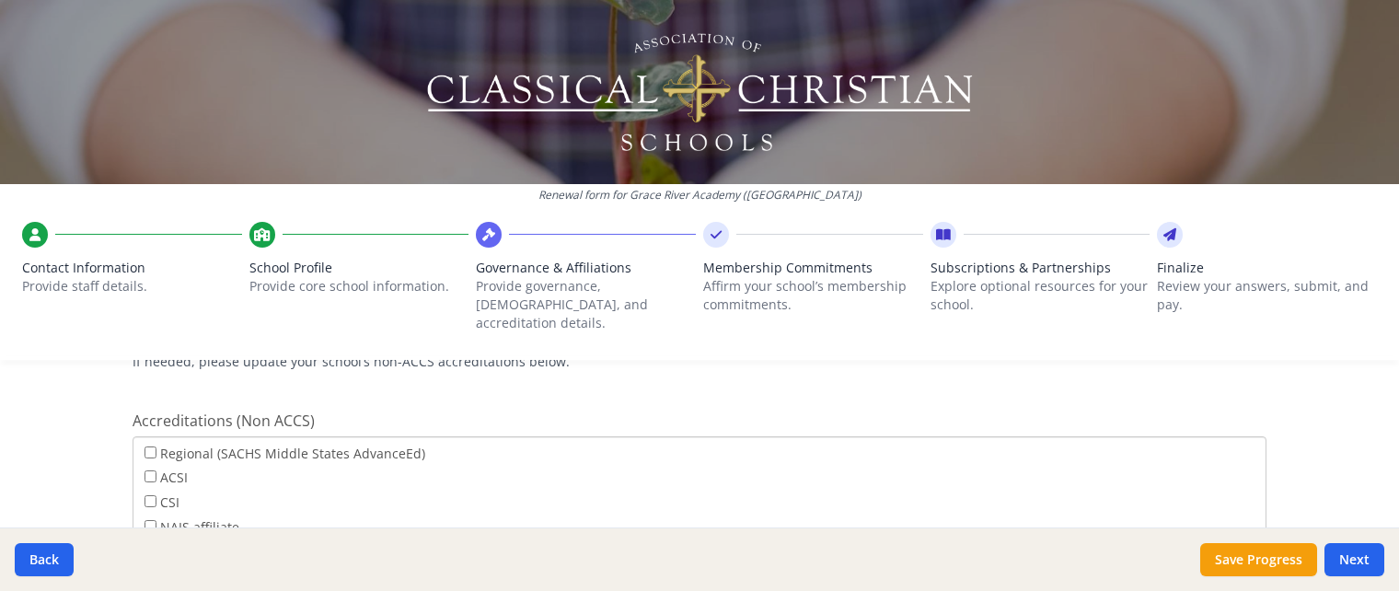
click at [150, 470] on input "ACSI" at bounding box center [151, 476] width 12 height 12
checkbox input "true"
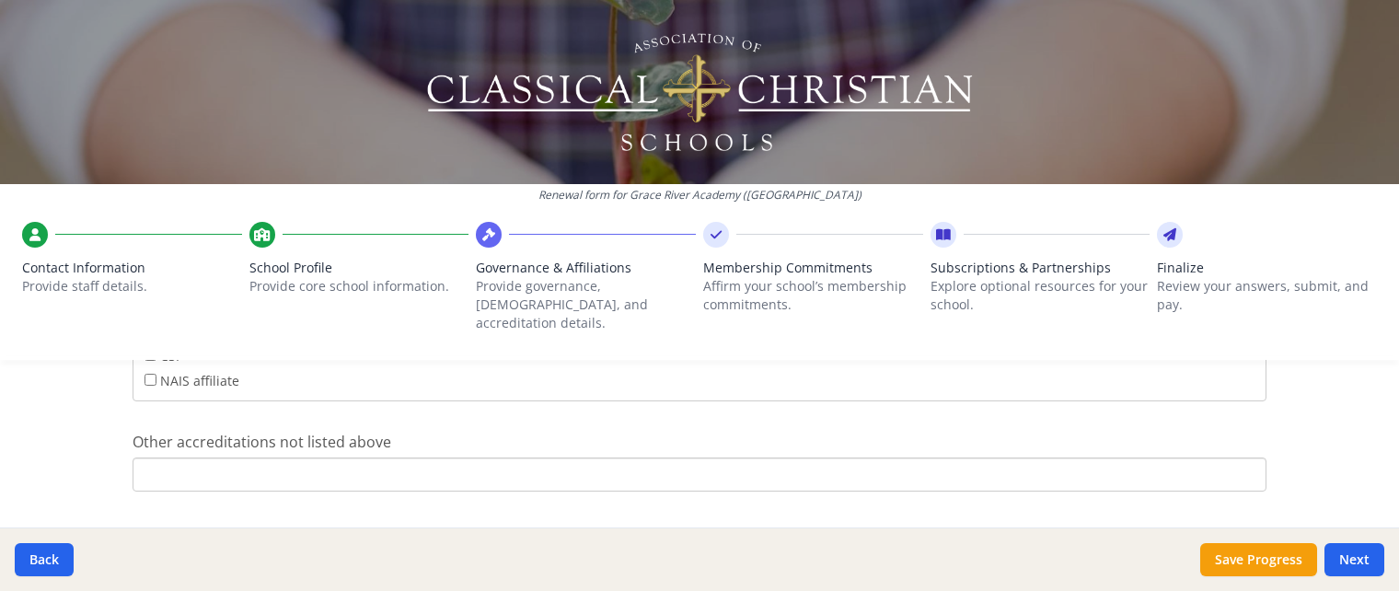
scroll to position [908, 0]
click at [196, 465] on input "Other accreditations not listed above" at bounding box center [700, 474] width 1134 height 34
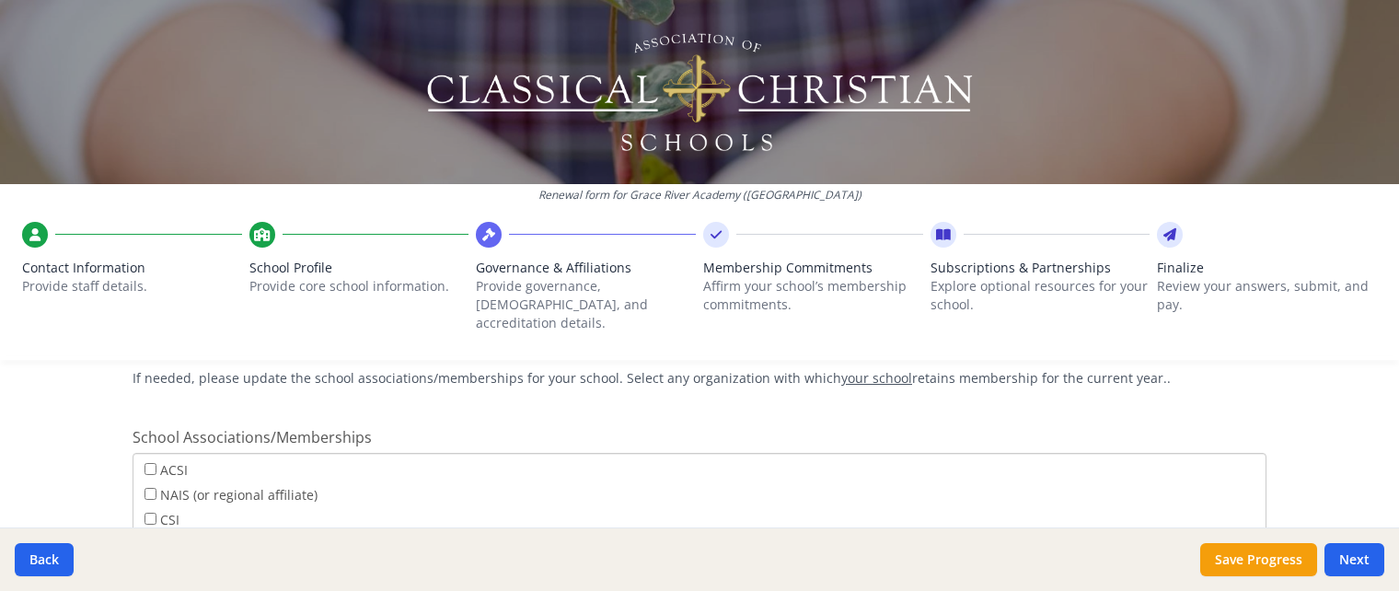
scroll to position [1145, 0]
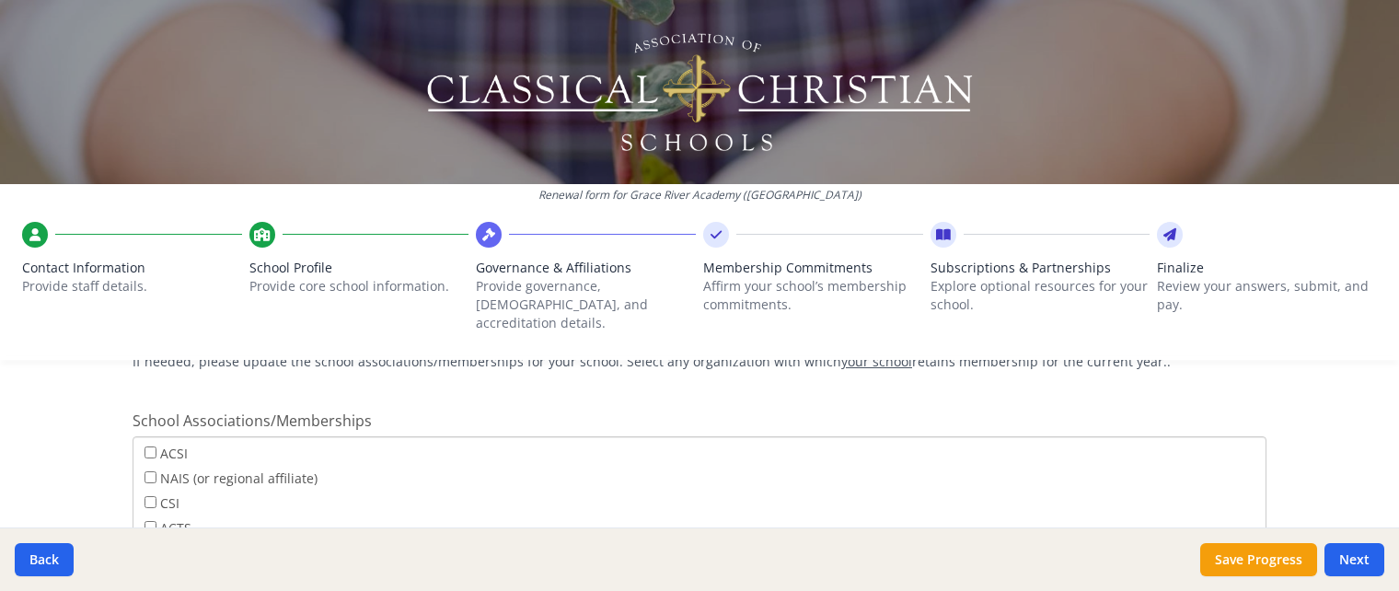
type input "WASC"
click at [145, 447] on input "ACSI" at bounding box center [151, 453] width 12 height 12
checkbox input "true"
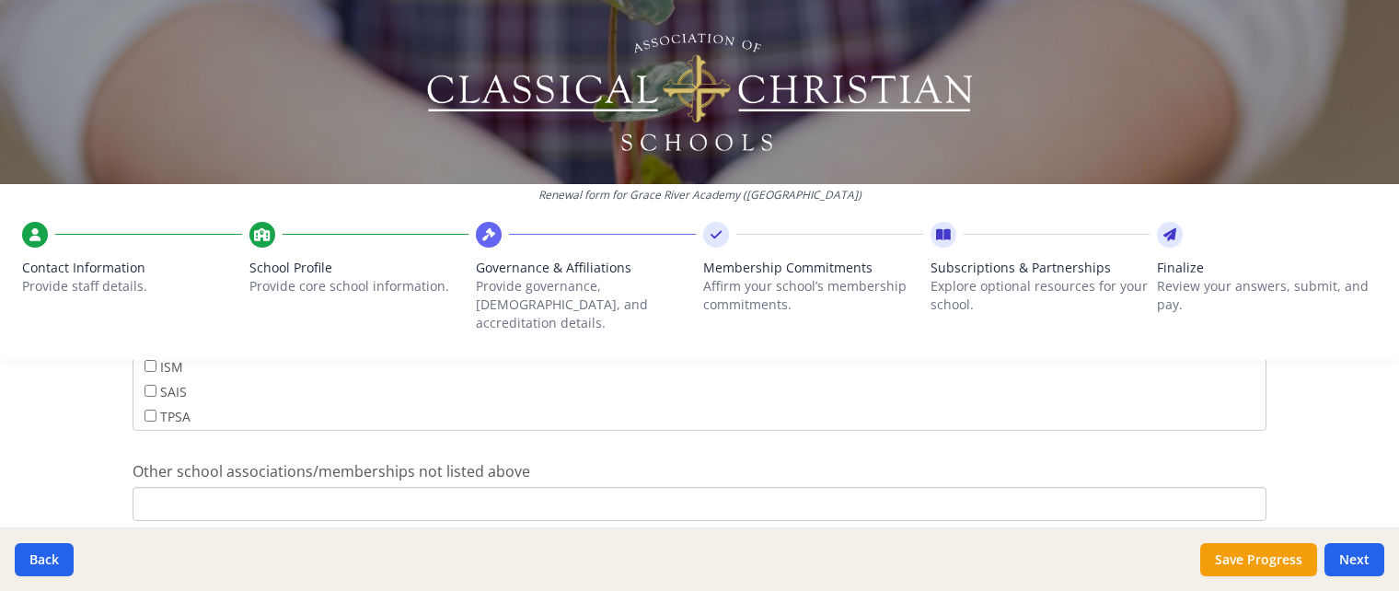
scroll to position [1319, 0]
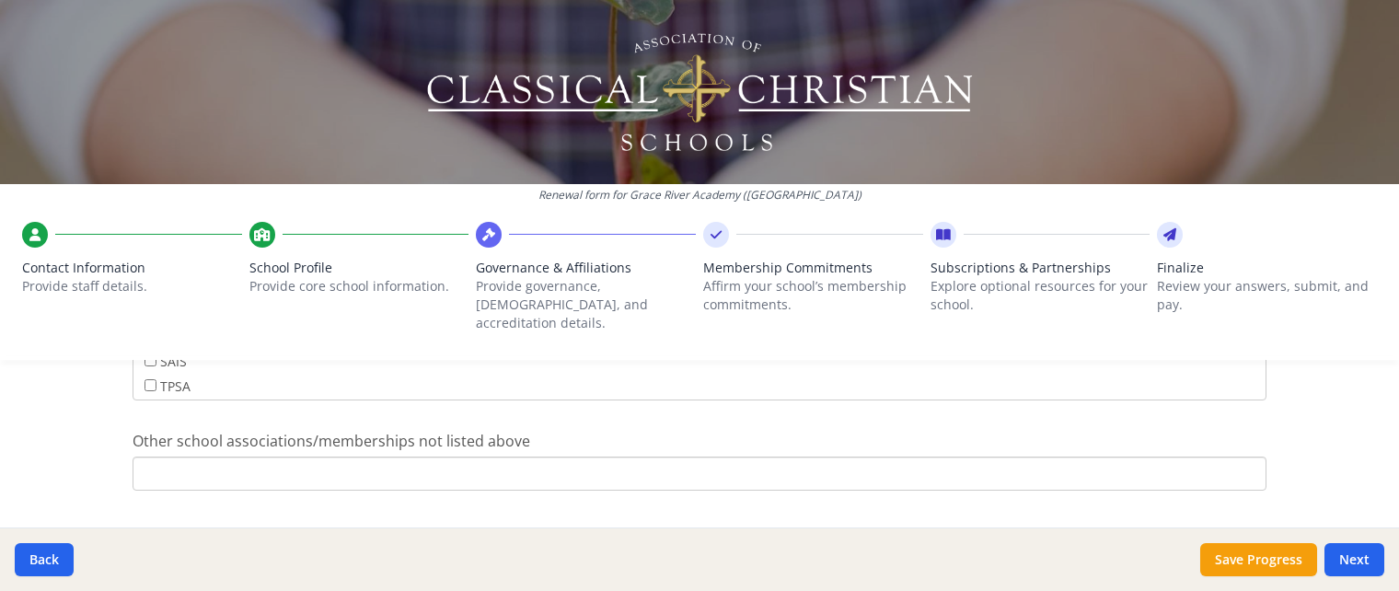
click at [226, 459] on input "Other school associations/memberships not listed above" at bounding box center [700, 474] width 1134 height 34
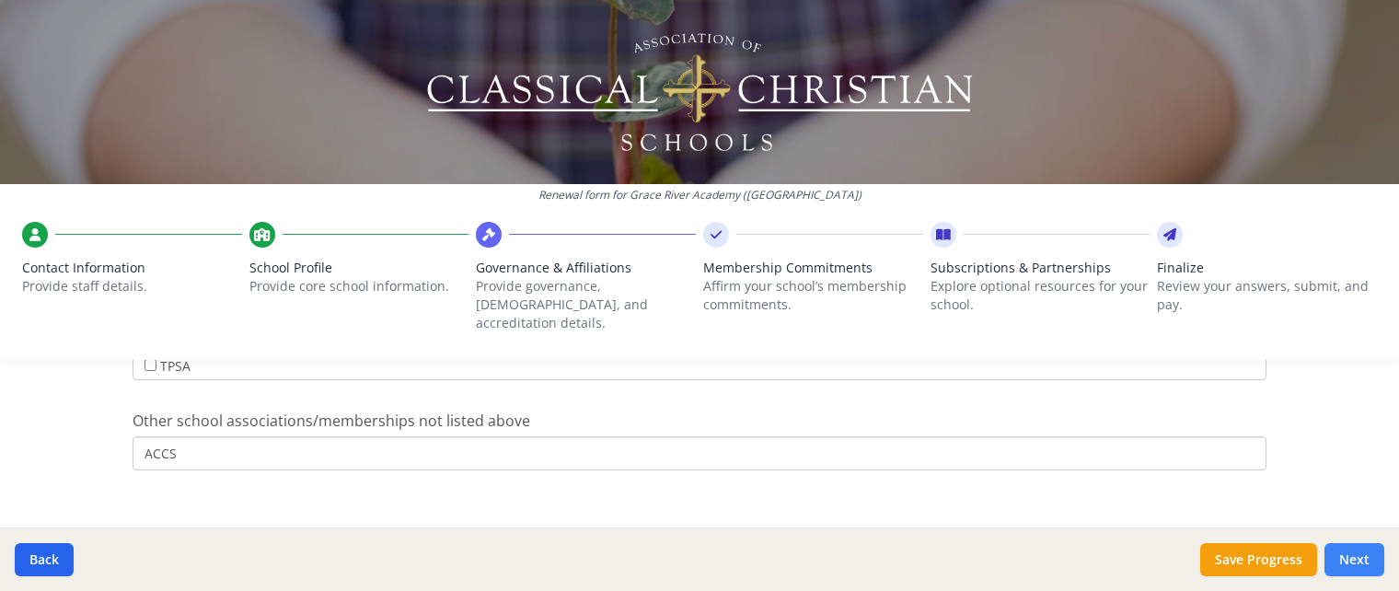
type input "ACCS"
click at [1360, 562] on button "Next" at bounding box center [1355, 559] width 60 height 33
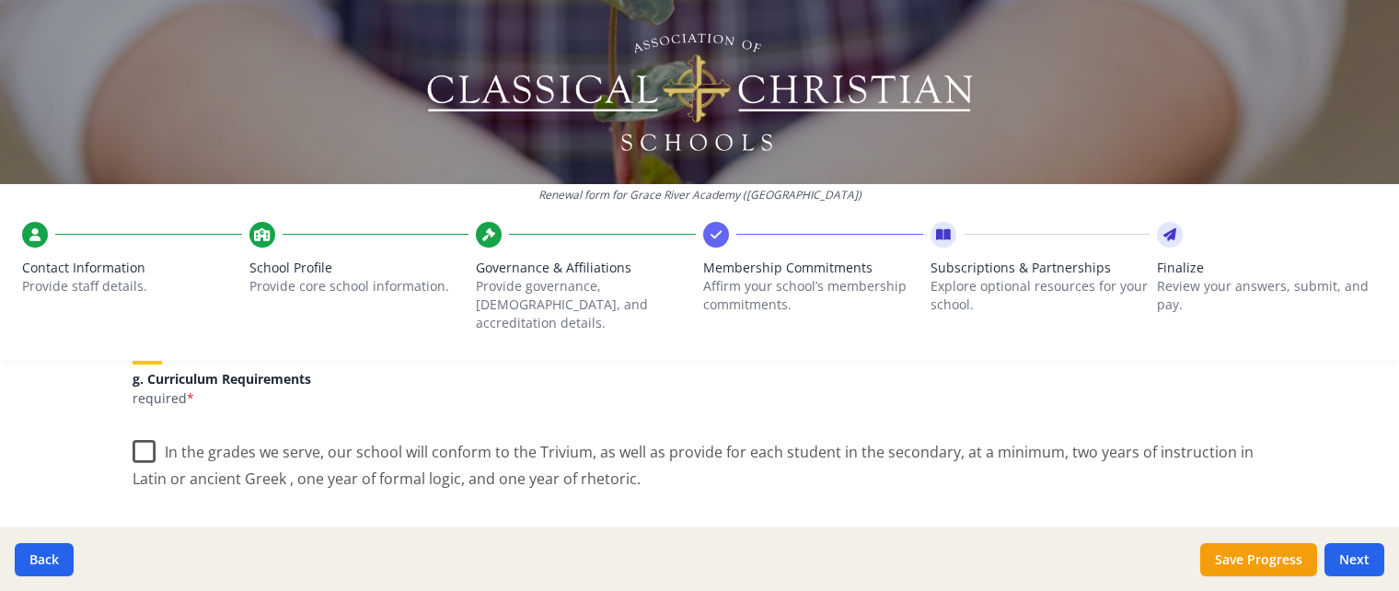
scroll to position [1393, 0]
click at [142, 432] on label "In the grades we serve, our school will conform to the Trivium, as well as prov…" at bounding box center [700, 458] width 1134 height 62
click at [0, 0] on input "In the grades we serve, our school will conform to the Trivium, as well as prov…" at bounding box center [0, 0] width 0 height 0
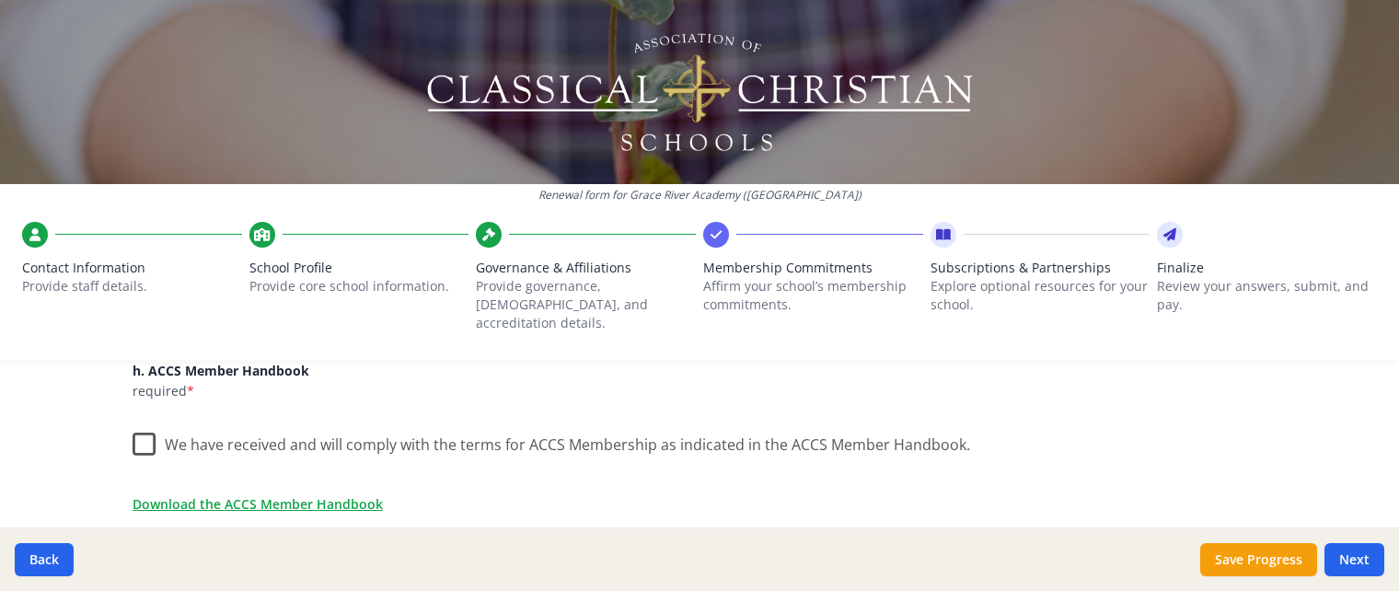
scroll to position [1586, 0]
click at [142, 424] on label "We have received and will comply with the terms for ACCS Membership as indicate…" at bounding box center [552, 440] width 838 height 40
click at [0, 0] on input "We have received and will comply with the terms for ACCS Membership as indicate…" at bounding box center [0, 0] width 0 height 0
click at [238, 493] on link "Download the ACCS Member Handbook" at bounding box center [261, 502] width 250 height 19
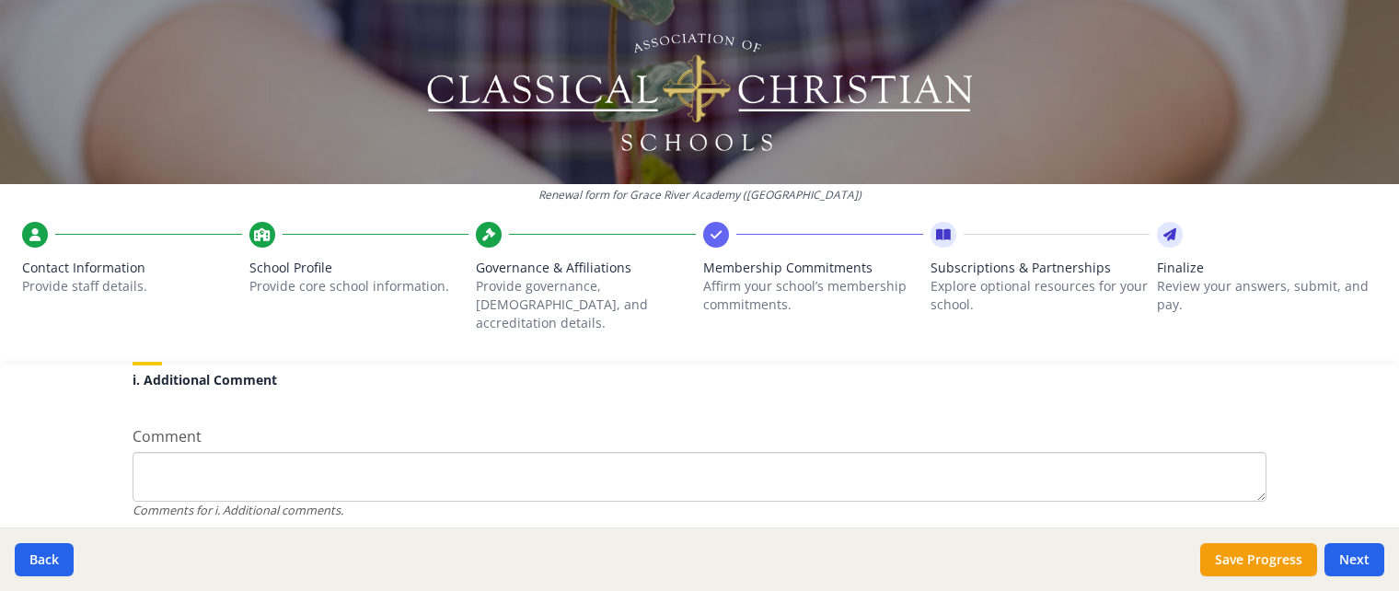
scroll to position [1826, 0]
click at [1077, 424] on textarea "Comment" at bounding box center [700, 449] width 1134 height 50
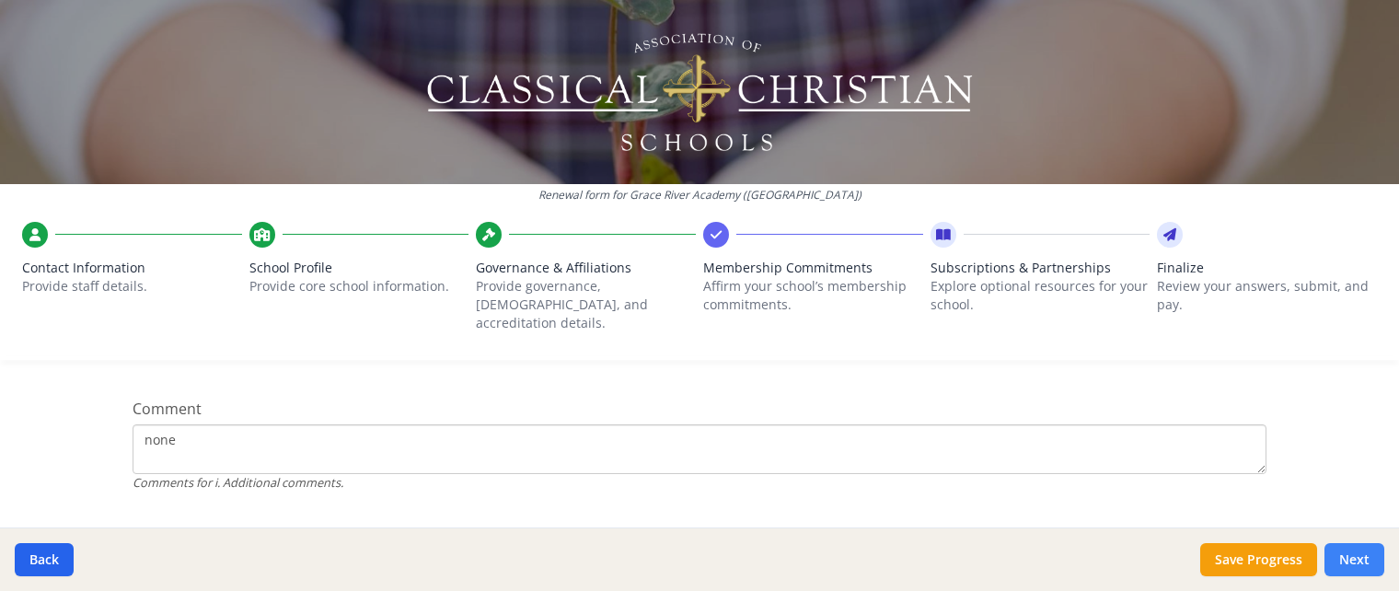
type textarea "none"
click at [1353, 559] on button "Next" at bounding box center [1355, 559] width 60 height 33
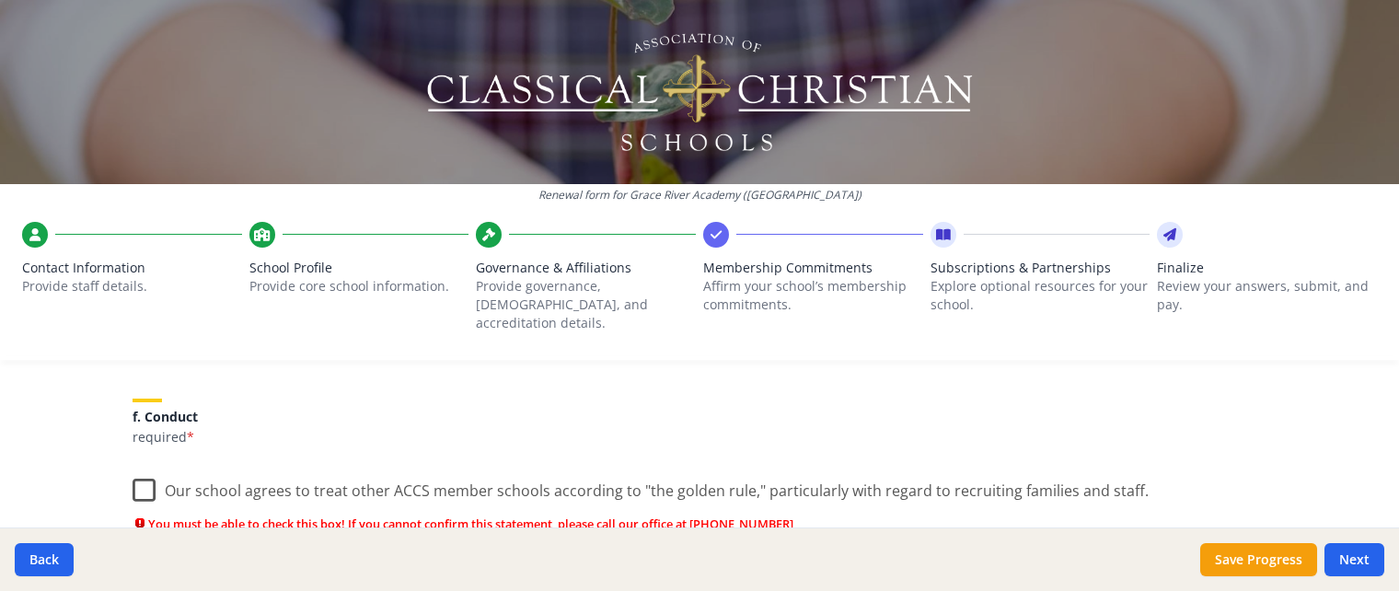
scroll to position [1349, 0]
click at [142, 474] on label "Our school agrees to treat other ACCS member schools according to "the golden r…" at bounding box center [641, 486] width 1016 height 40
click at [0, 0] on input "Our school agrees to treat other ACCS member schools according to "the golden r…" at bounding box center [0, 0] width 0 height 0
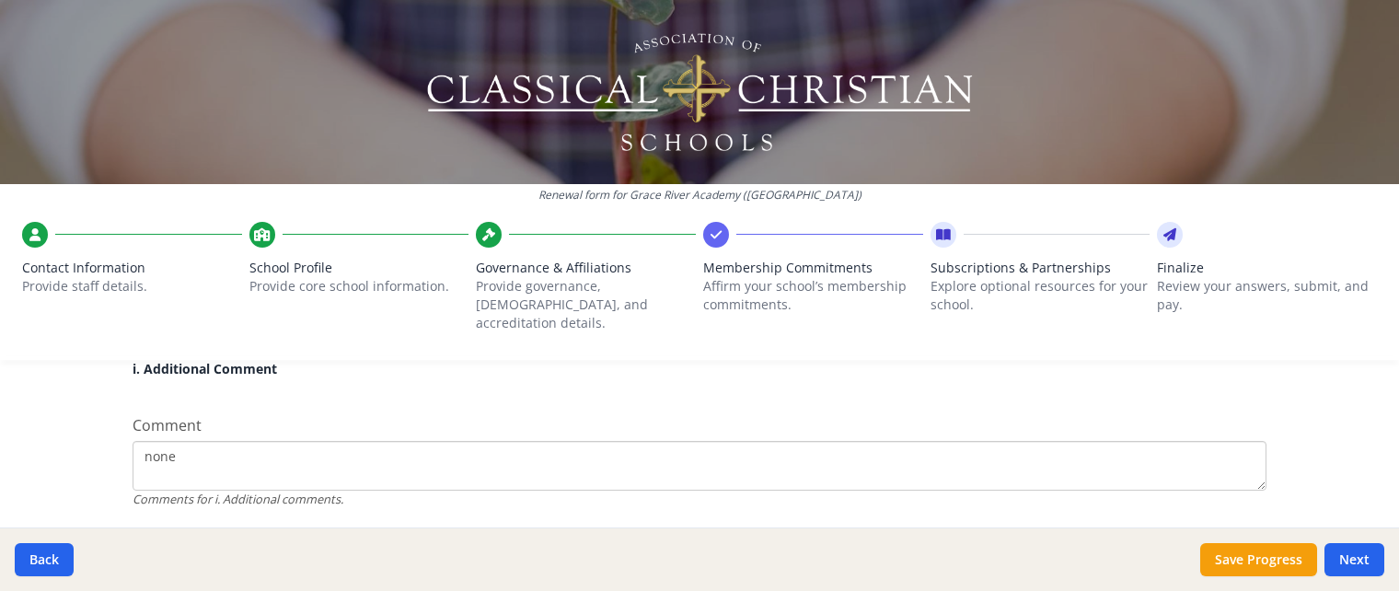
scroll to position [2007, 0]
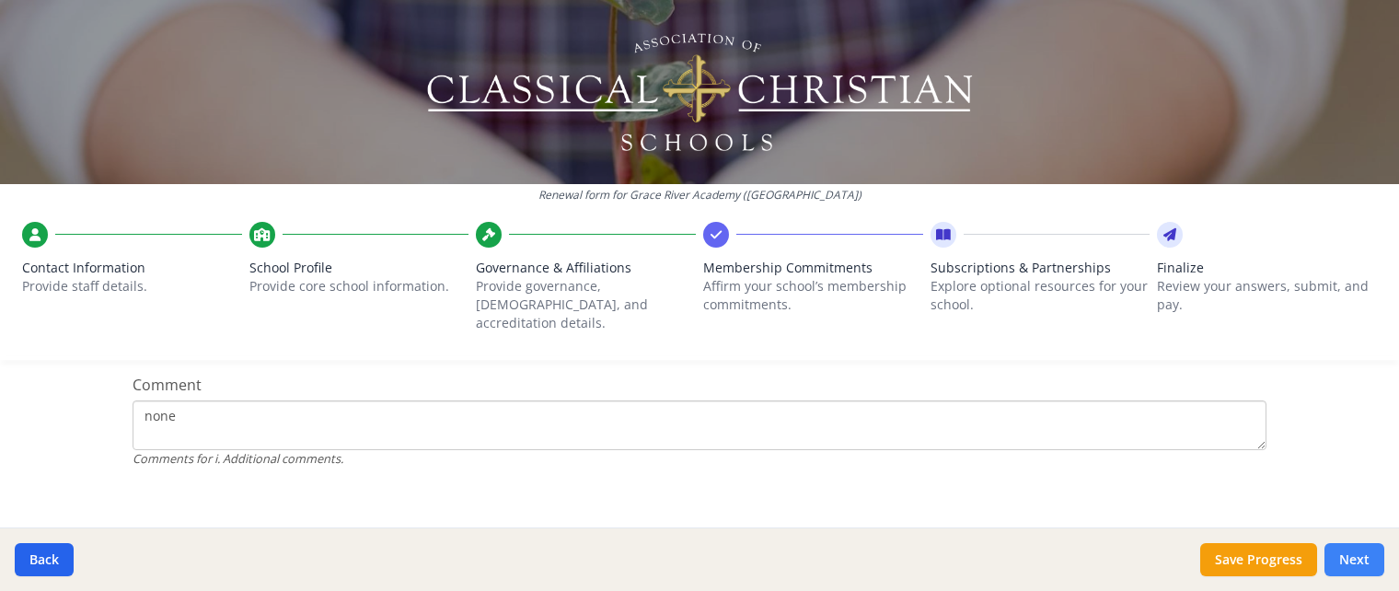
click at [1354, 558] on button "Next" at bounding box center [1355, 559] width 60 height 33
drag, startPoint x: 480, startPoint y: 459, endPoint x: 500, endPoint y: 392, distance: 70.2
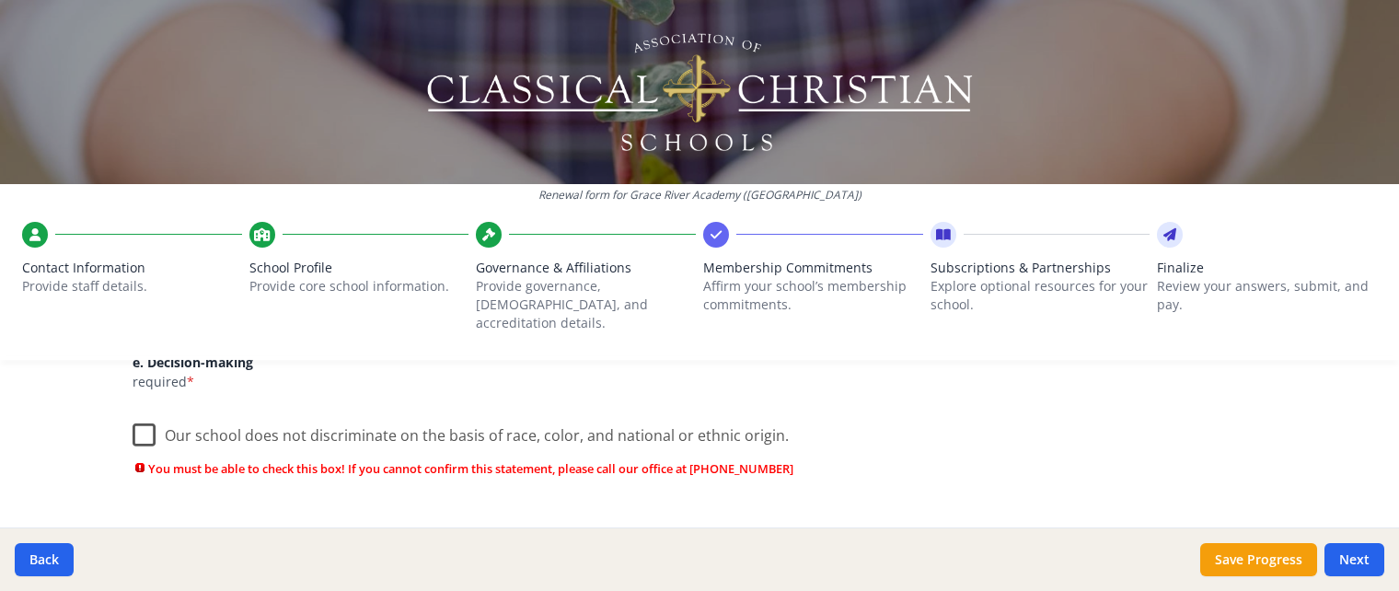
scroll to position [1207, 0]
click at [151, 414] on label "Our school does not discriminate on the basis of race, color, and national or e…" at bounding box center [461, 432] width 656 height 40
click at [0, 0] on input "Our school does not discriminate on the basis of race, color, and national or e…" at bounding box center [0, 0] width 0 height 0
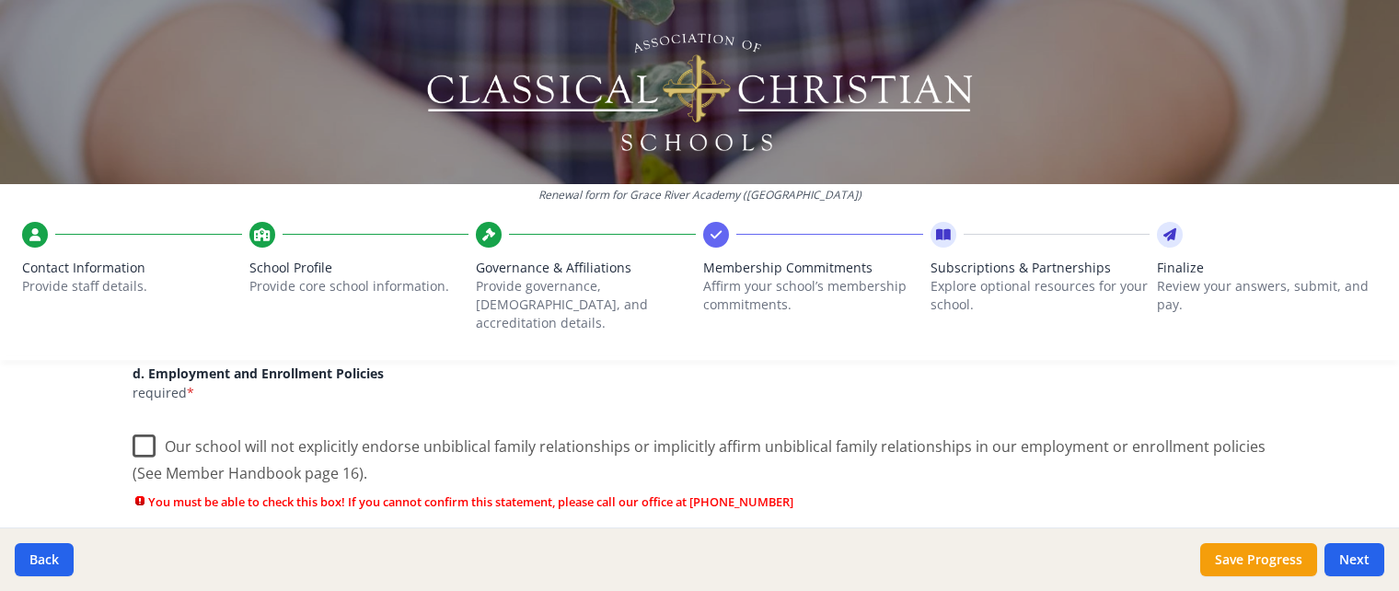
scroll to position [921, 0]
click at [145, 427] on label "Our school will not explicitly endorse unbiblical family relationships or impli…" at bounding box center [700, 455] width 1134 height 62
click at [0, 0] on input "Our school will not explicitly endorse unbiblical family relationships or impli…" at bounding box center [0, 0] width 0 height 0
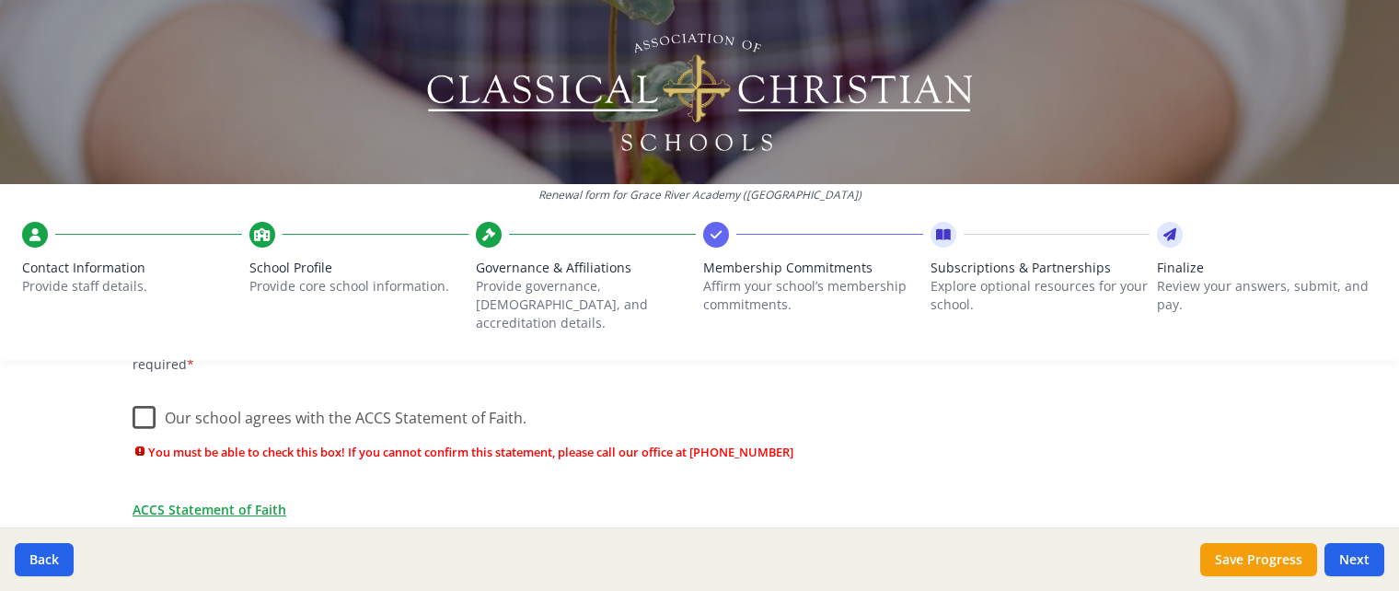
scroll to position [696, 0]
click at [148, 399] on label "Our school agrees with the ACCS Statement of Faith." at bounding box center [330, 415] width 394 height 40
click at [0, 0] on input "Our school agrees with the ACCS Statement of Faith." at bounding box center [0, 0] width 0 height 0
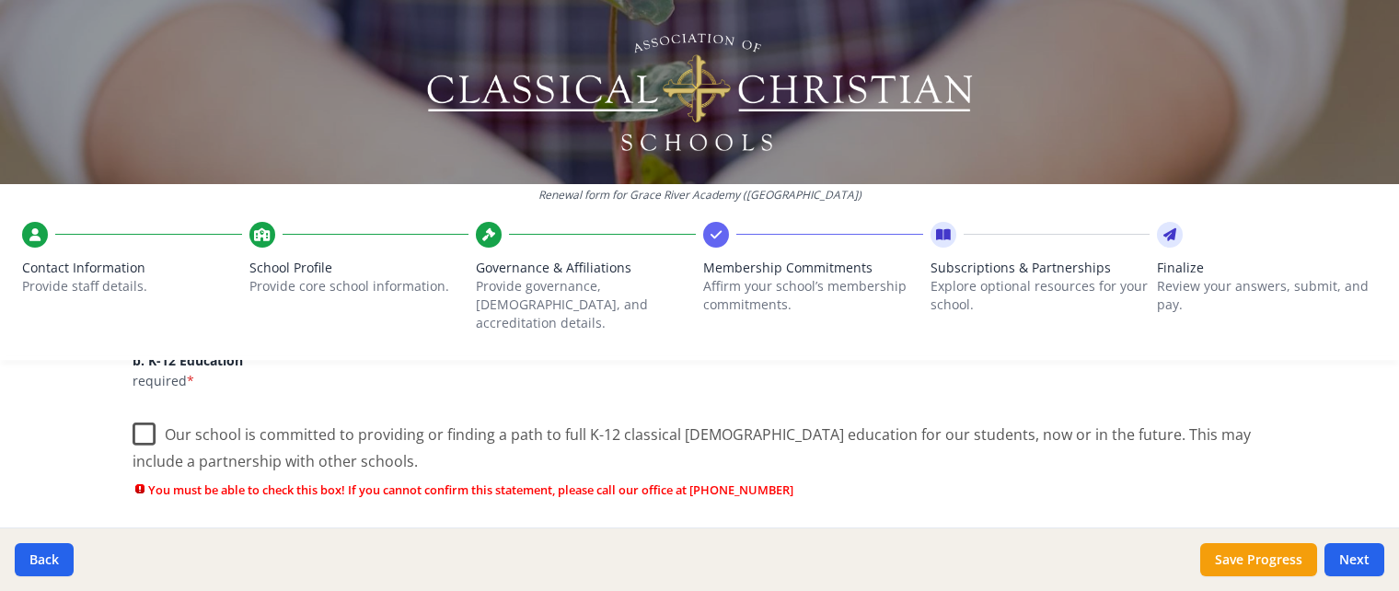
scroll to position [454, 0]
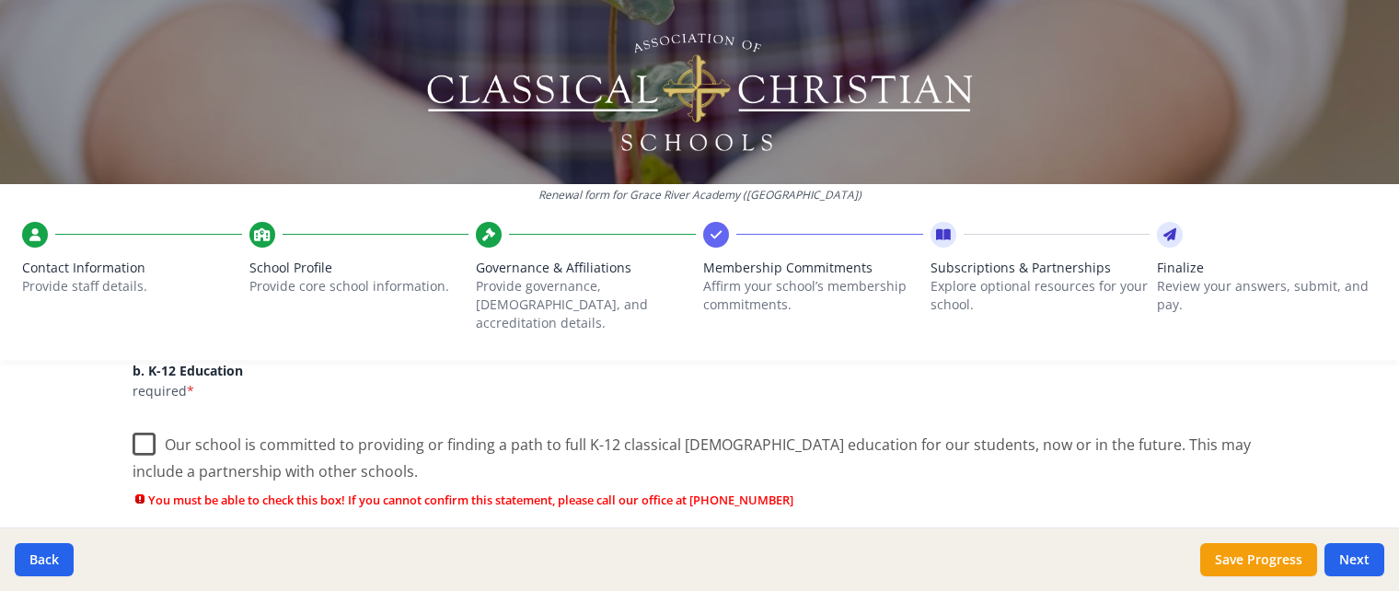
click at [143, 421] on label "Our school is committed to providing or finding a path to full K-12 classical […" at bounding box center [700, 452] width 1134 height 62
click at [0, 0] on input "Our school is committed to providing or finding a path to full K-12 classical […" at bounding box center [0, 0] width 0 height 0
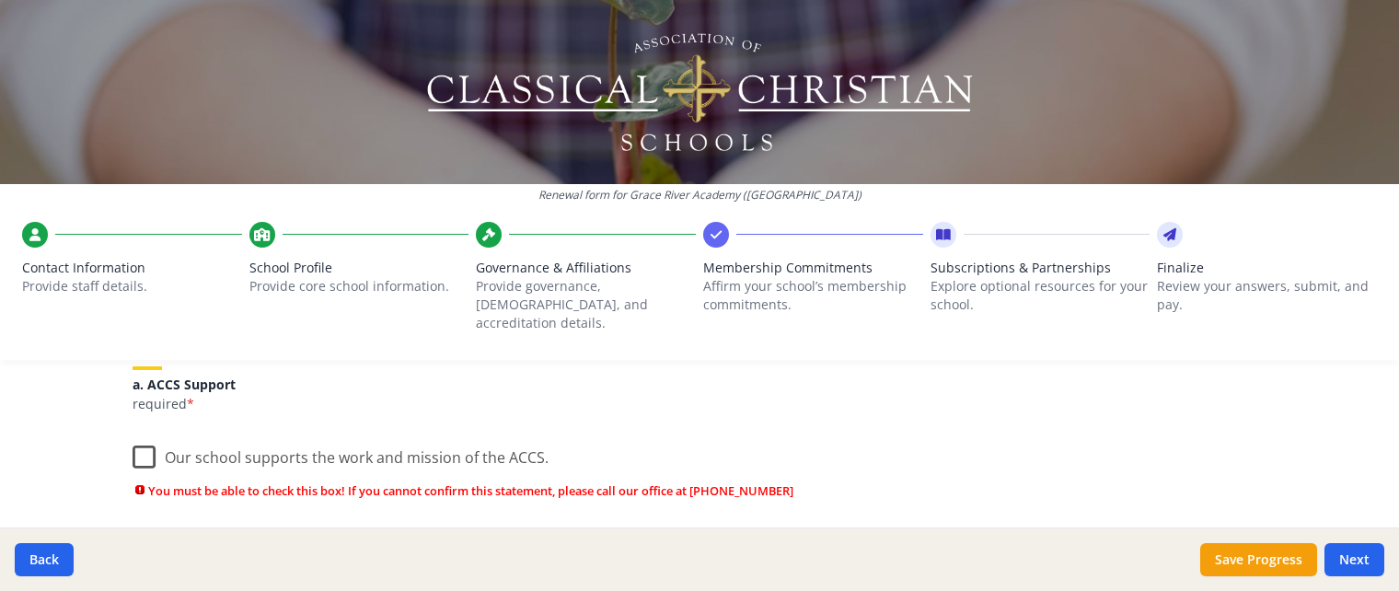
scroll to position [243, 0]
click at [142, 444] on label "Our school supports the work and mission of the ACCS." at bounding box center [341, 456] width 416 height 40
click at [0, 0] on input "Our school supports the work and mission of the ACCS." at bounding box center [0, 0] width 0 height 0
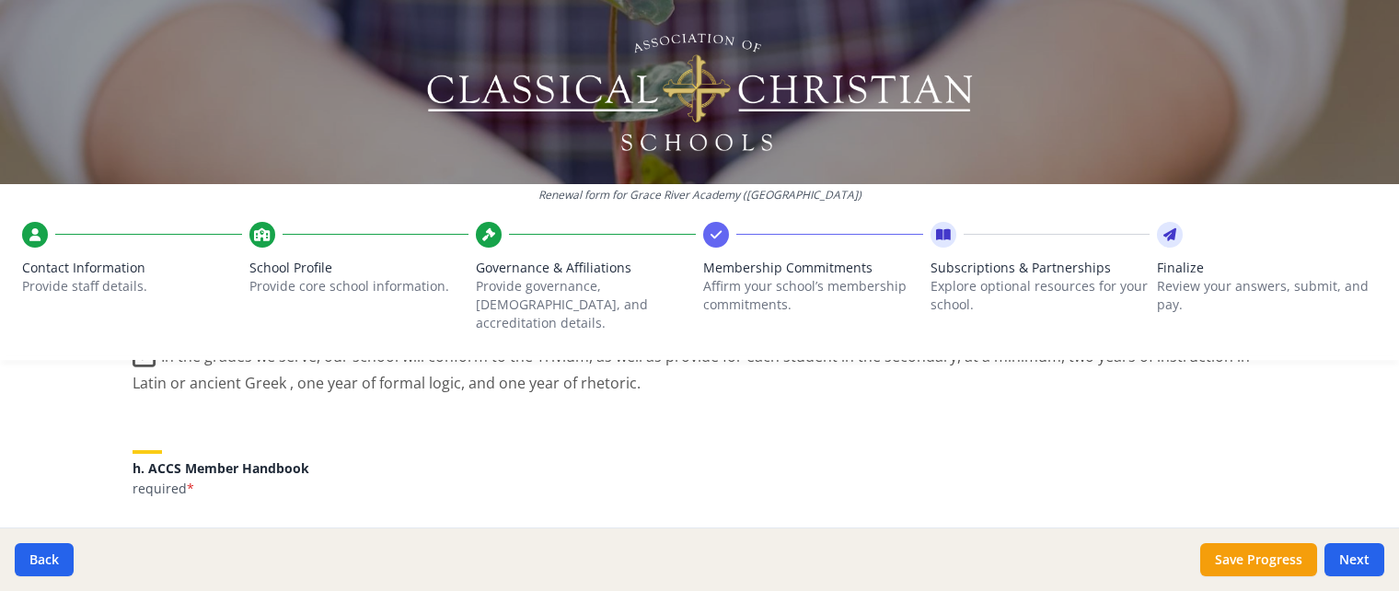
scroll to position [1849, 0]
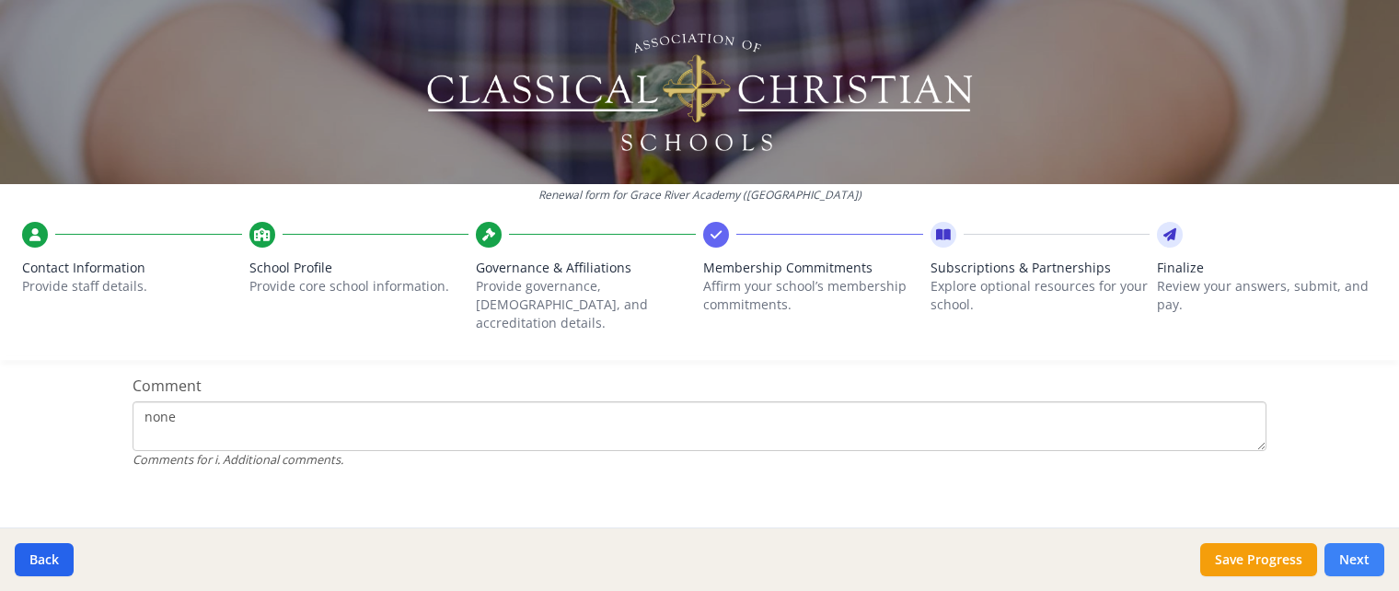
click at [1370, 561] on button "Next" at bounding box center [1355, 559] width 60 height 33
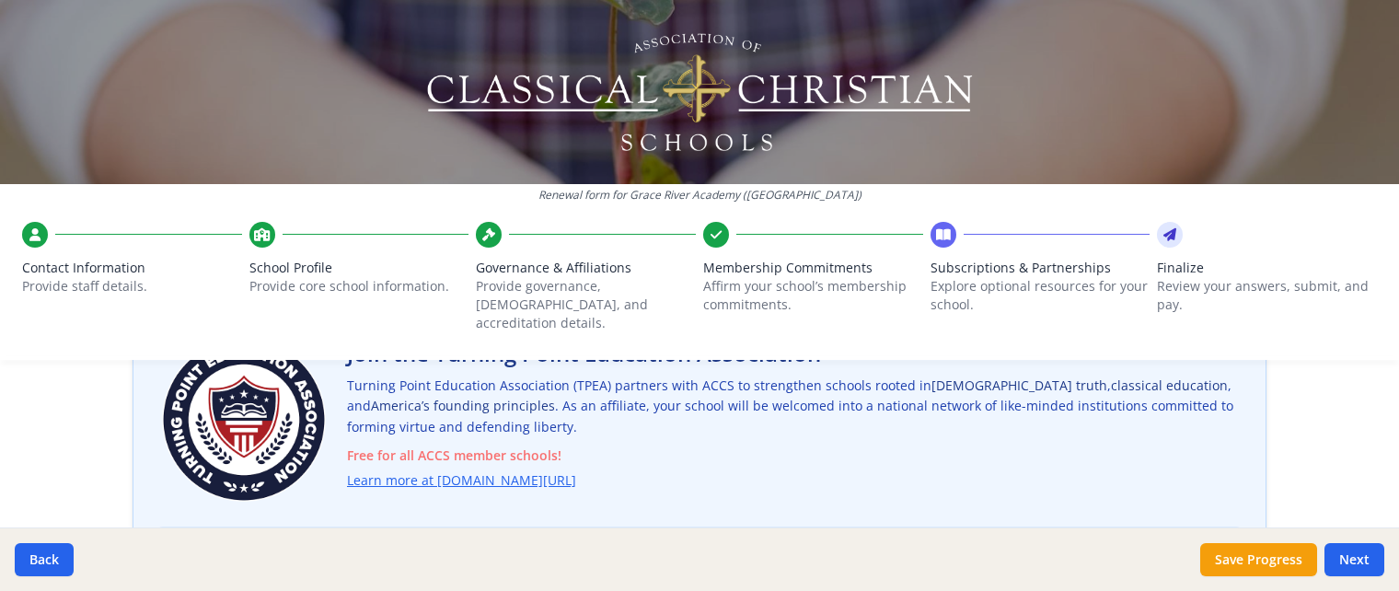
scroll to position [154, 0]
click at [425, 471] on link "Learn more at [DOMAIN_NAME][URL]" at bounding box center [465, 481] width 229 height 21
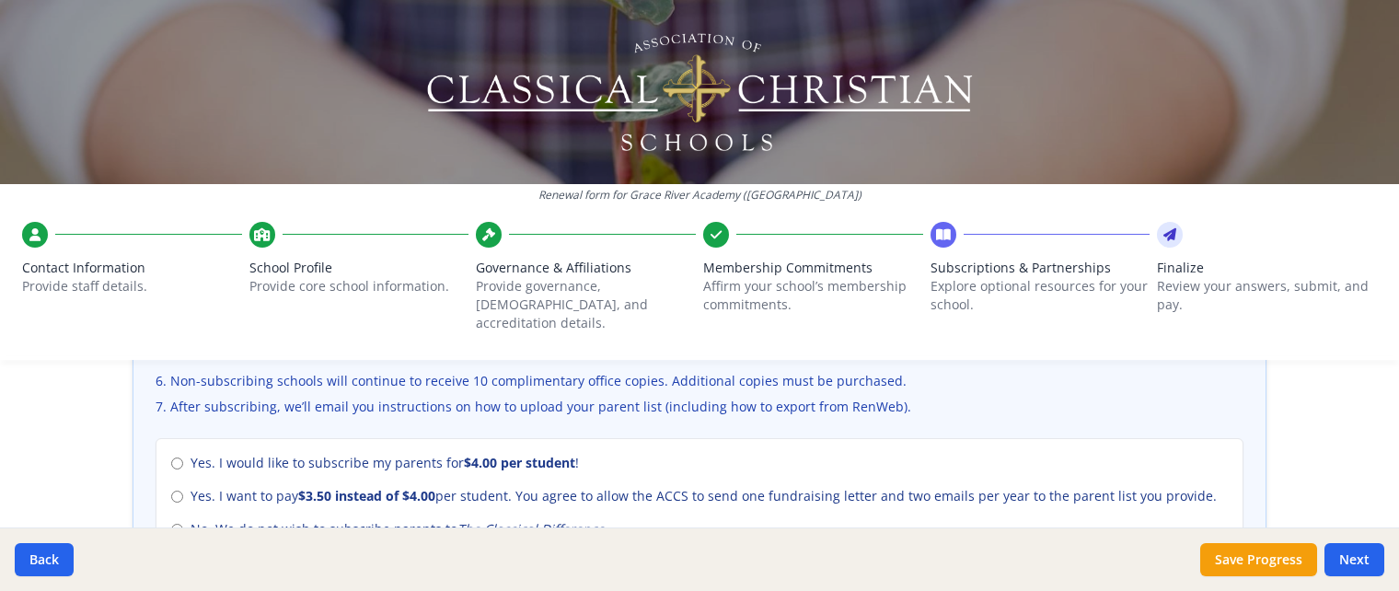
scroll to position [791, 0]
click at [174, 457] on input "Yes. I would like to subscribe my parents for $4.00 per student !" at bounding box center [177, 463] width 12 height 12
radio input "true"
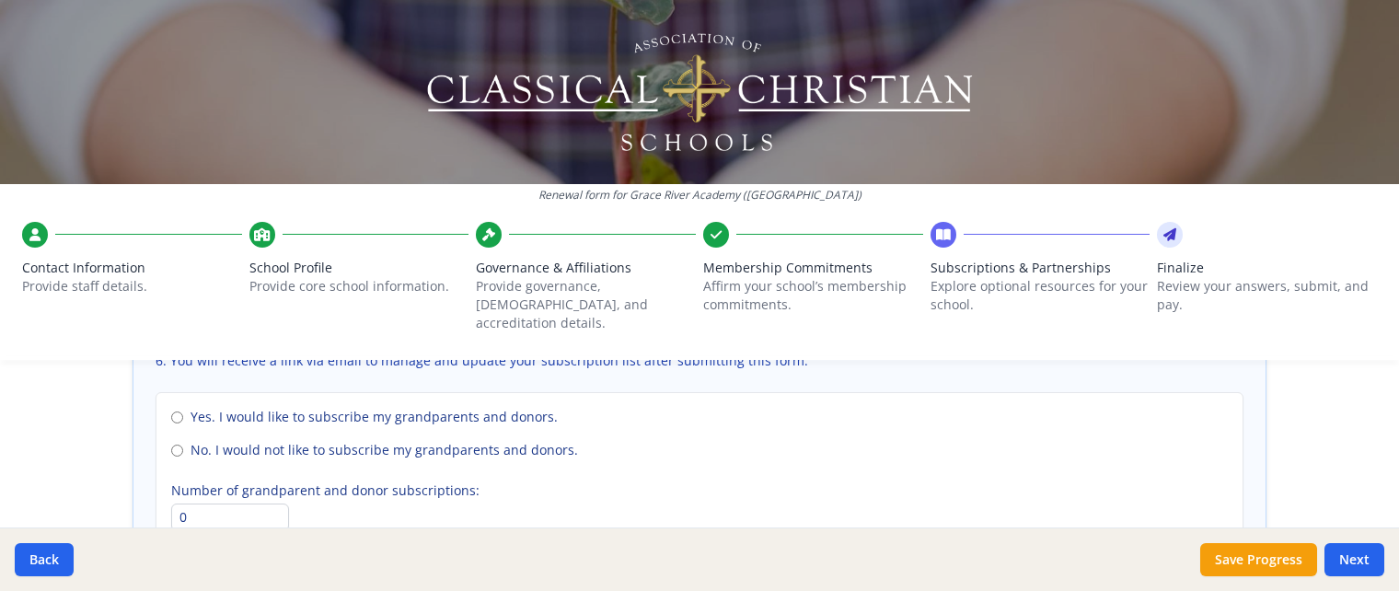
scroll to position [1396, 0]
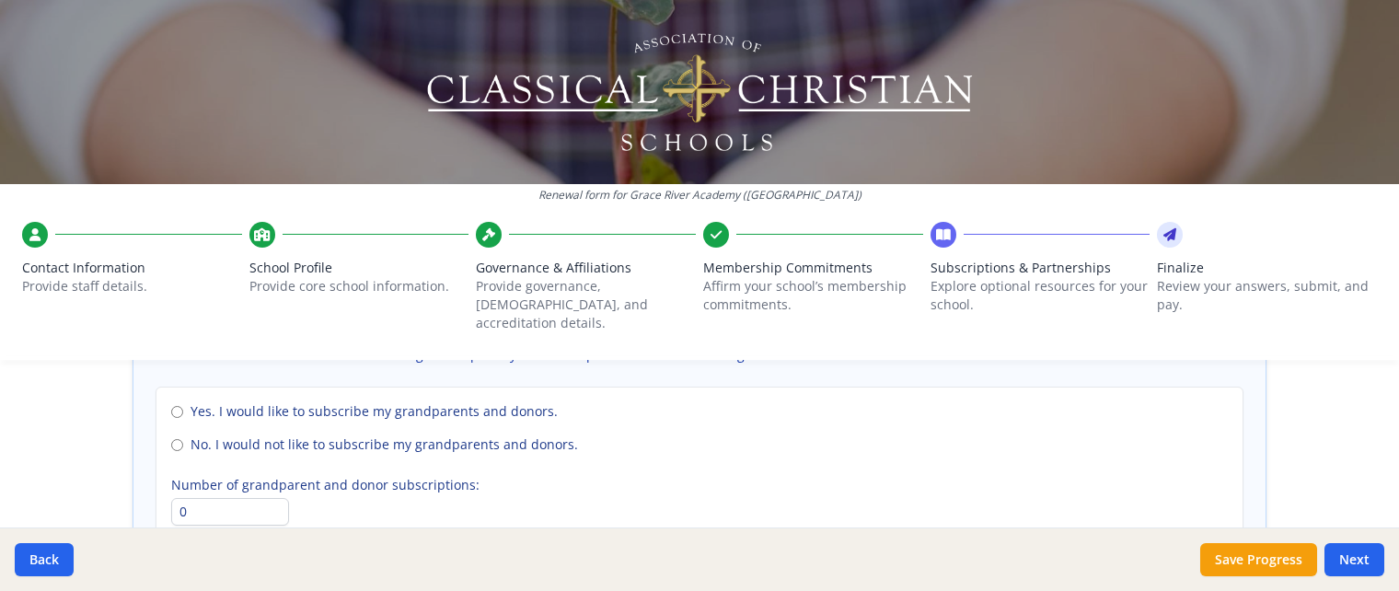
click at [181, 439] on input "No. I would not like to subscribe my grandparents and donors." at bounding box center [177, 445] width 12 height 12
radio input "true"
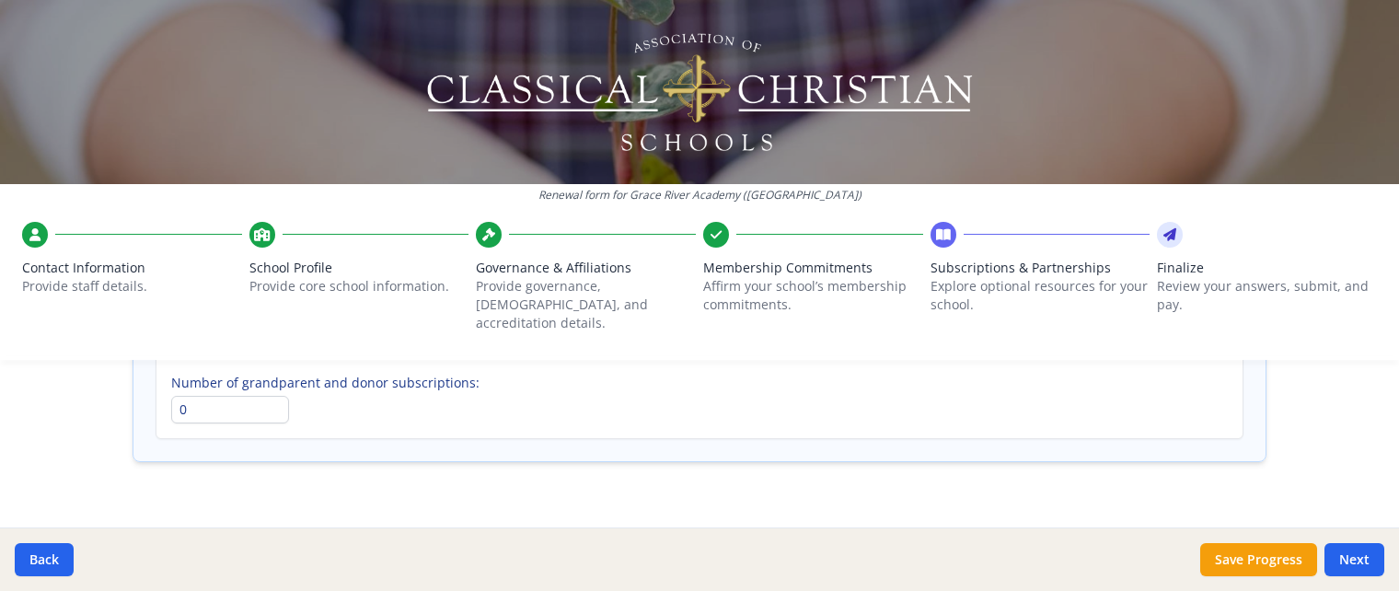
scroll to position [1510, 0]
click at [1352, 555] on button "Next" at bounding box center [1355, 559] width 60 height 33
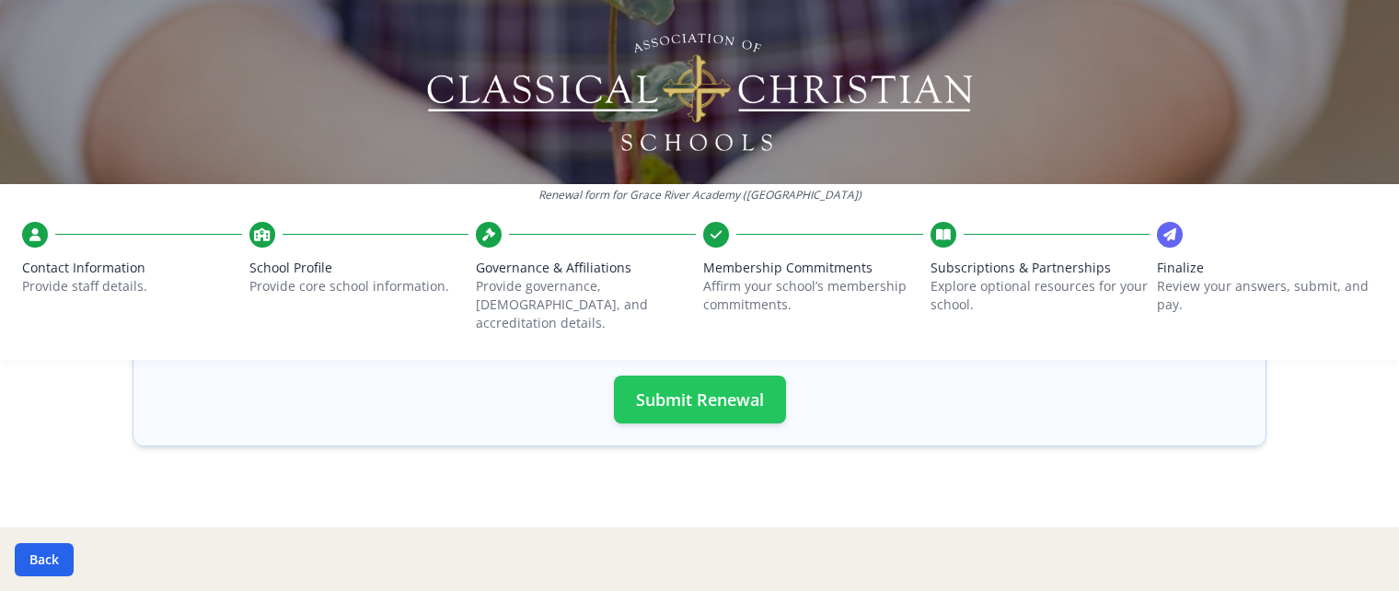
click at [724, 382] on button "Submit Renewal" at bounding box center [700, 400] width 172 height 48
